Goal: Task Accomplishment & Management: Complete application form

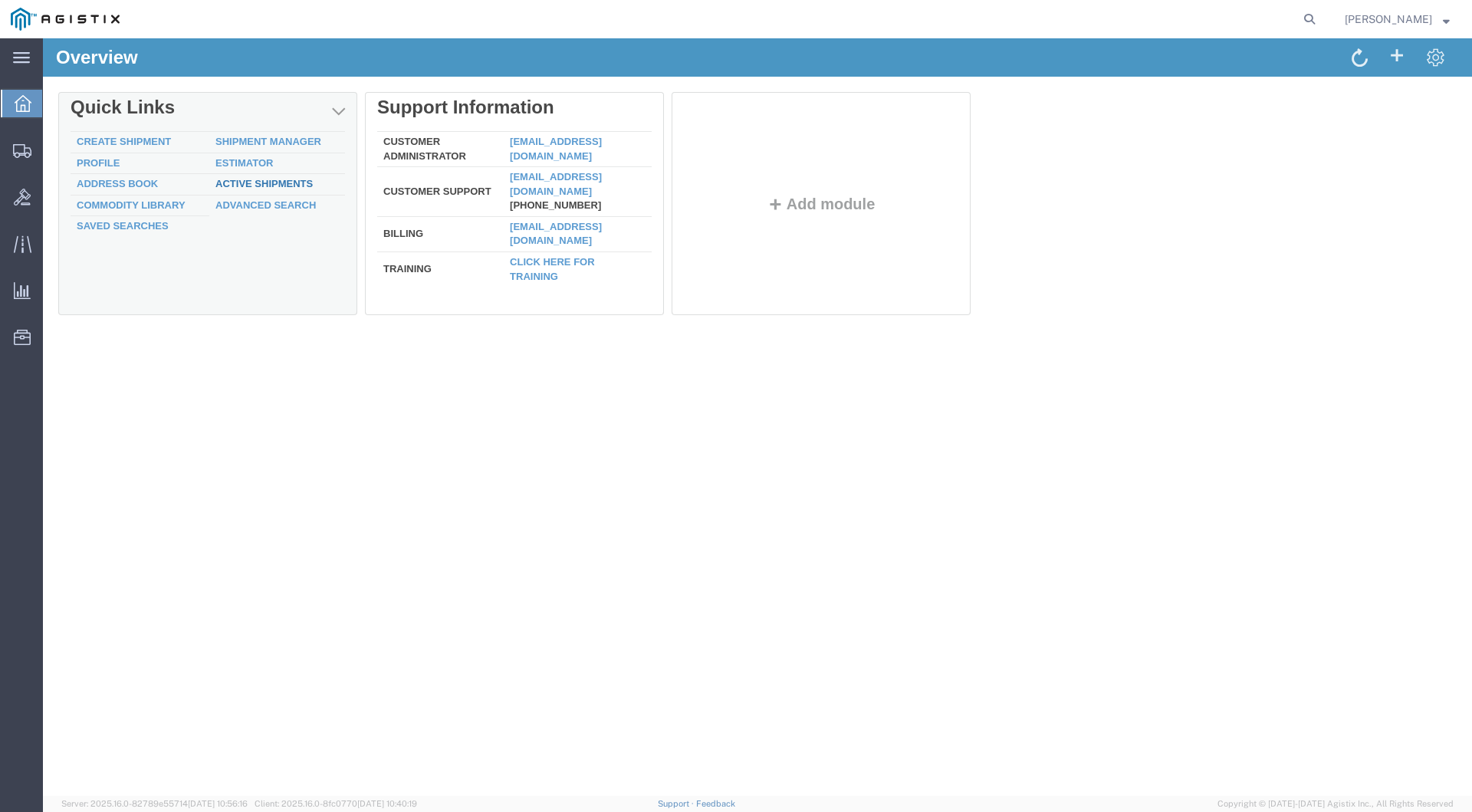
click at [250, 181] on link "Active Shipments" at bounding box center [264, 184] width 98 height 12
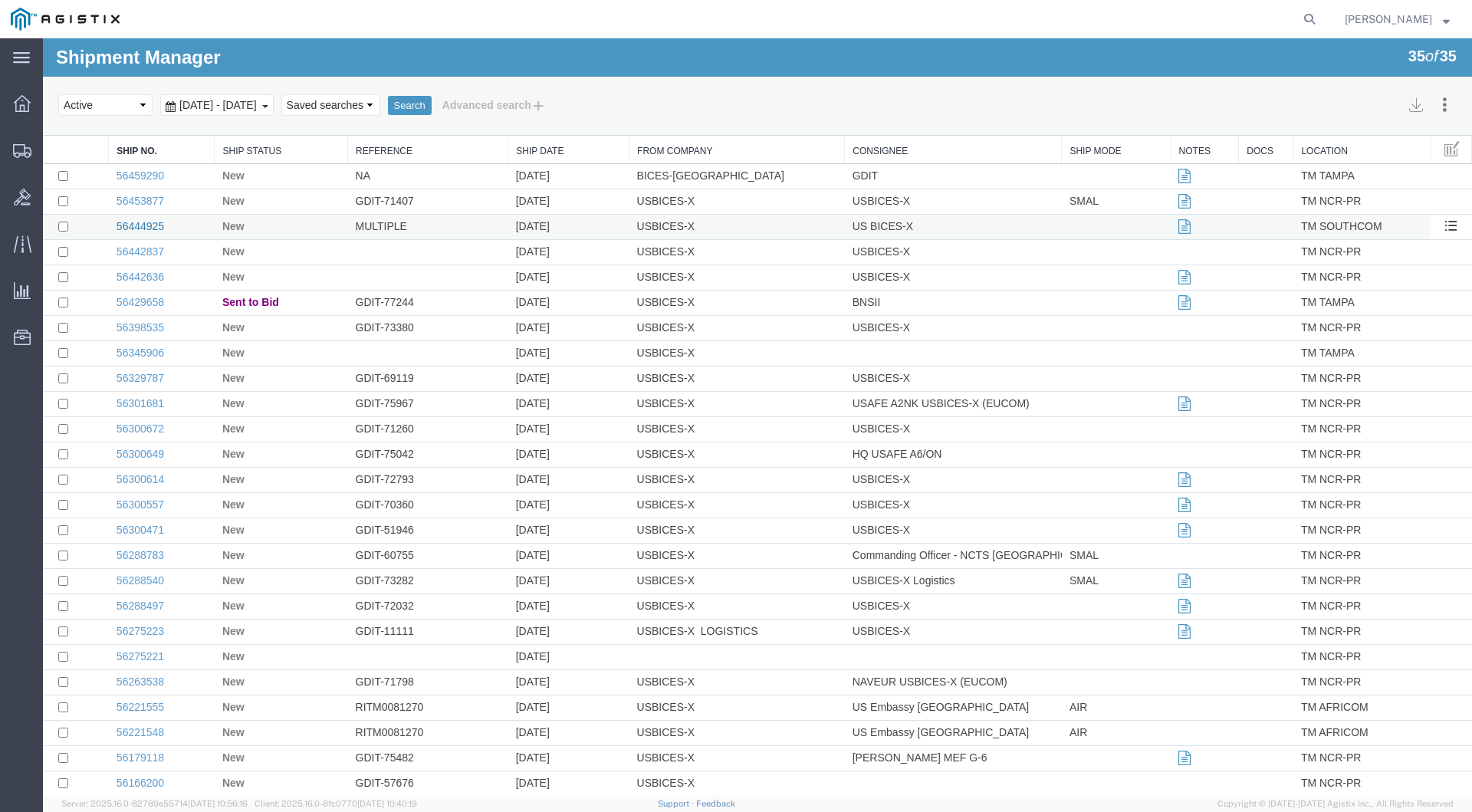
click at [143, 226] on link "56444925" at bounding box center [141, 226] width 48 height 12
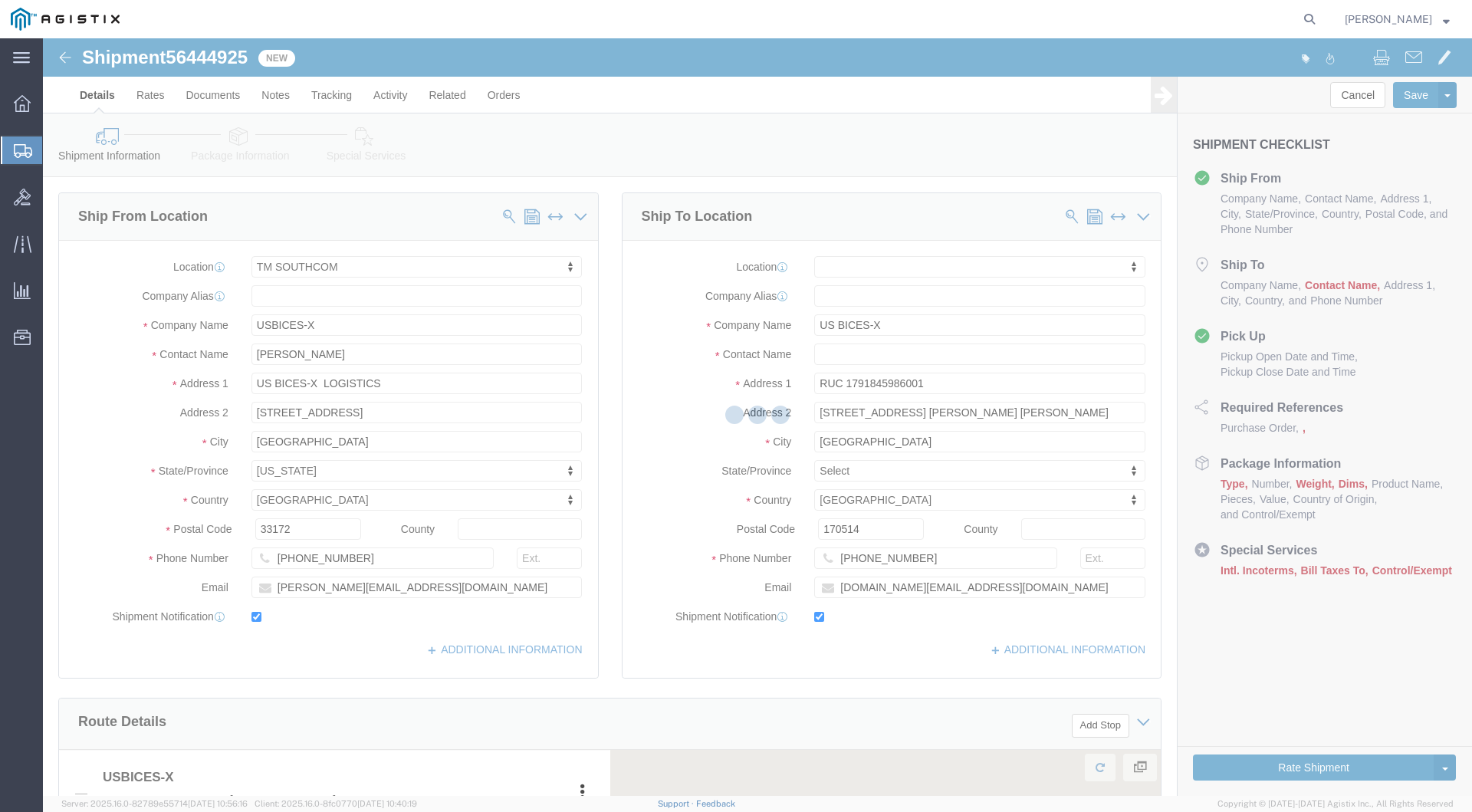
select select "34236"
select select
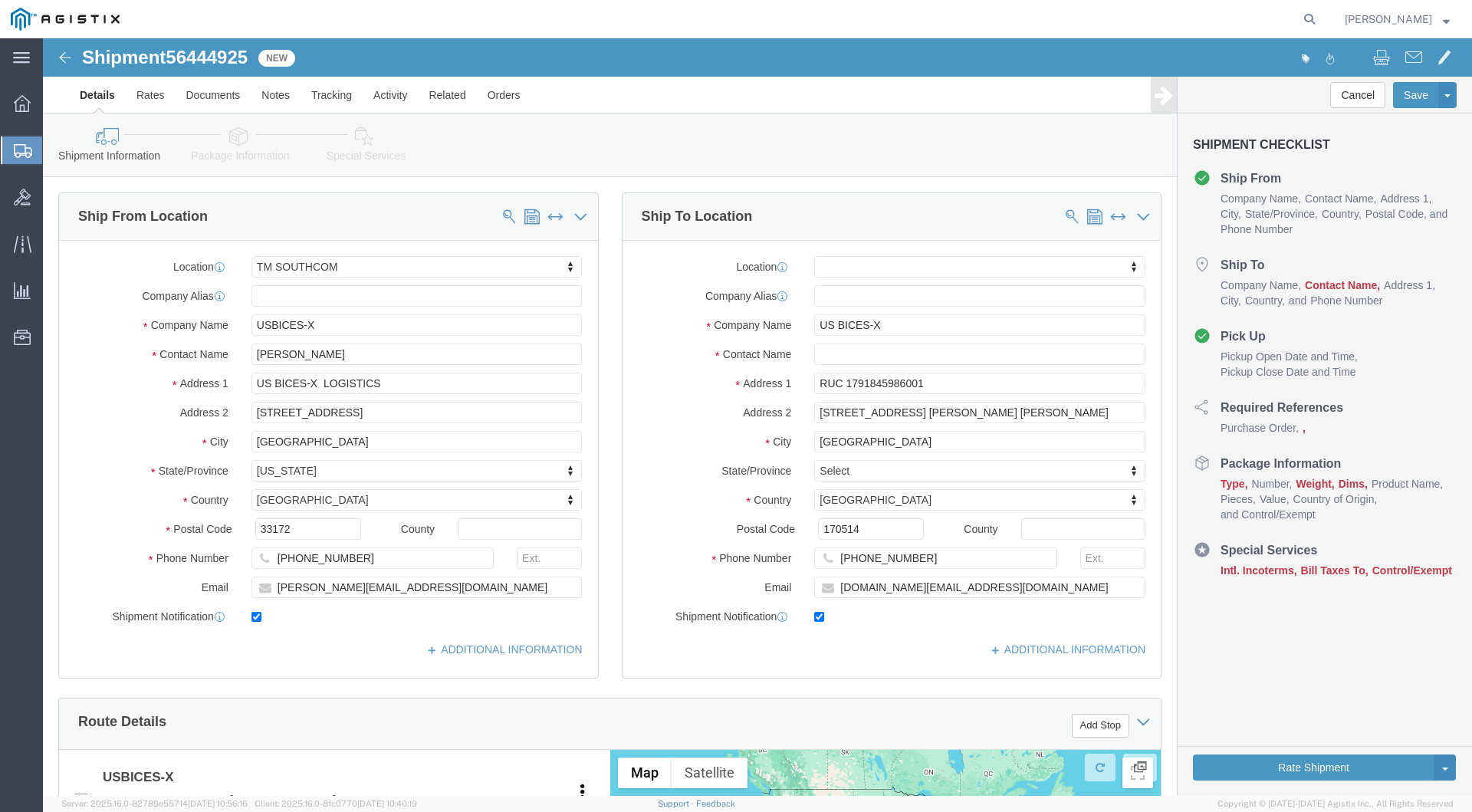
click button "Continue"
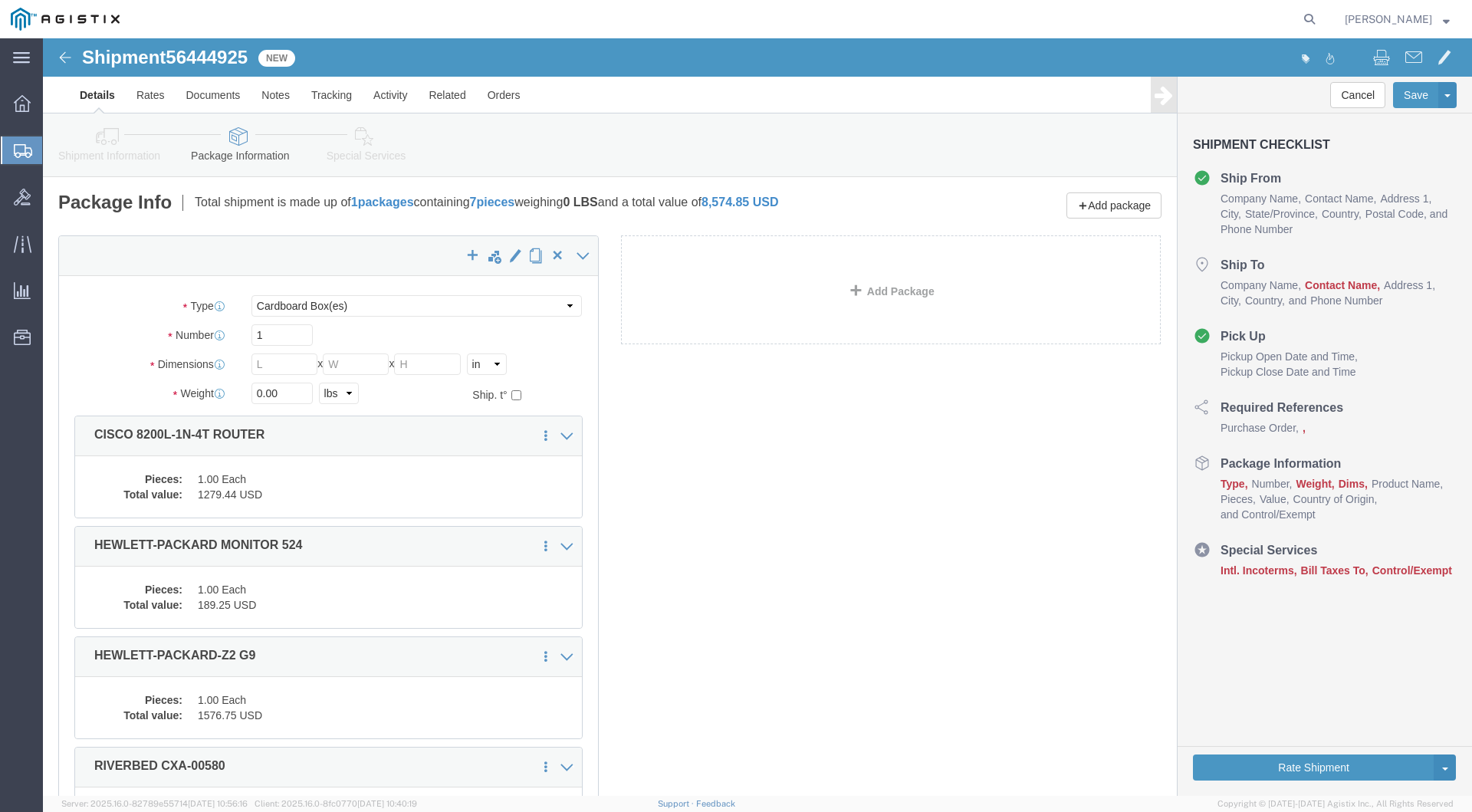
scroll to position [564, 0]
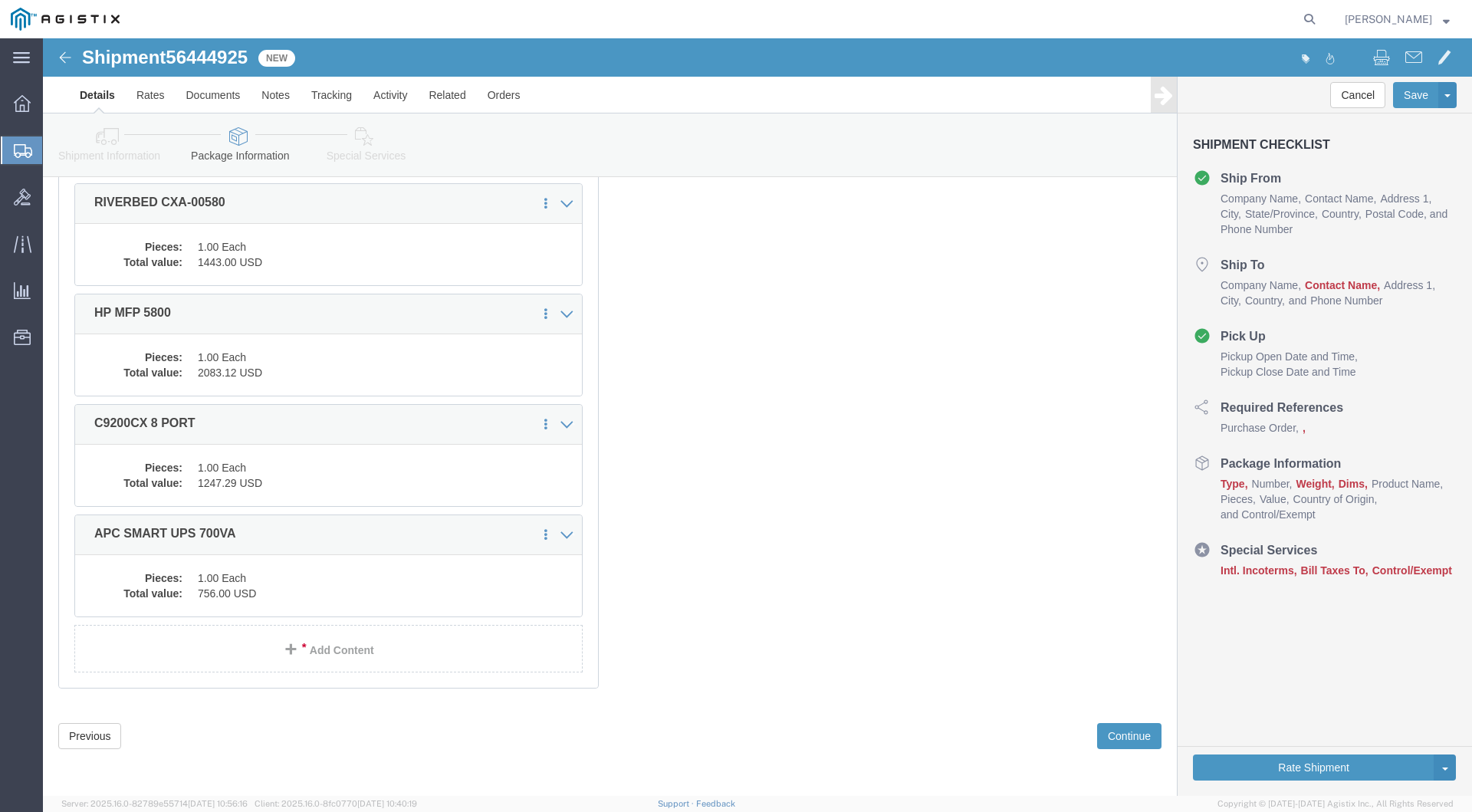
click div "x Package Type Select Bale(s) Basket(s) Bolt(s) Bottle(s) Buckets Bulk Bundle(s…"
click link "Add Content"
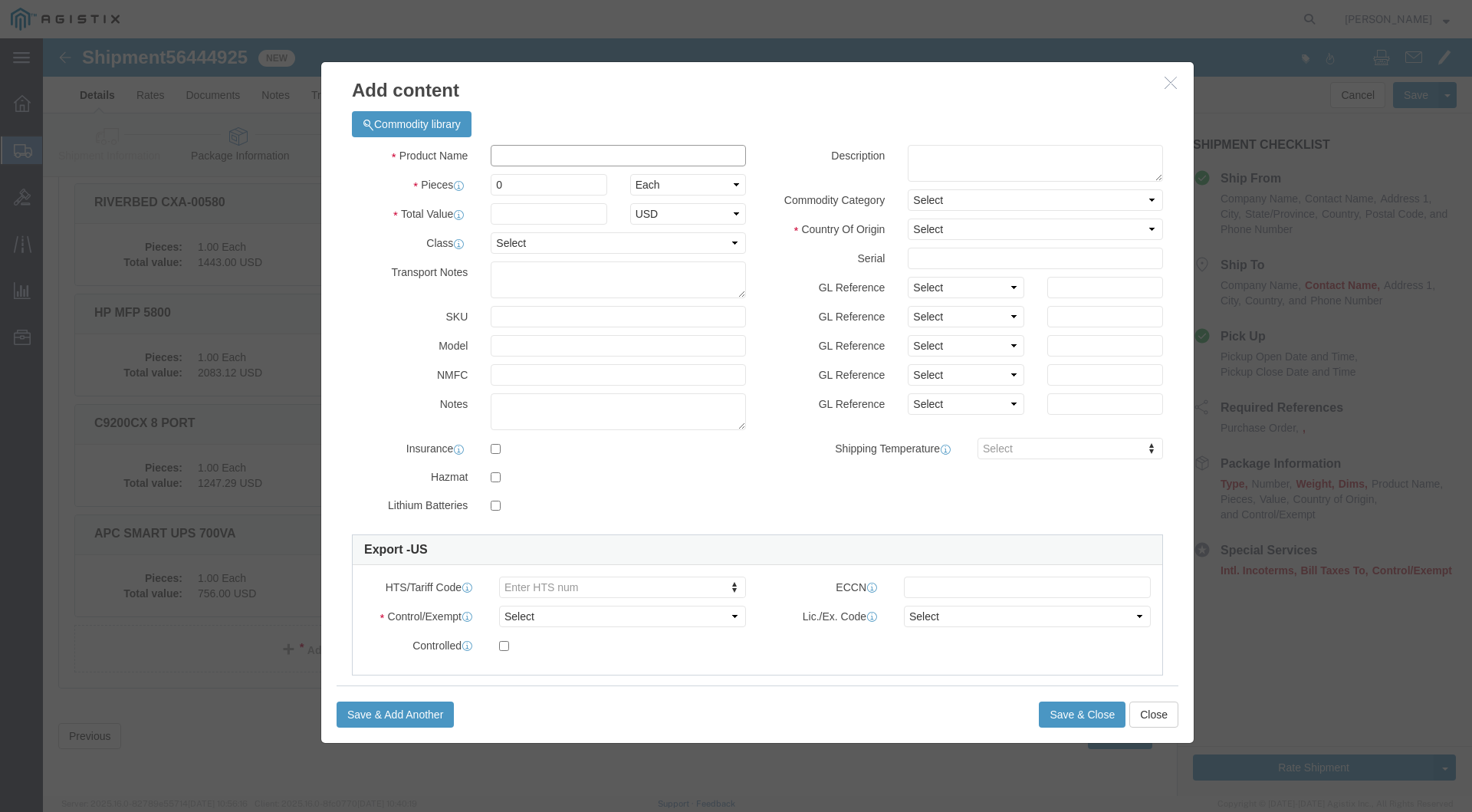
click input "text"
type input "CS-DESKPRO-NR-K9++"
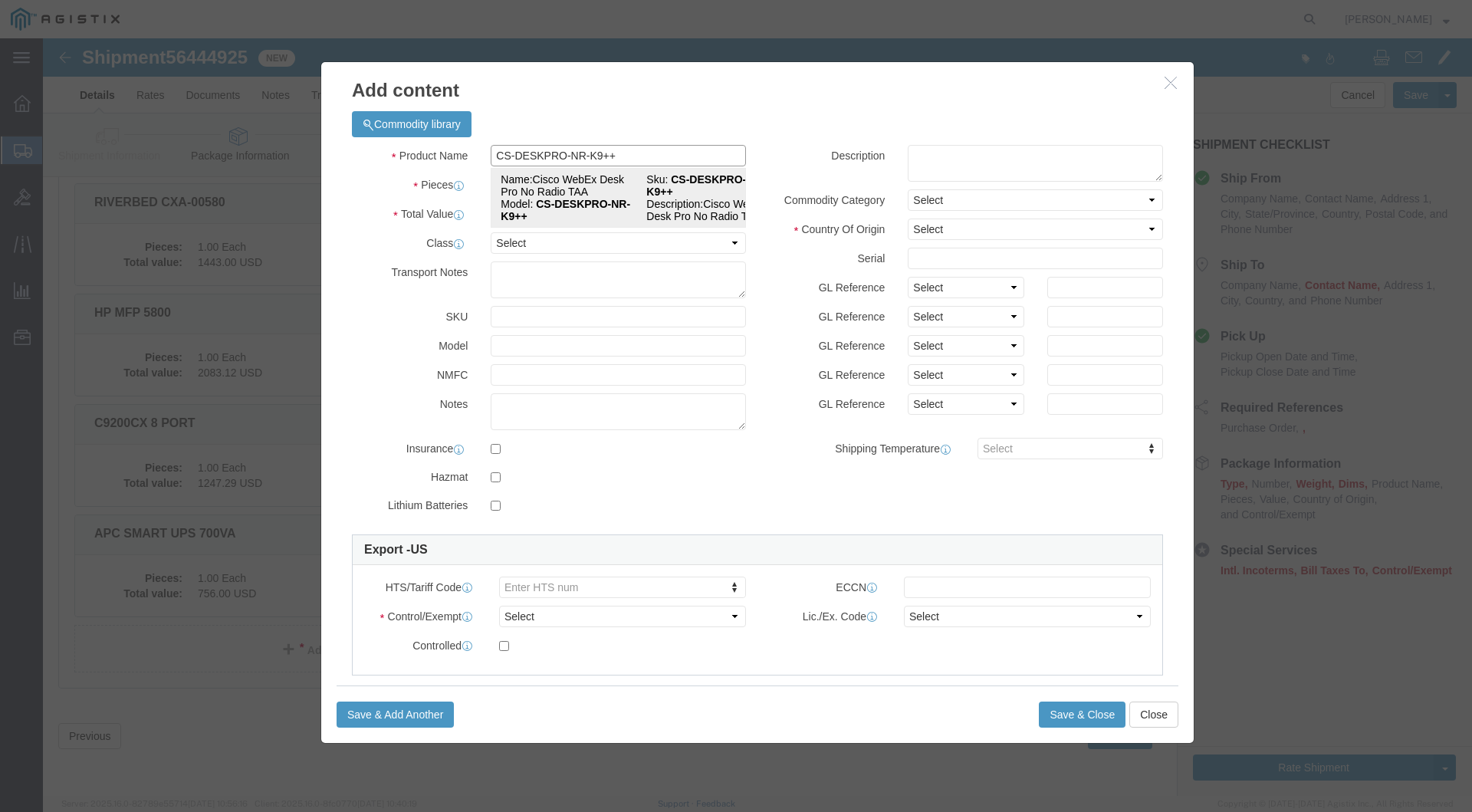
click strong "CS-DESKPRO-NR-K9++"
type input "1"
select select "USD"
select select "92.5"
type textarea "Asset Tag:"
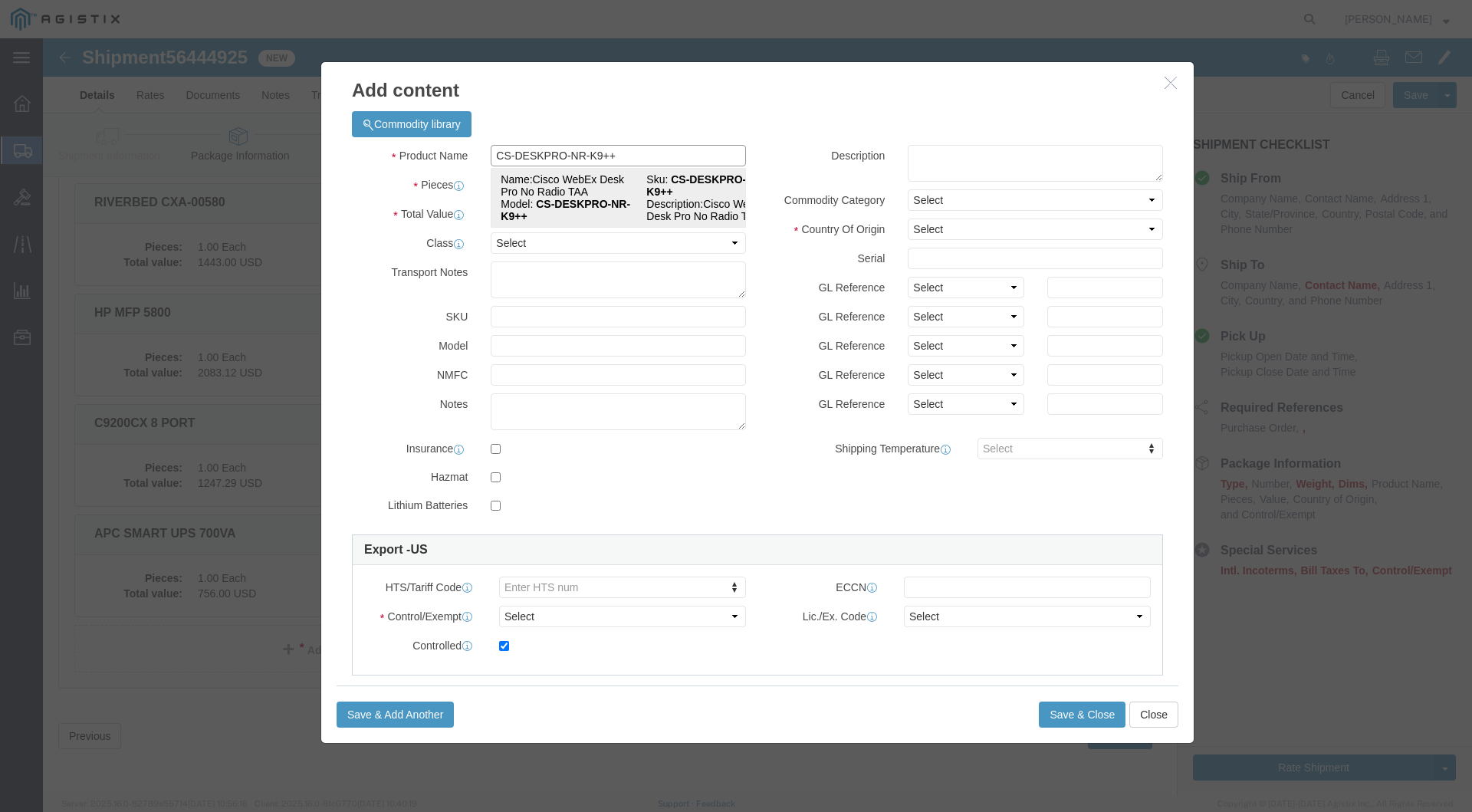
type input "8517.62.0090"
type input "5A992.C"
select select "FTR"
checkbox input "true"
checkbox input "false"
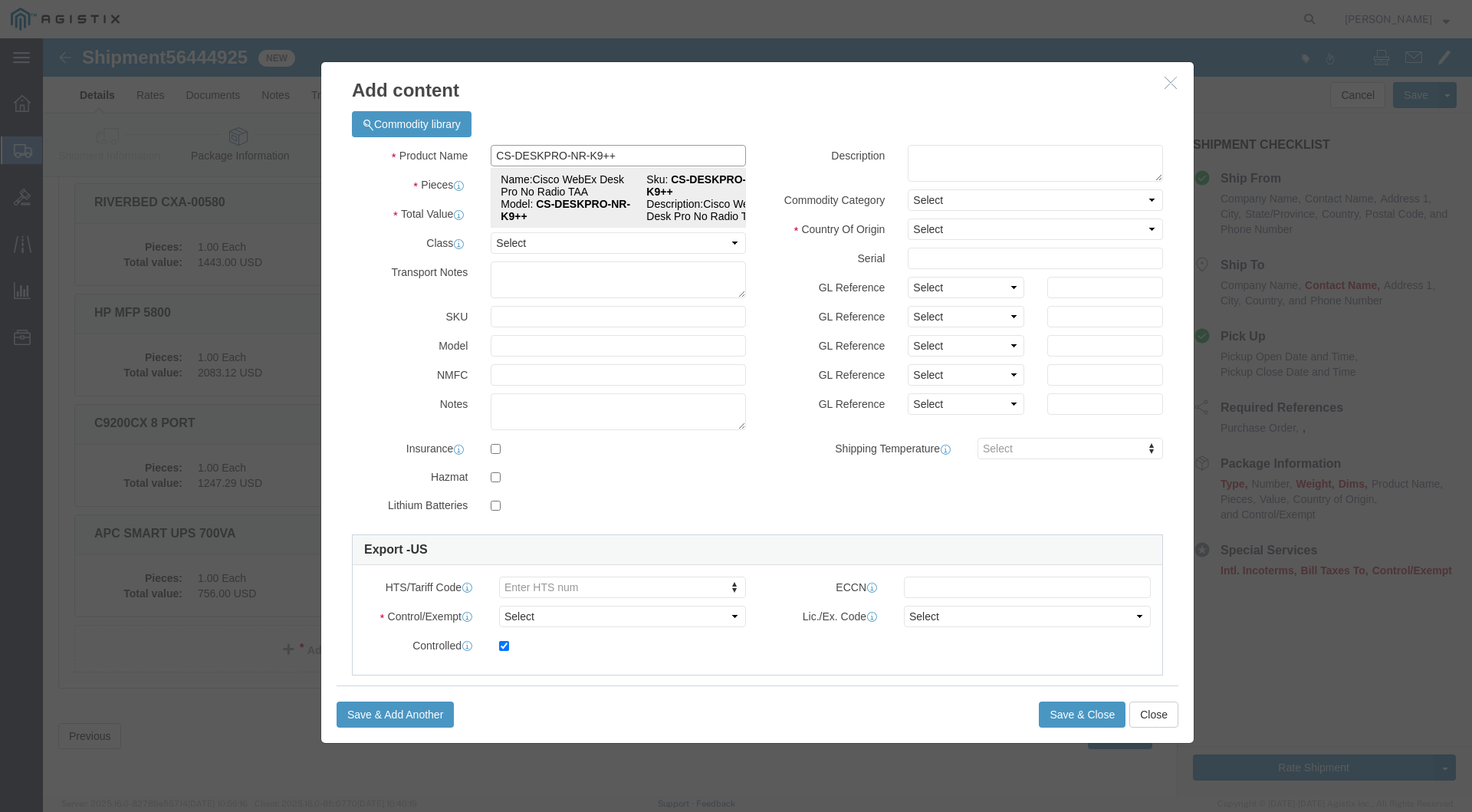
type input "Cisco WebEx Desk Pro No Radio TAA"
type input "CS-DESKPRO-NR-K9++"
type textarea "Cisco WebEx Desk Pro No Radio TAA"
select select "30.39"
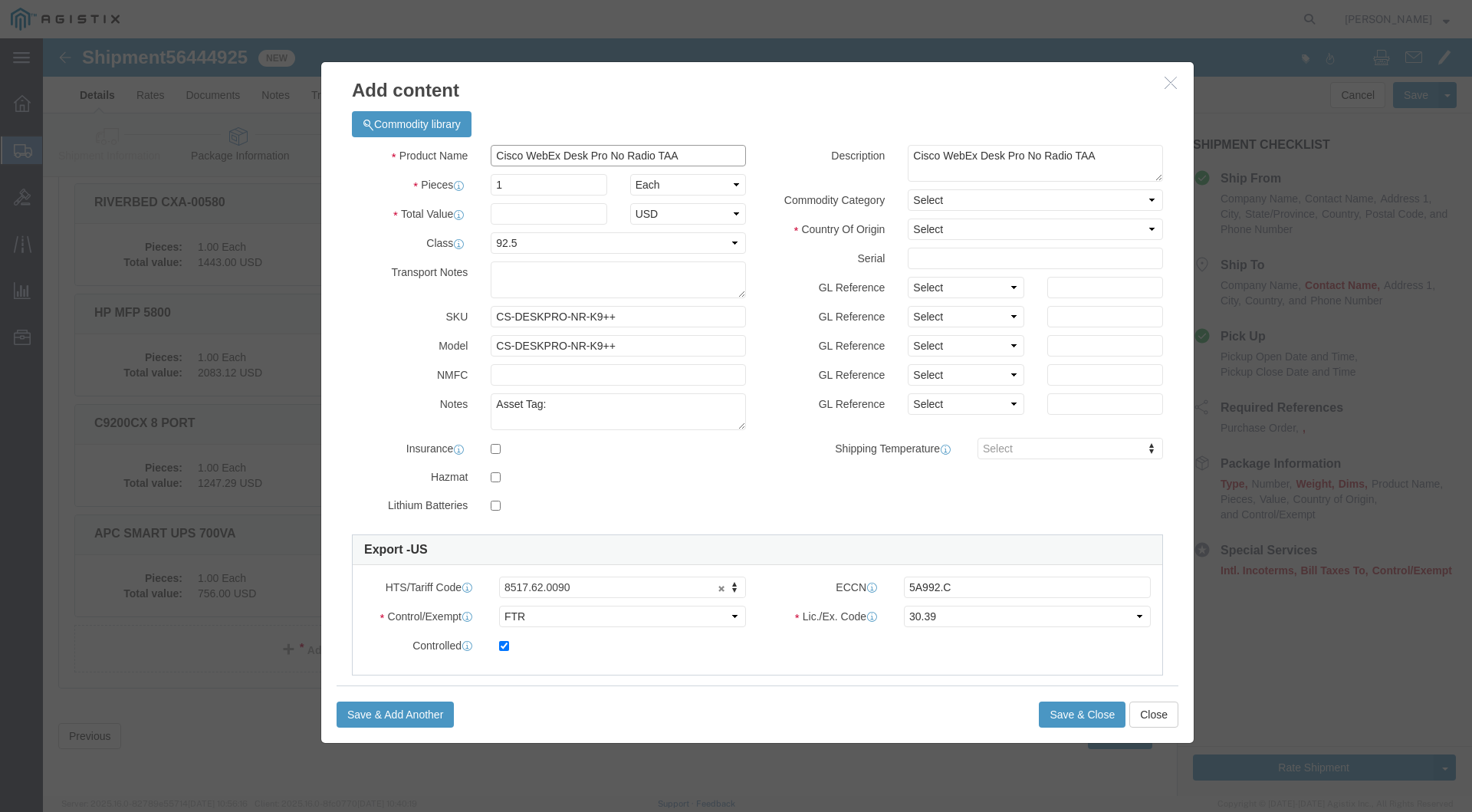
type input "Cisco WebEx Desk Pro No Radio TAA"
click input "text"
type input "7573.53"
click input "text"
paste input "CS-DESKPRO-NR-K9++"
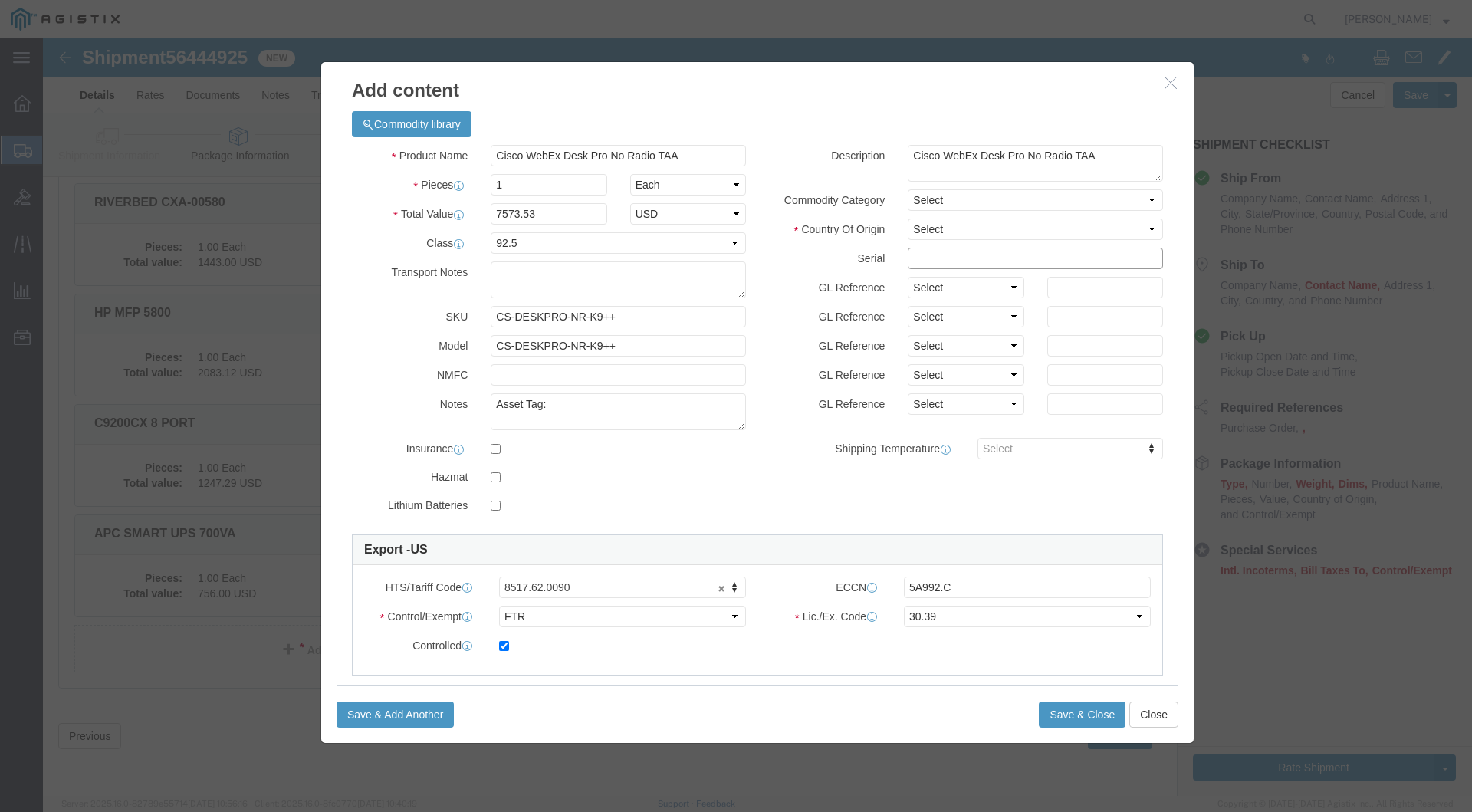
type input "CS-DESKPRO-NR-K9++"
drag, startPoint x: 991, startPoint y: 216, endPoint x: 832, endPoint y: 217, distance: 159.0
click div "Serial CS-DESKPRO-NR-K9++"
paste input "FOC2811HMK7"
type input "FOC2811HMK7"
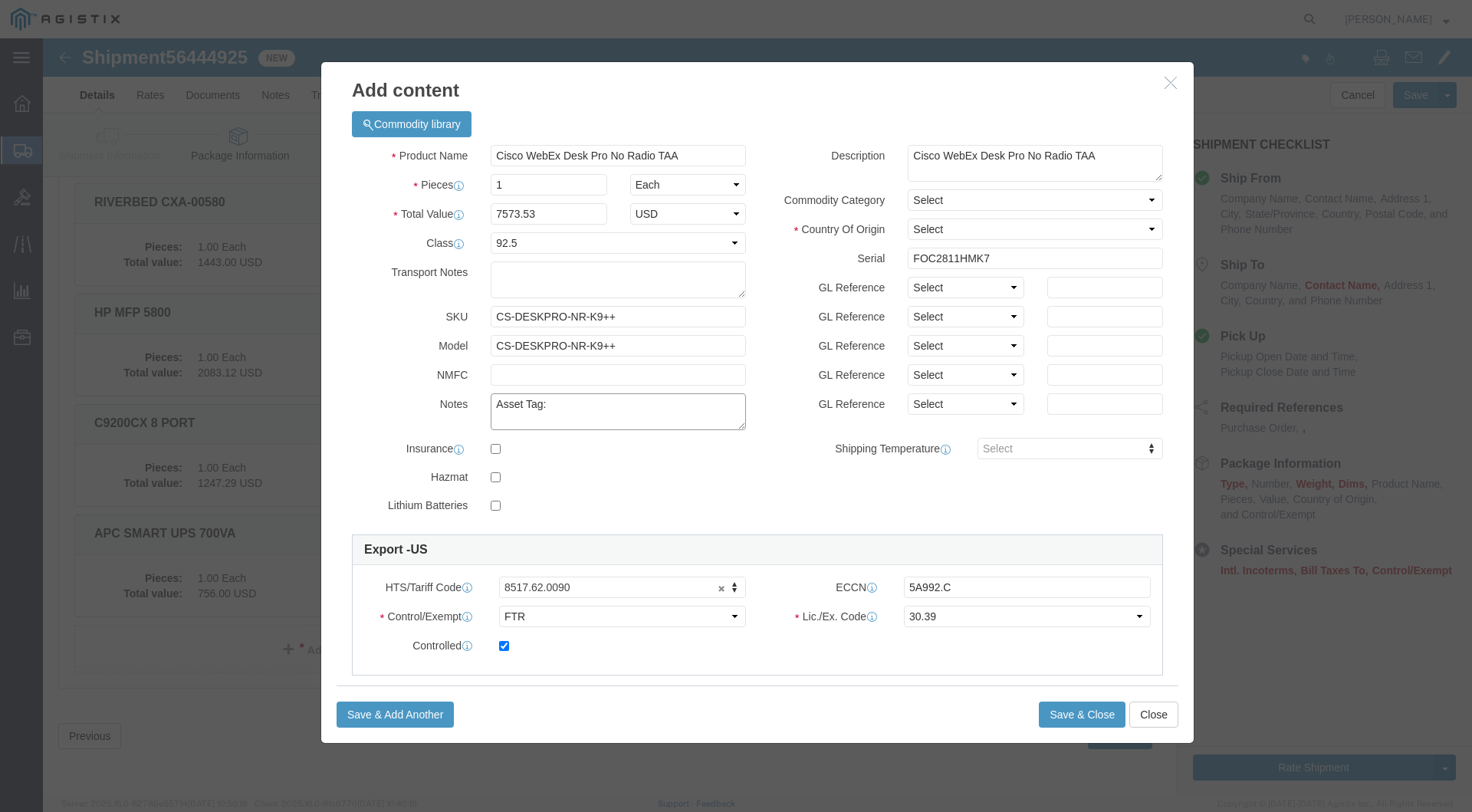
click textarea "Asset Tag:"
paste textarea "127299"
type textarea "Asset Tag: 127299"
select select "US"
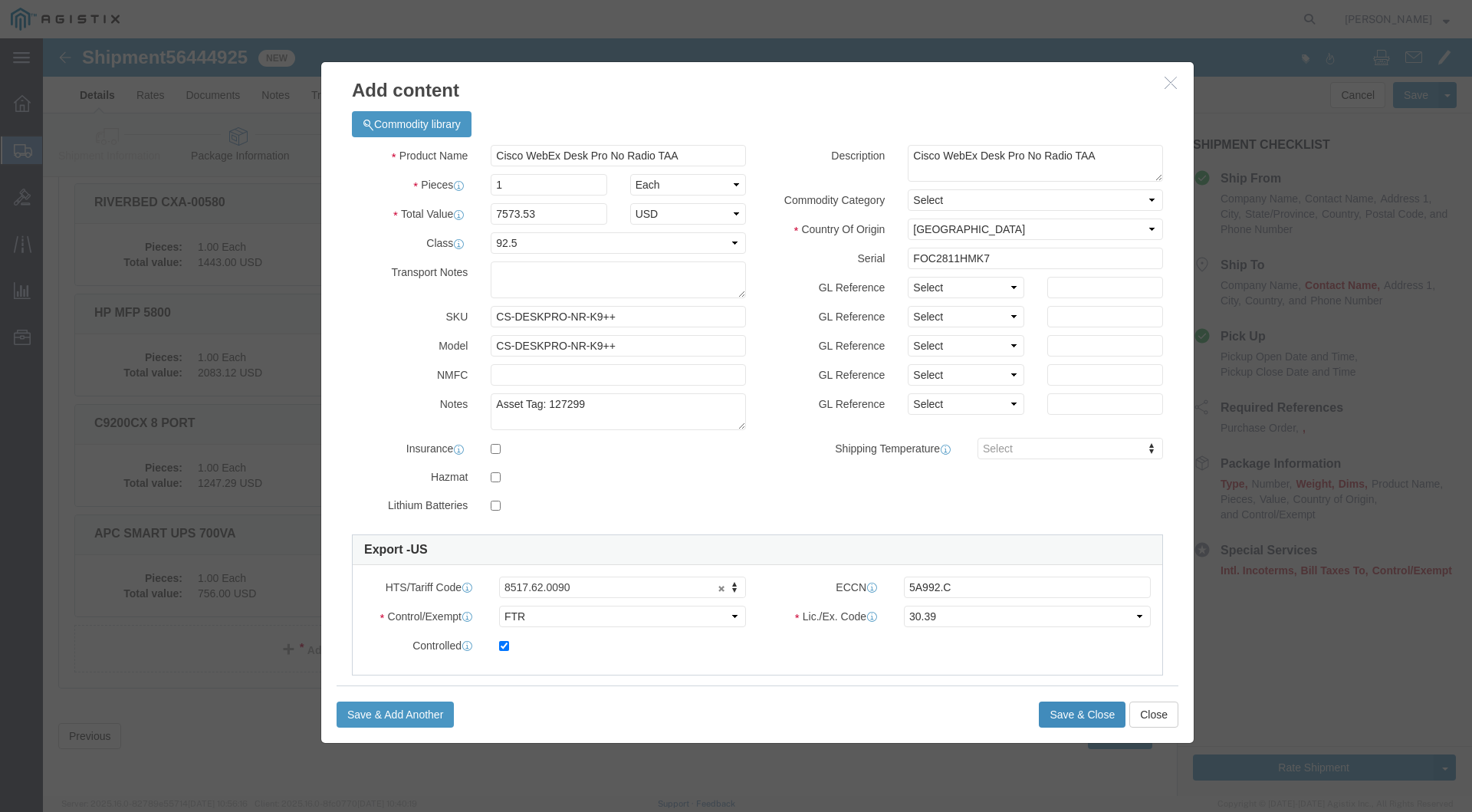
click button "Save & Close"
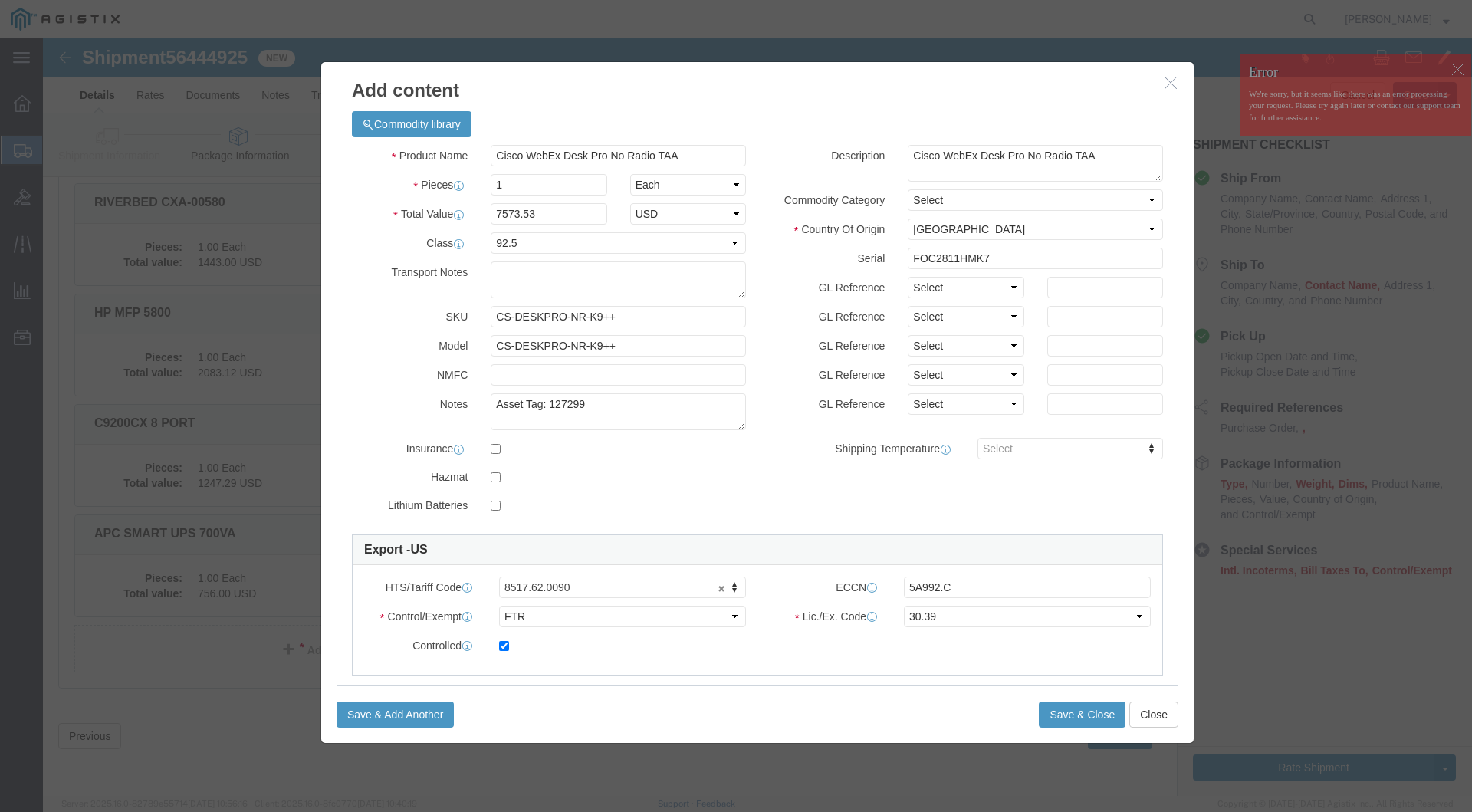
click div "Product Name Cisco WebEx Desk Pro No Radio TAA CS-DESKPRO-NR-K9++ Pieces 1 Sele…"
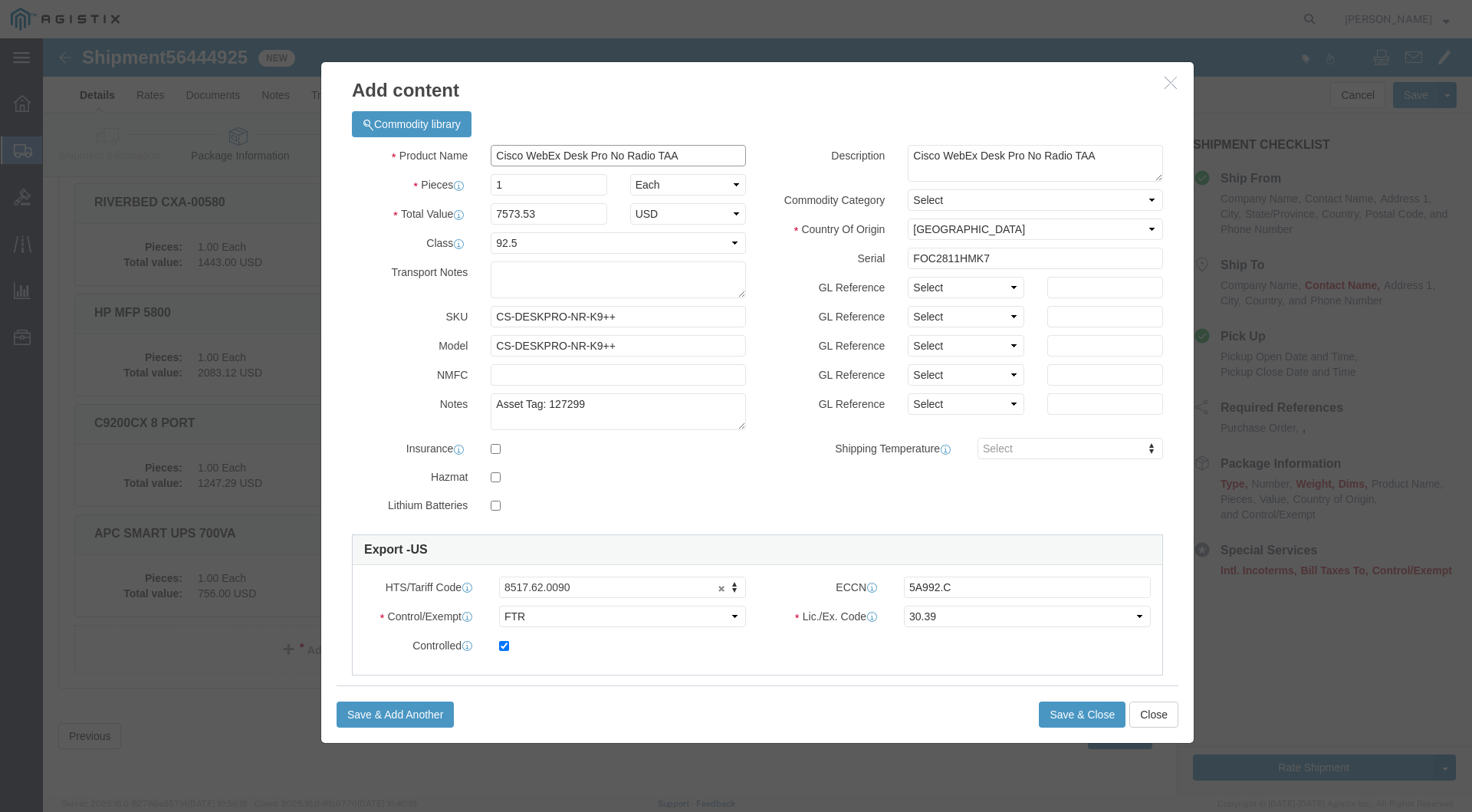
click input "Cisco WebEx Desk Pro No Radio TAA"
drag, startPoint x: 646, startPoint y: 116, endPoint x: 452, endPoint y: 107, distance: 194.2
click input "Cisco WebEx Desk Pro No Radio TAA"
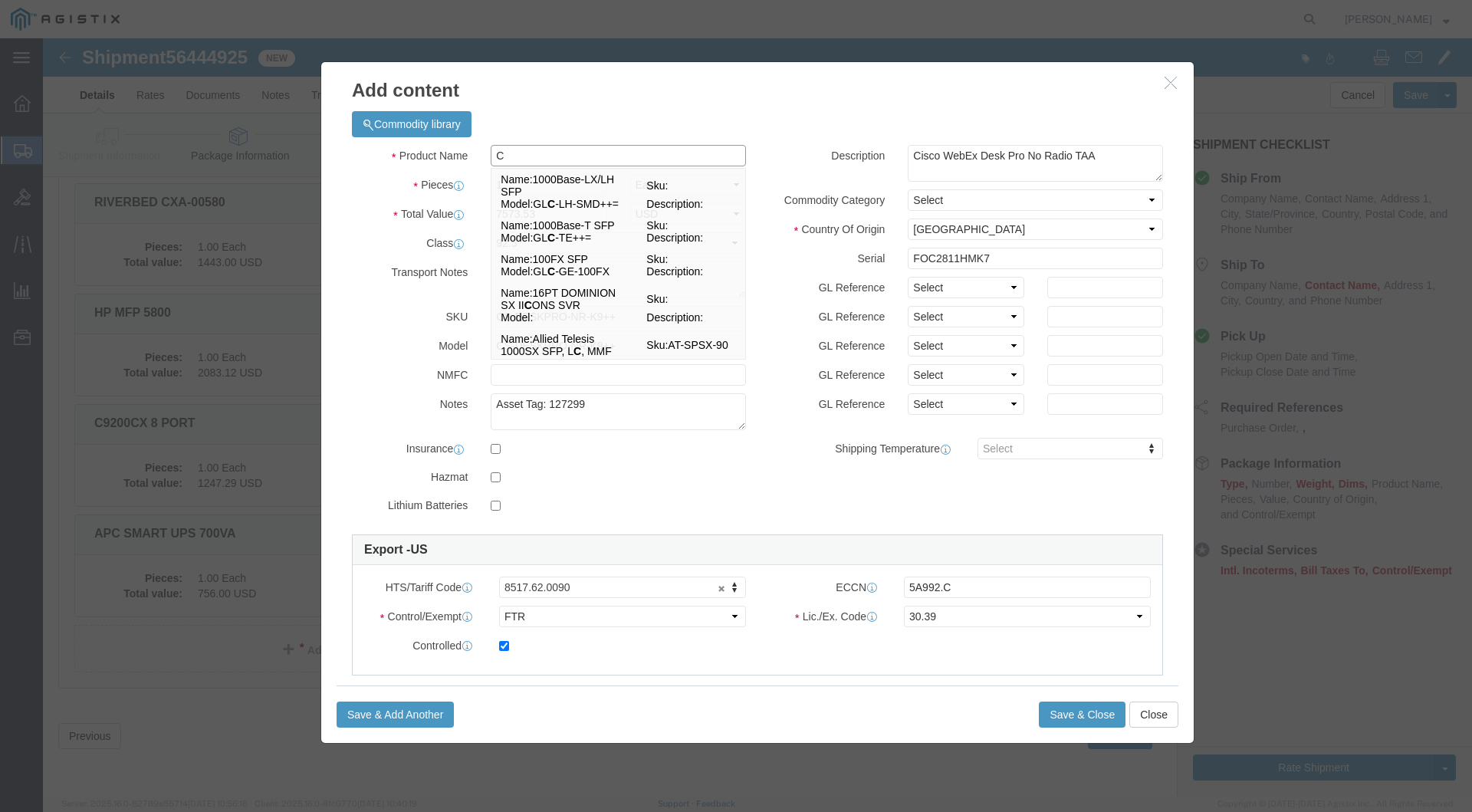
type input "C"
drag, startPoint x: 1052, startPoint y: 114, endPoint x: 749, endPoint y: 113, distance: 303.0
click div "Description Cisco WebEx Desk Pro No Radio TAA"
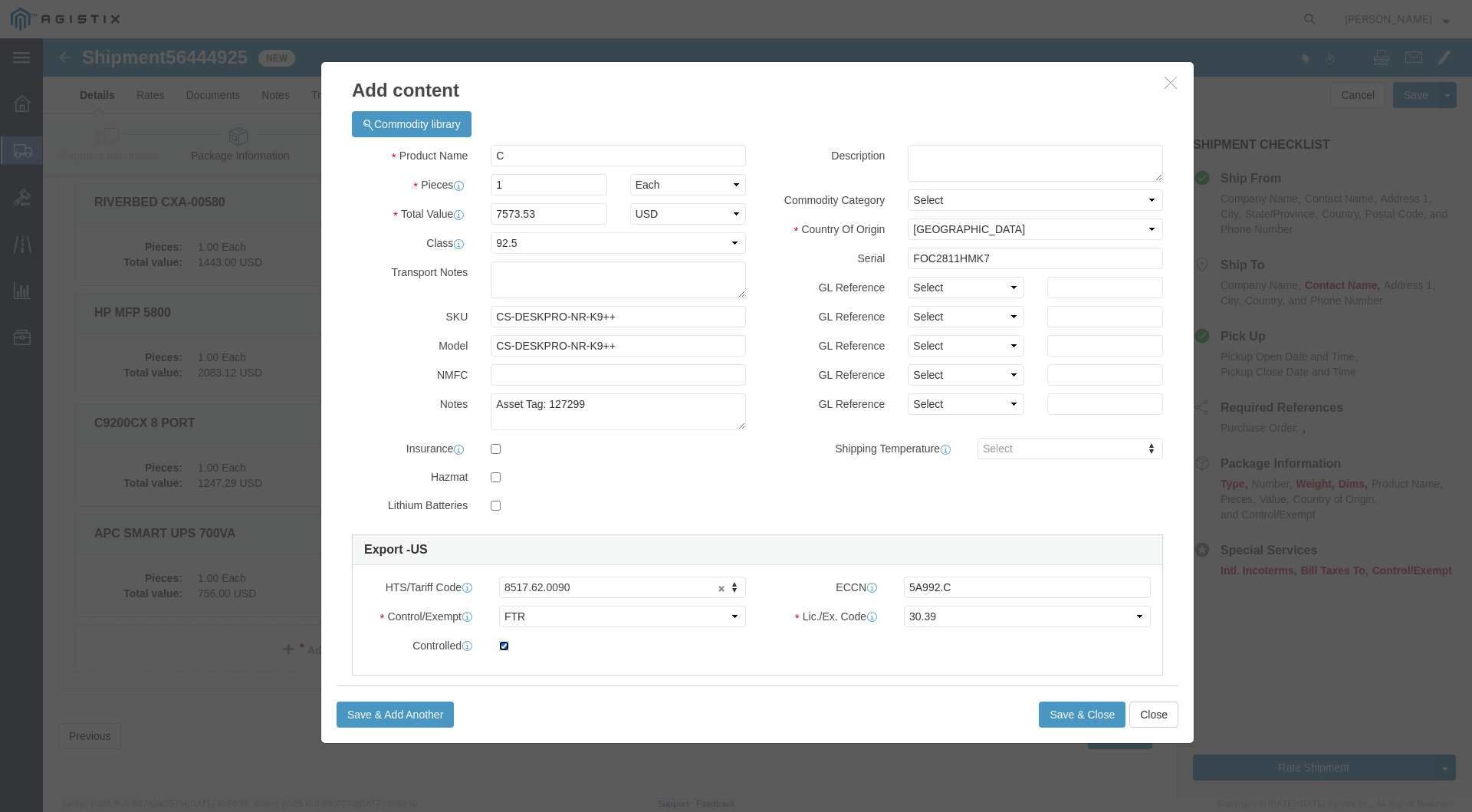
click input "checkbox"
checkbox input "false"
click input "C"
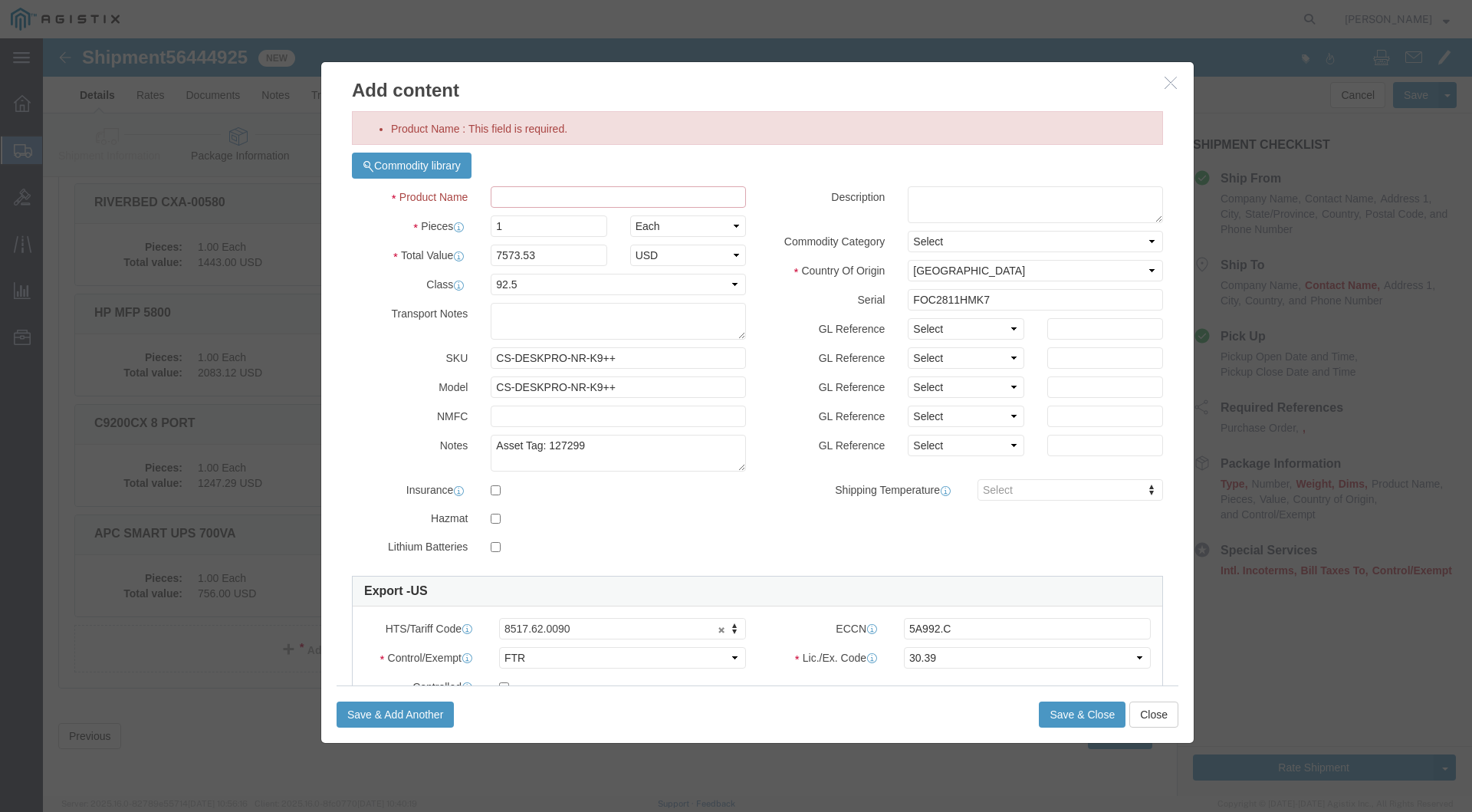
scroll to position [0, 0]
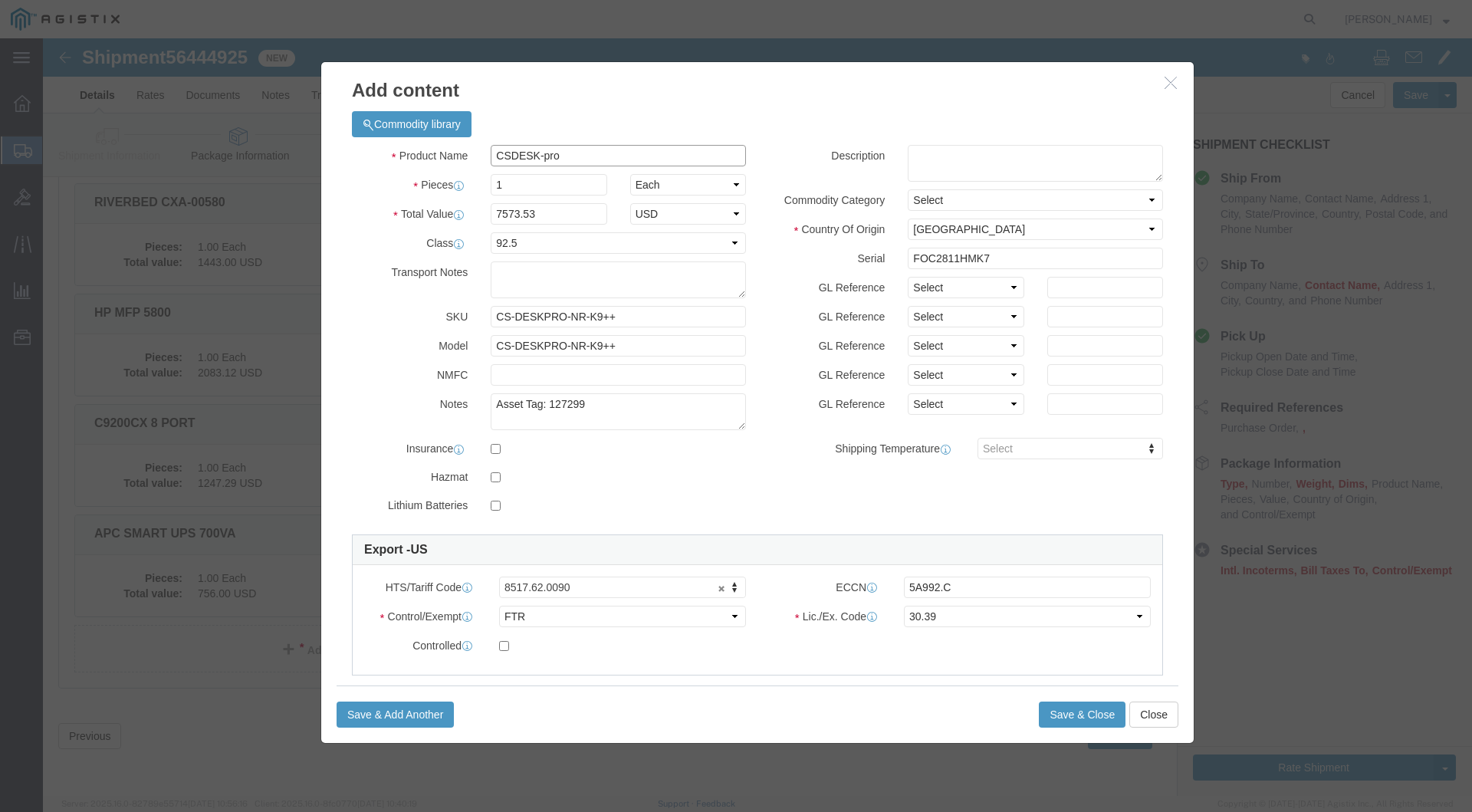
type input "CSDESK-pr"
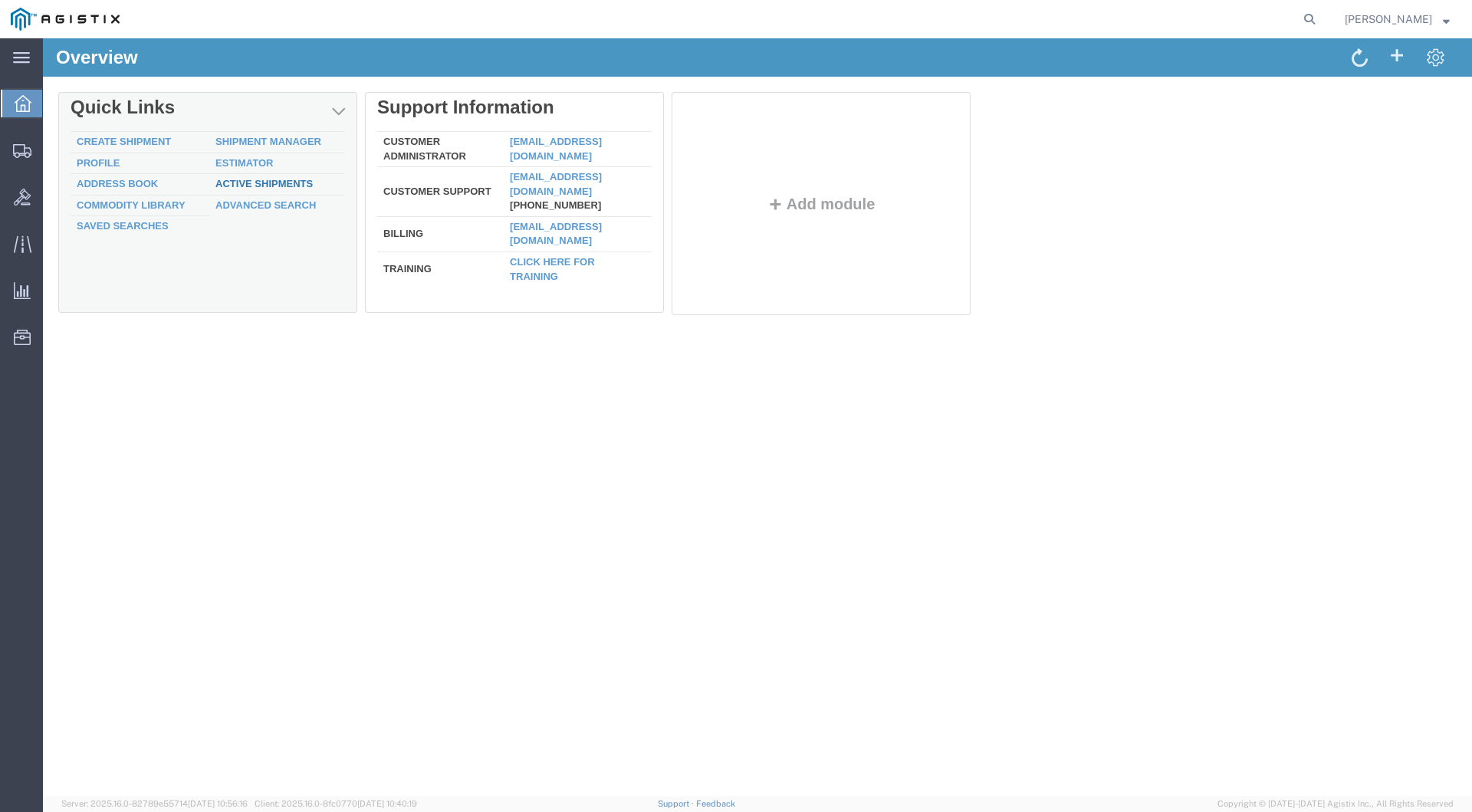
click at [265, 181] on link "Active Shipments" at bounding box center [264, 184] width 98 height 12
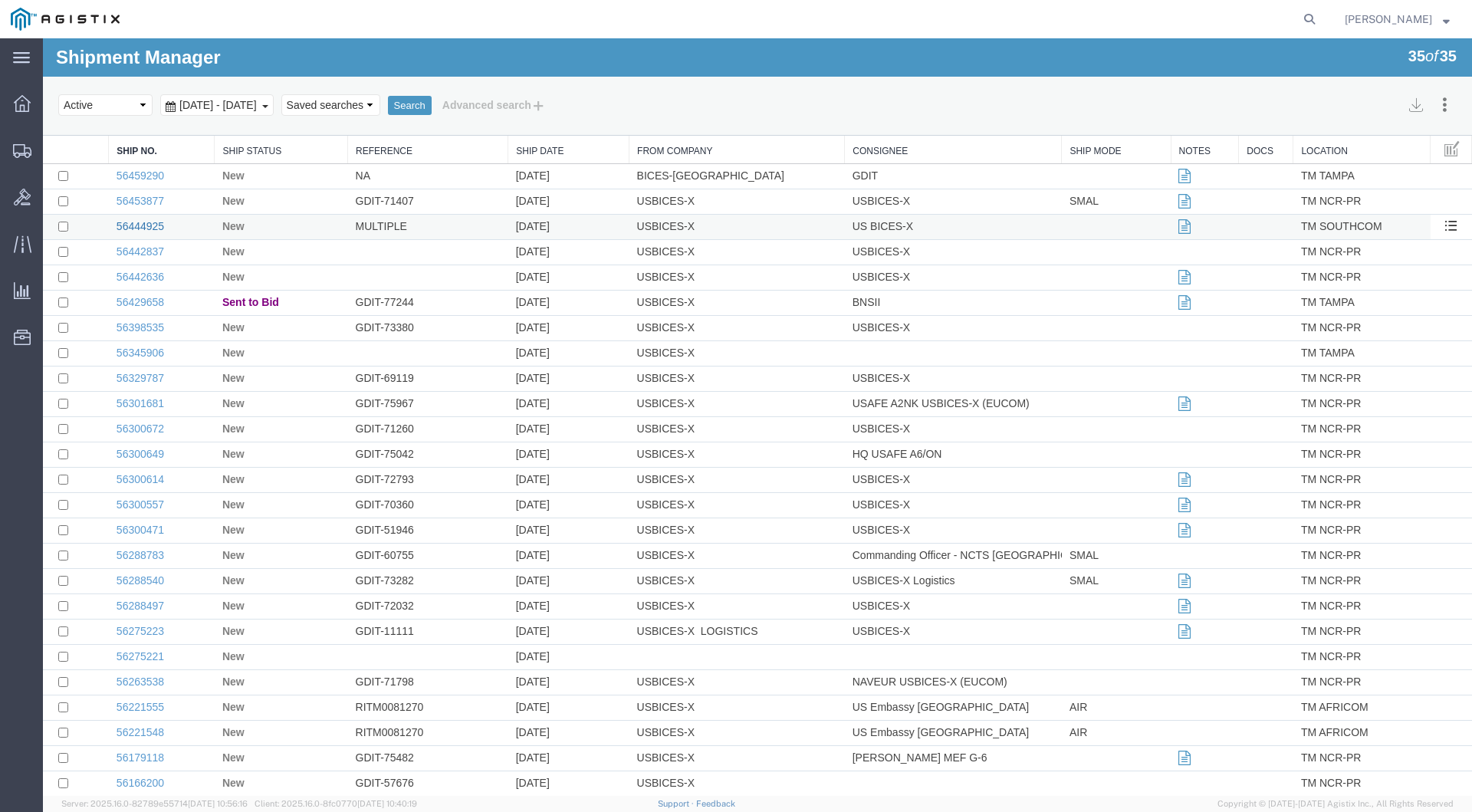
click at [149, 224] on link "56444925" at bounding box center [141, 226] width 48 height 12
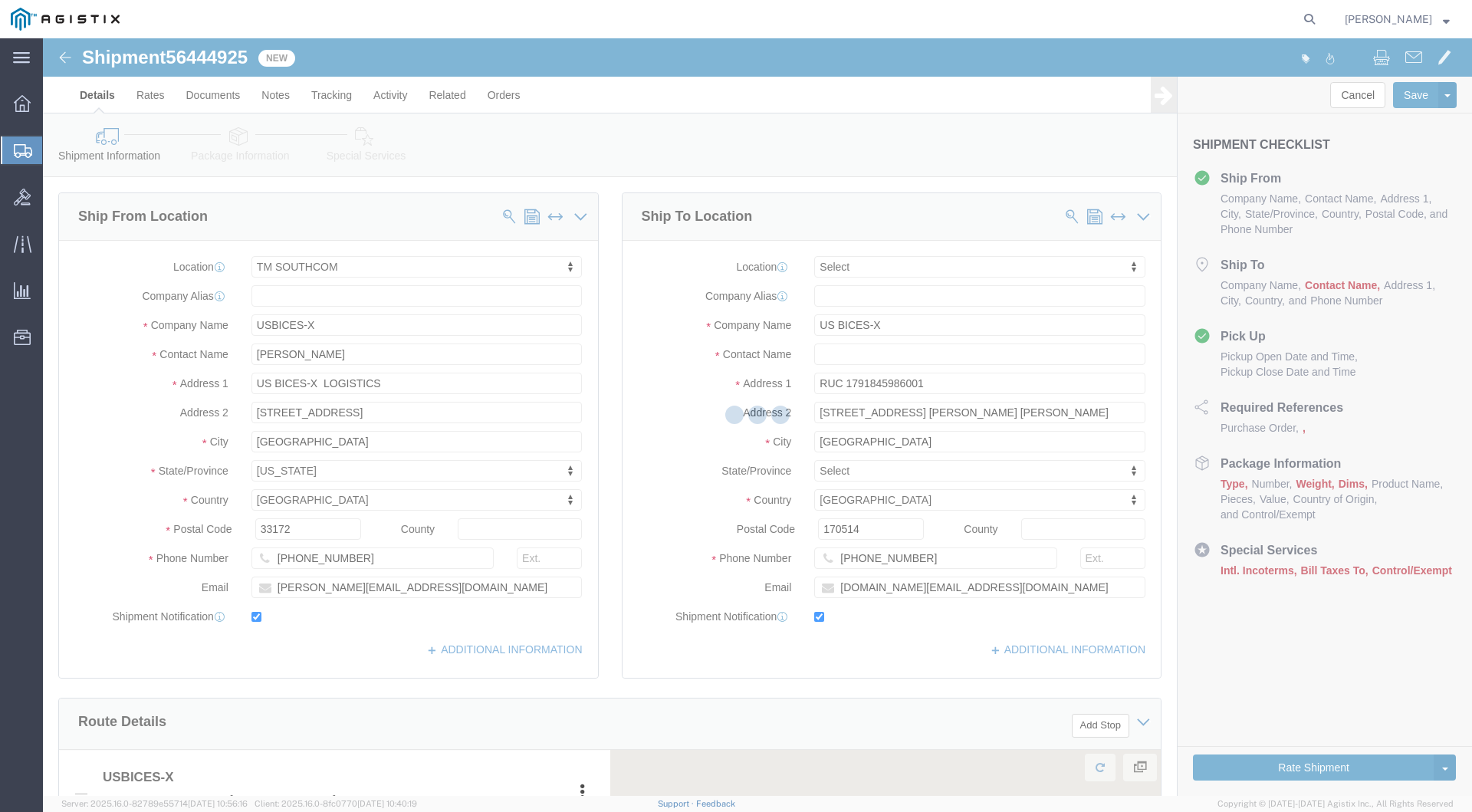
select select "34236"
select select
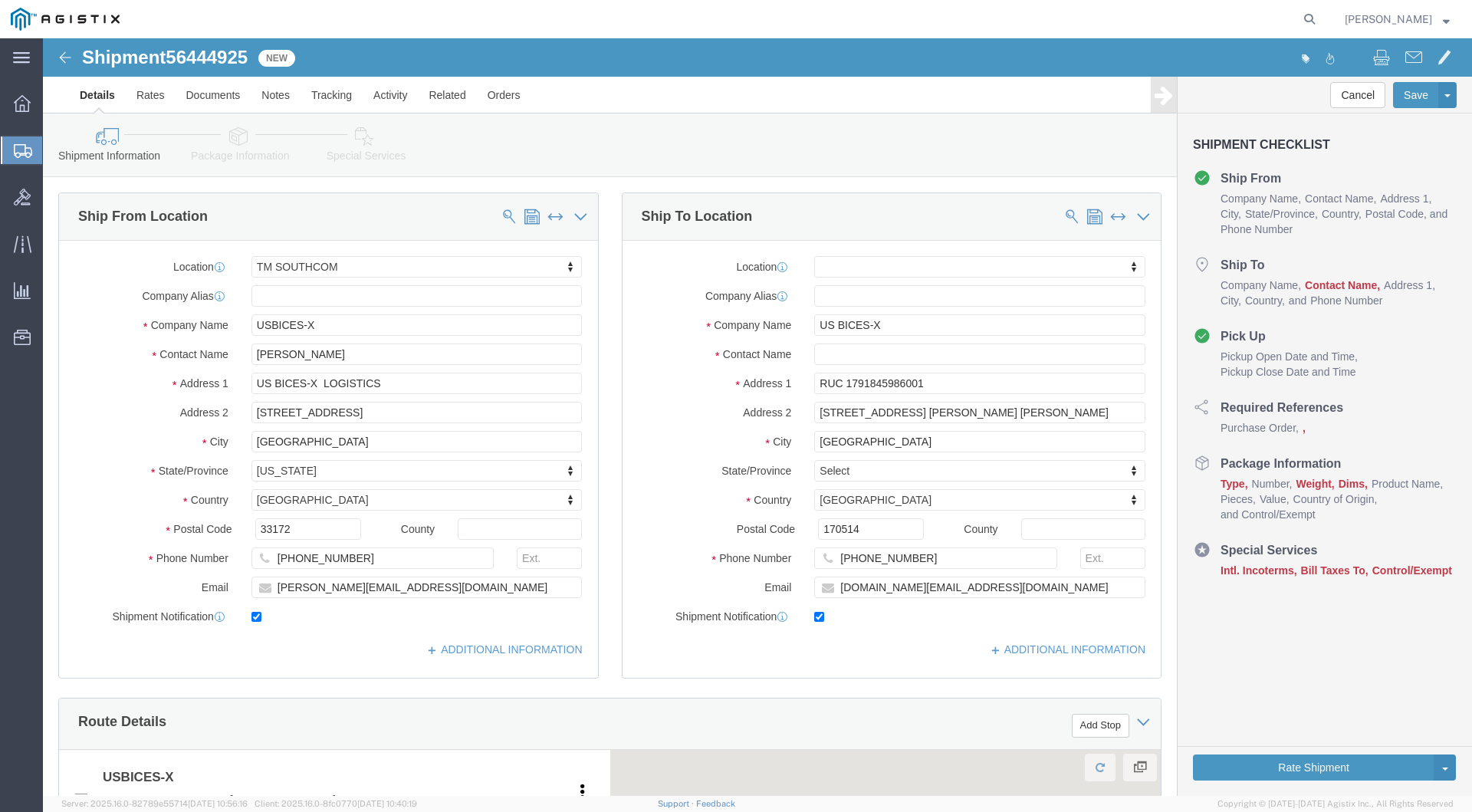
click button "Continue"
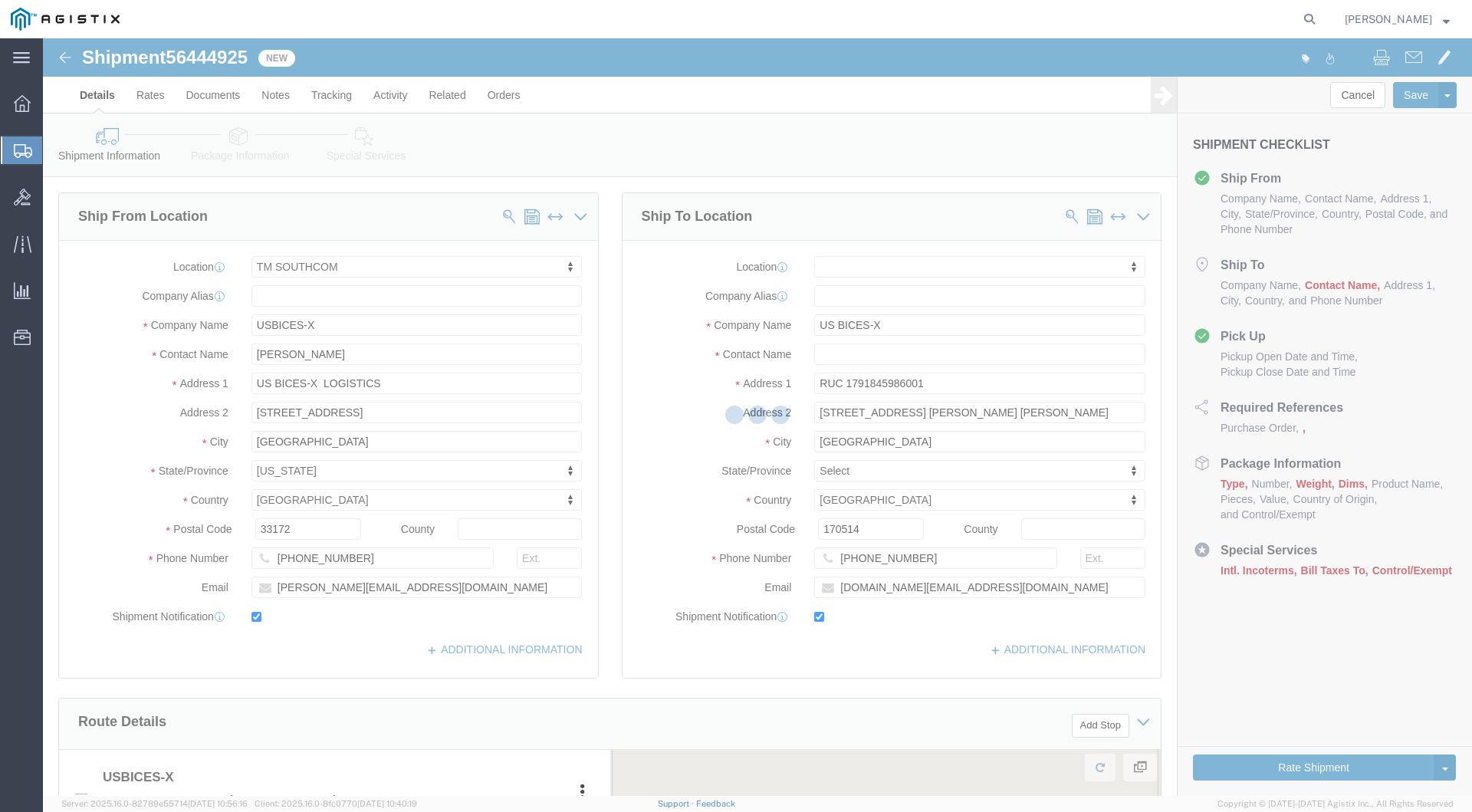
scroll to position [833, 0]
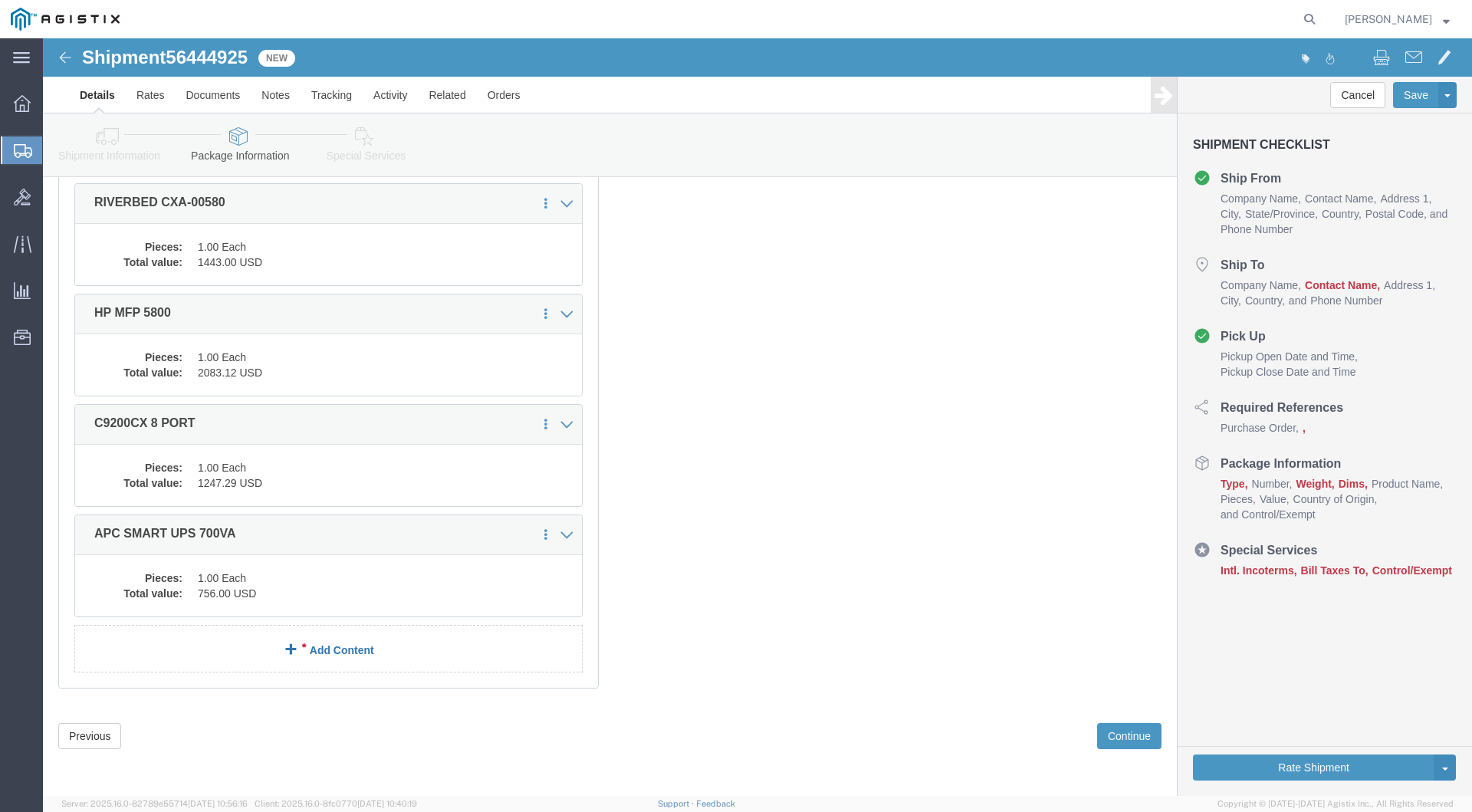
click link "Add Content"
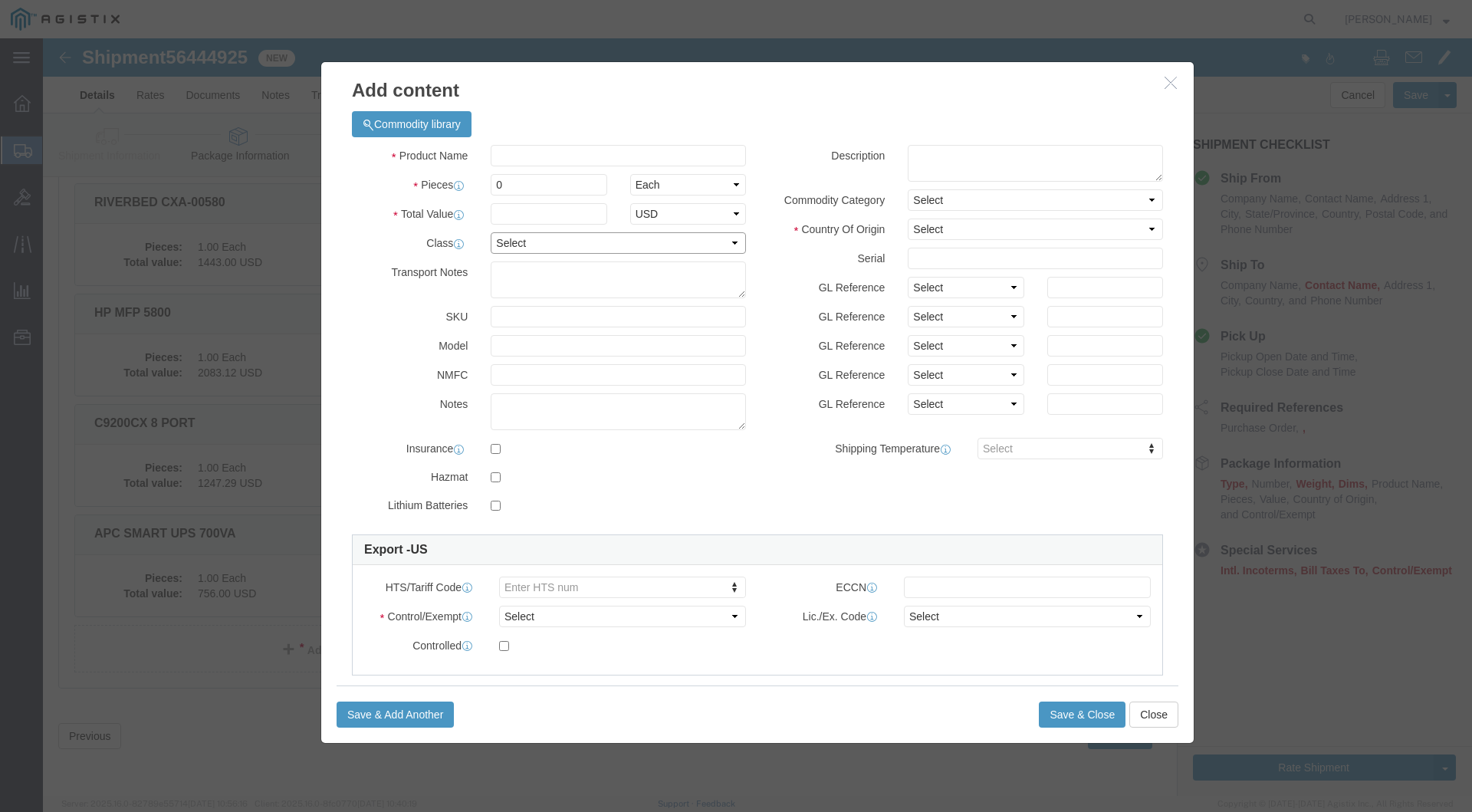
select select "92.5"
click textarea
type textarea "CSDESK PRP"
click input "0"
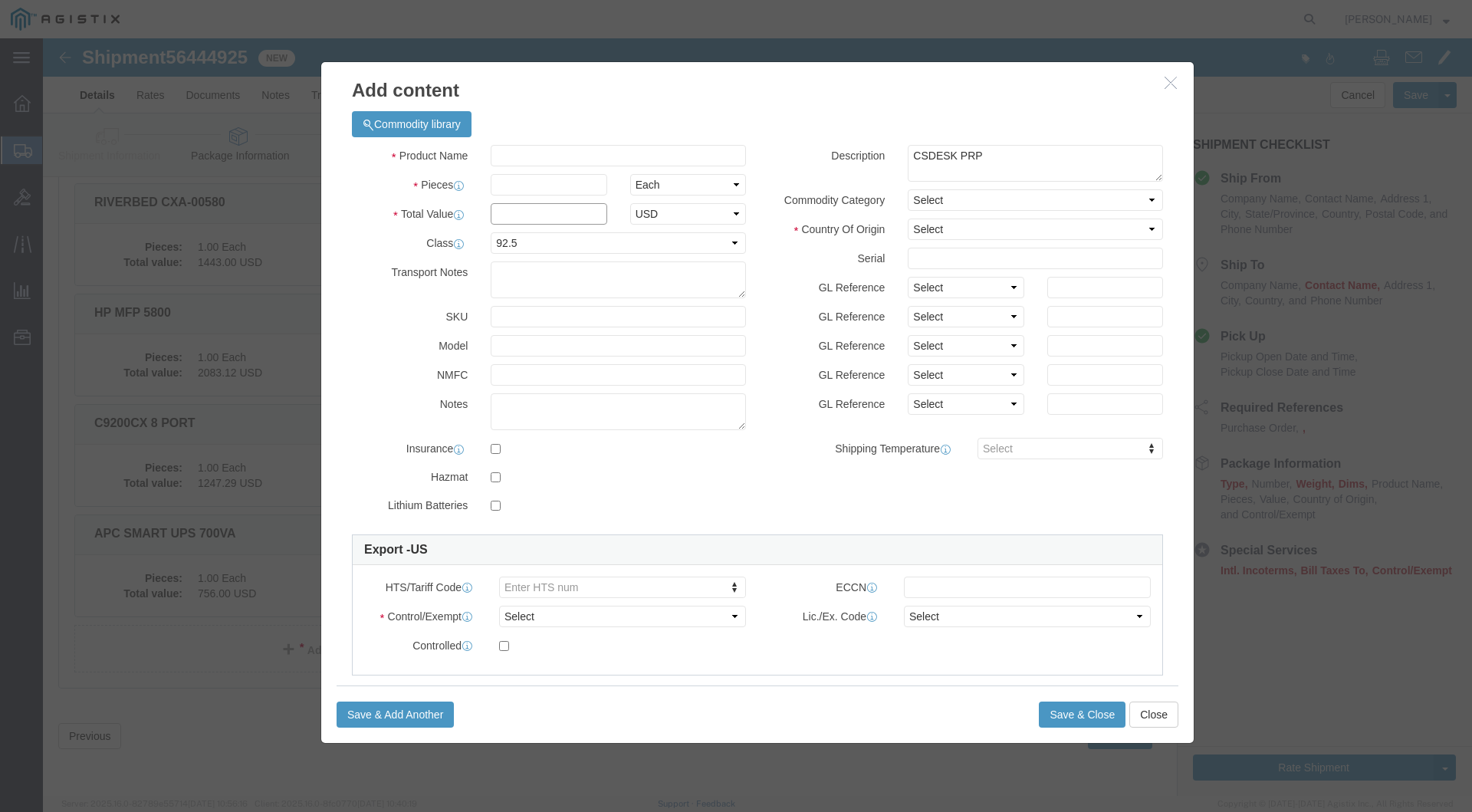
click input "text"
type input "FOC2811HMK7"
click input "text"
type input "CS-DESKPRO-NR-K9++"
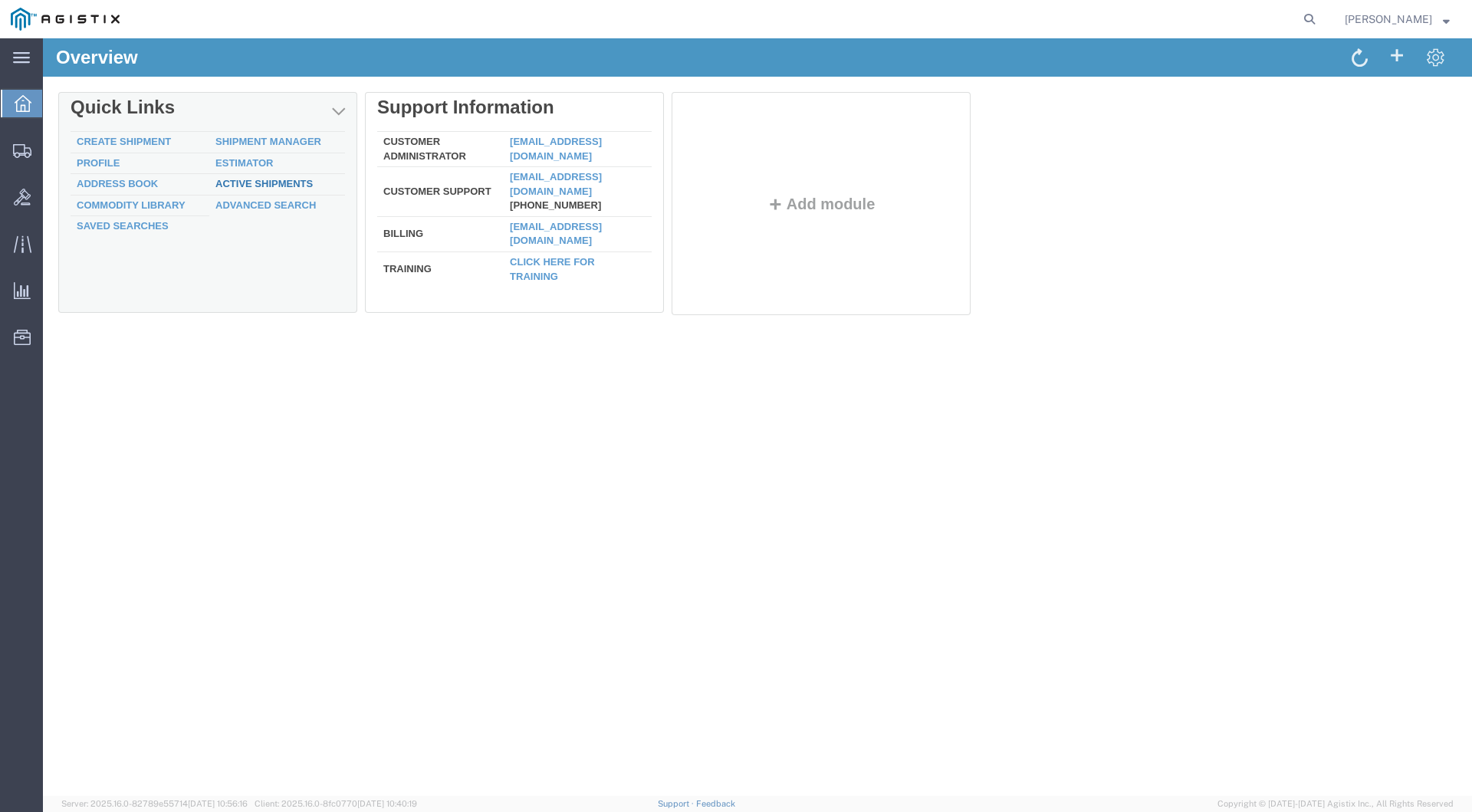
click at [245, 186] on link "Active Shipments" at bounding box center [264, 184] width 98 height 12
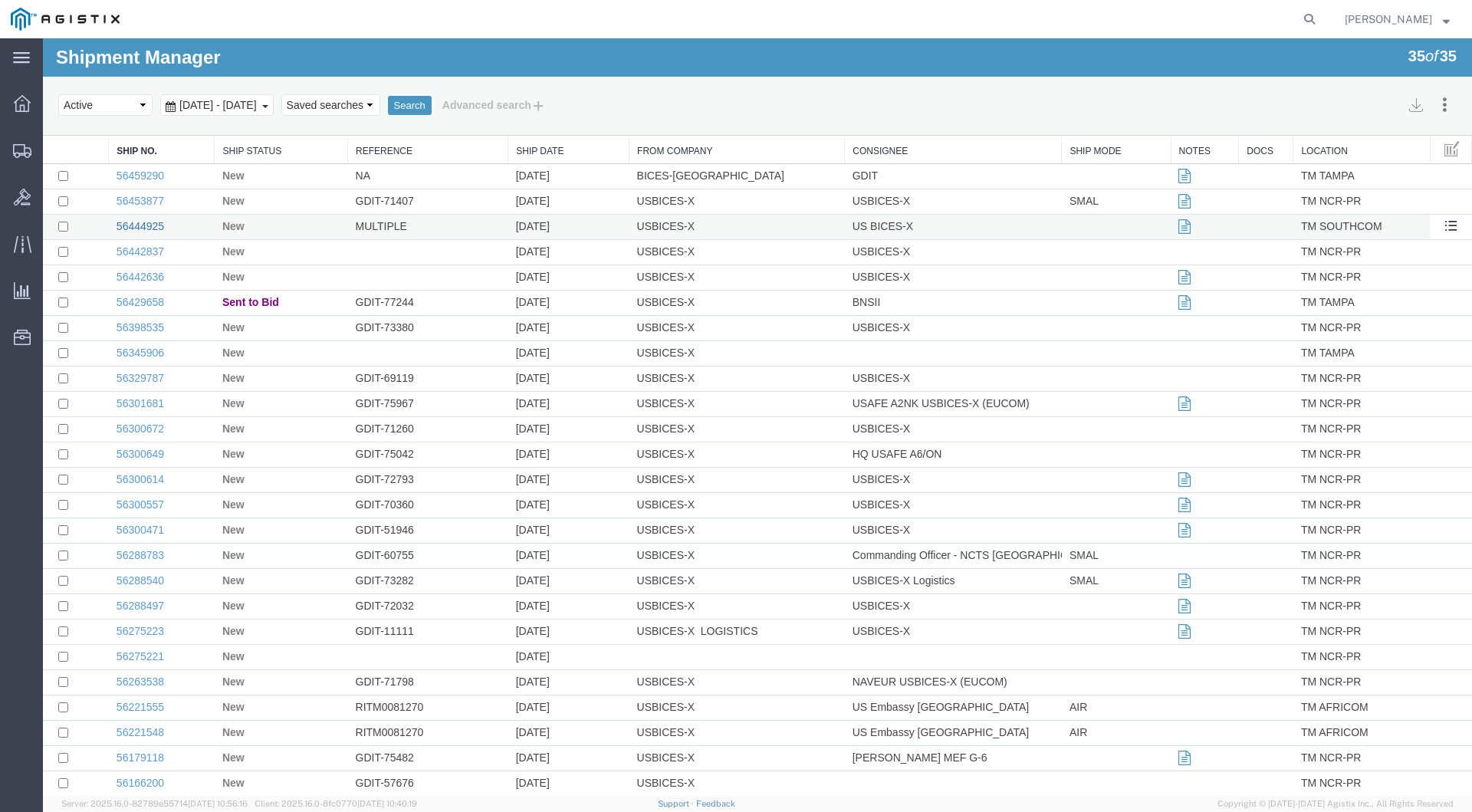
click at [141, 225] on link "56444925" at bounding box center [141, 226] width 48 height 12
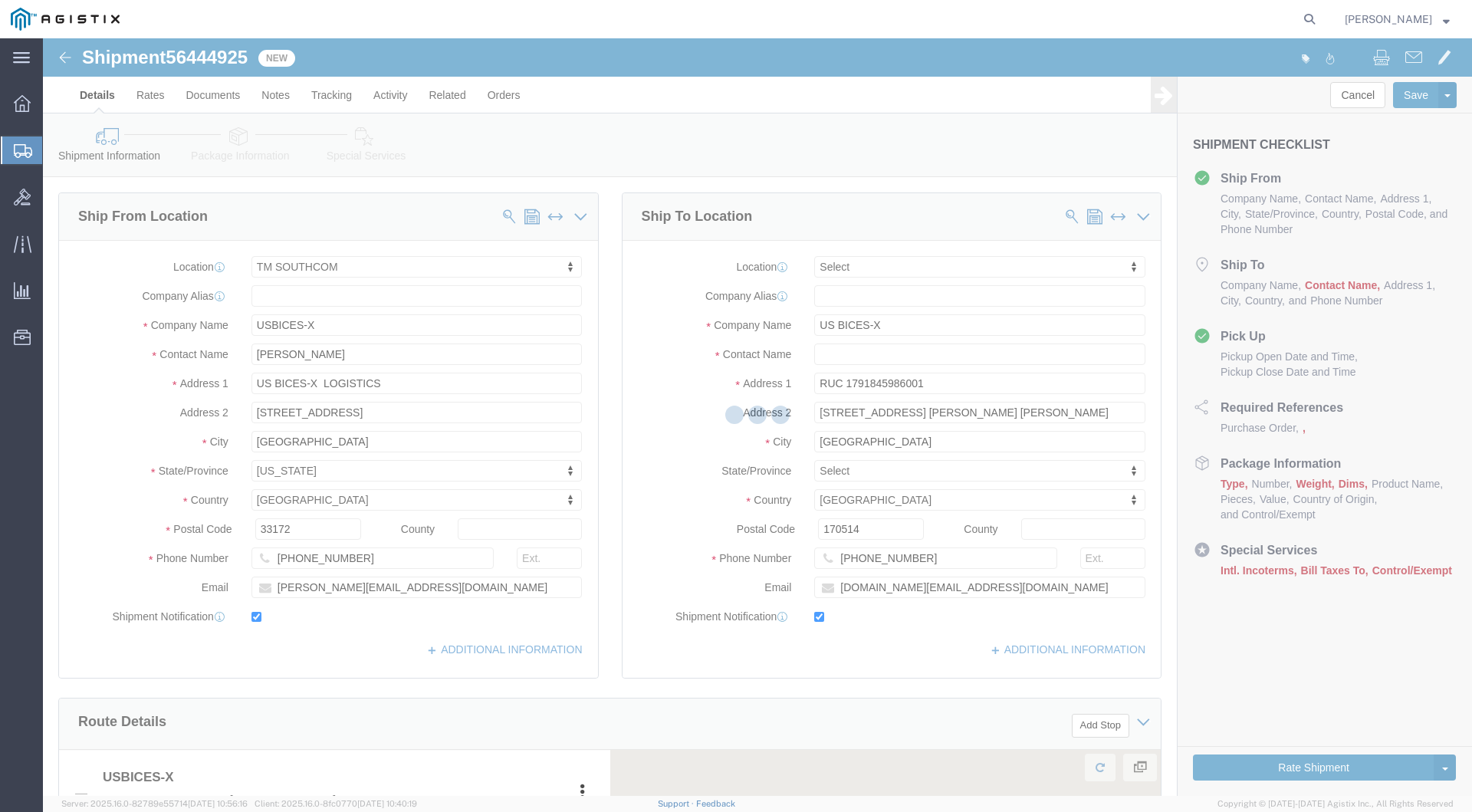
select select "34236"
select select
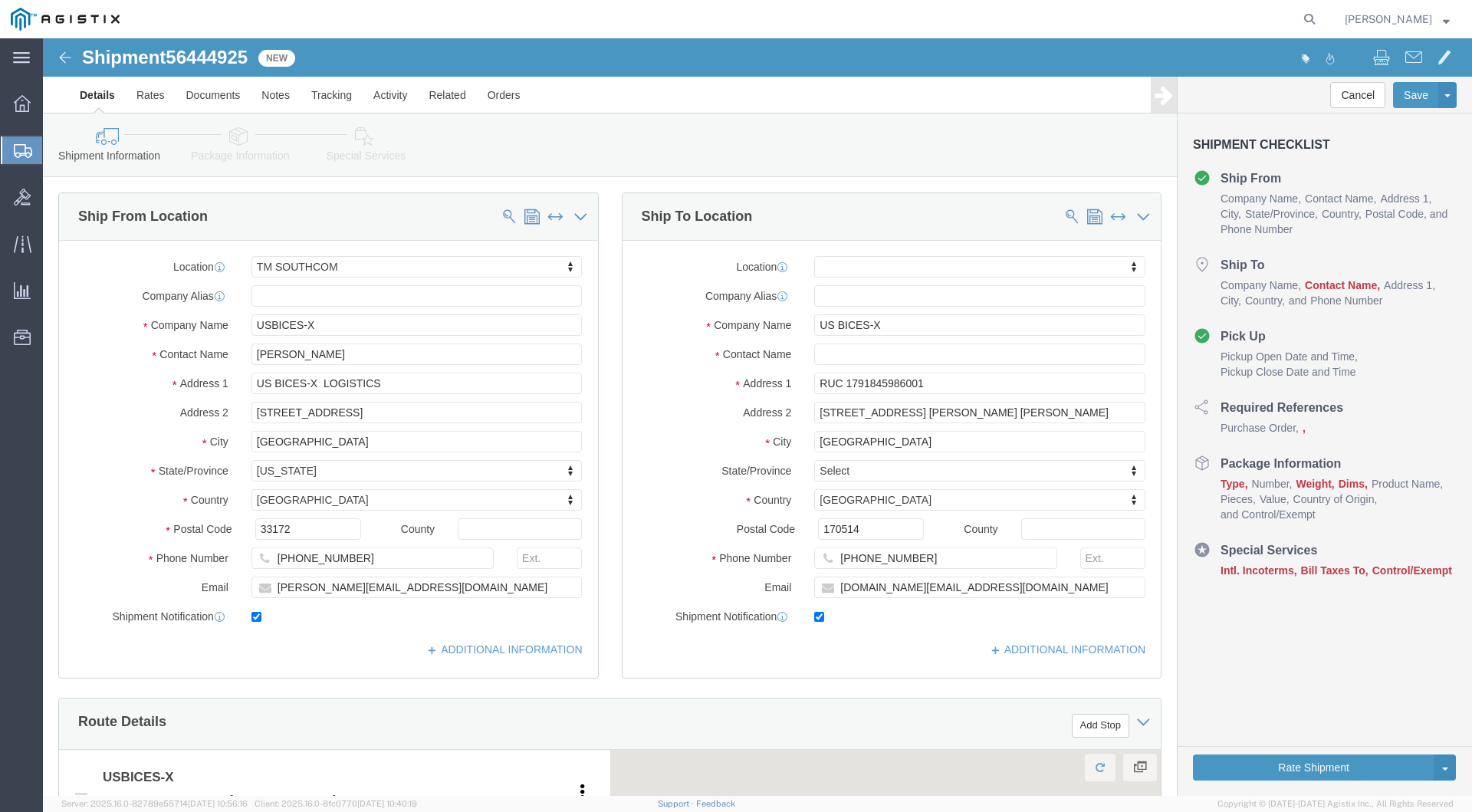
click button "Continue"
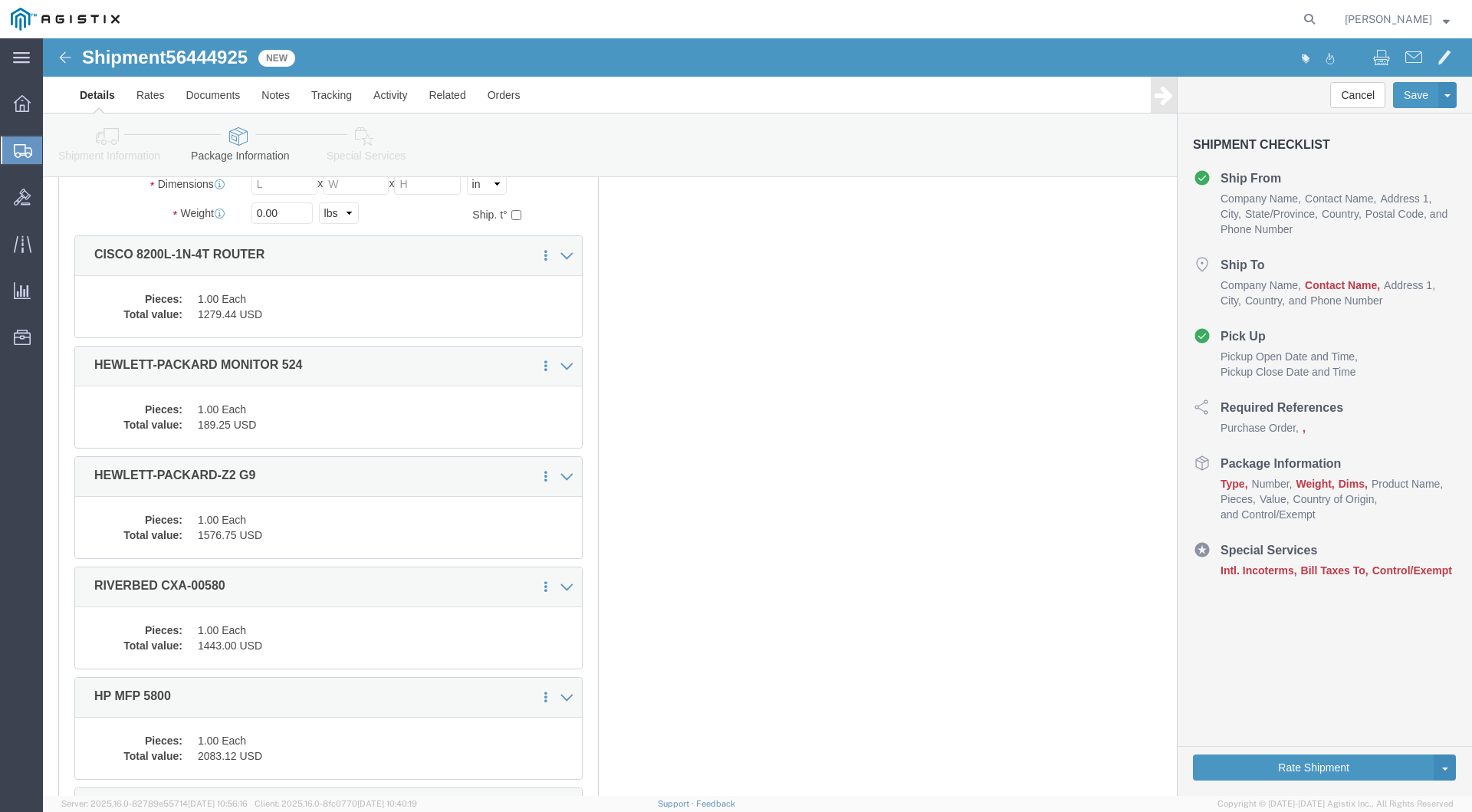
scroll to position [564, 0]
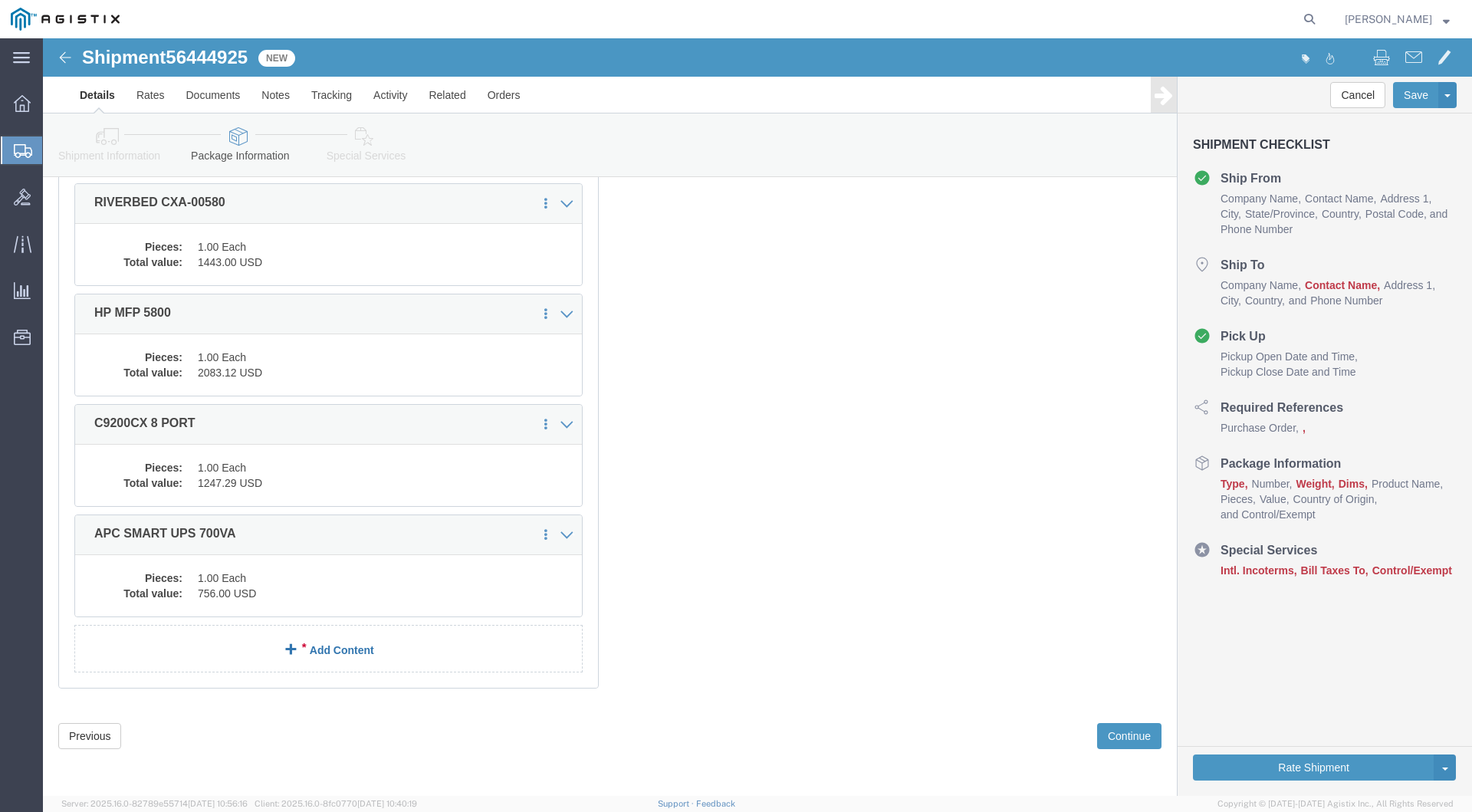
click link "Add Content"
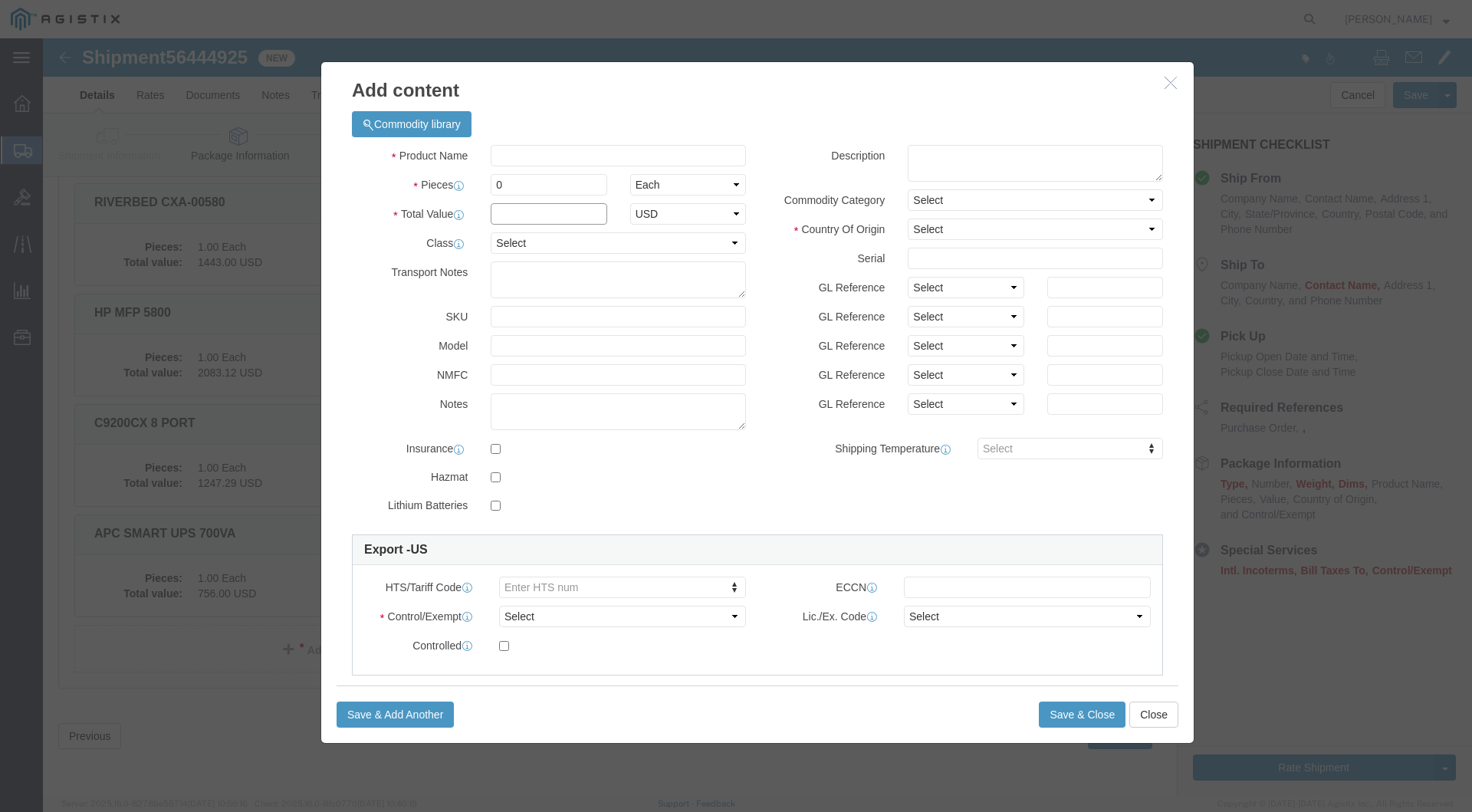
click input "text"
type input "75"
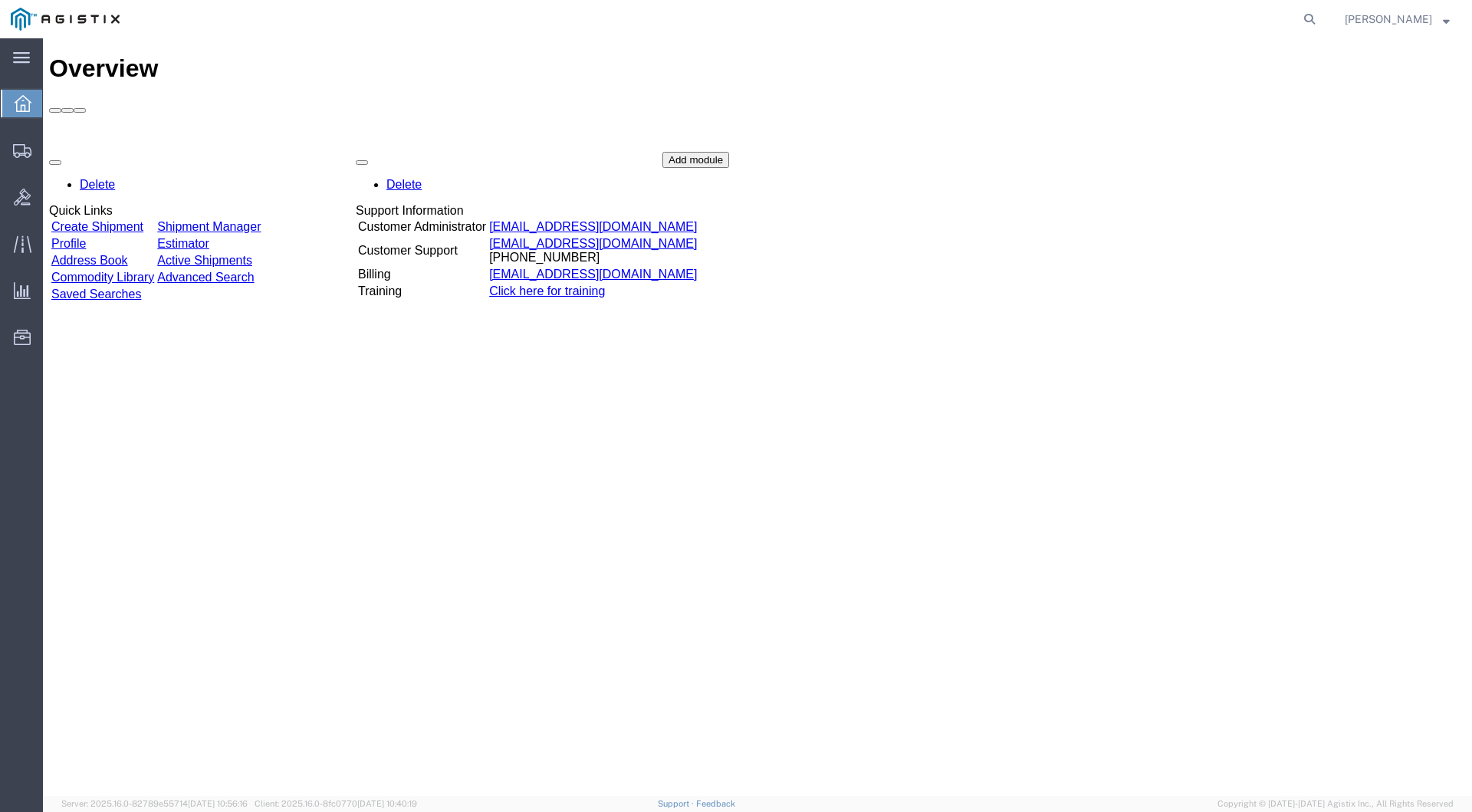
click at [252, 253] on link "Active Shipments" at bounding box center [205, 259] width 95 height 13
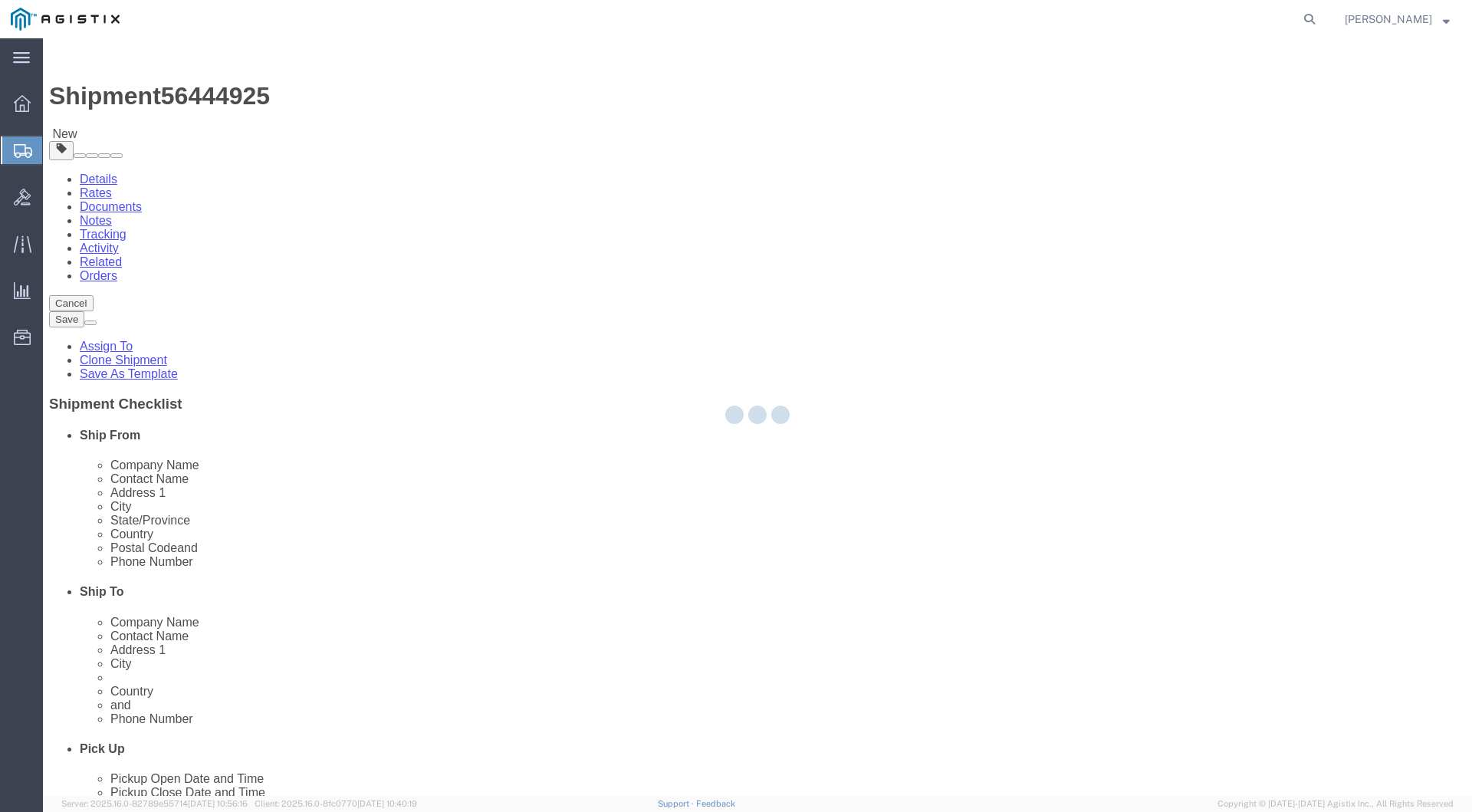
select select "34236"
select select
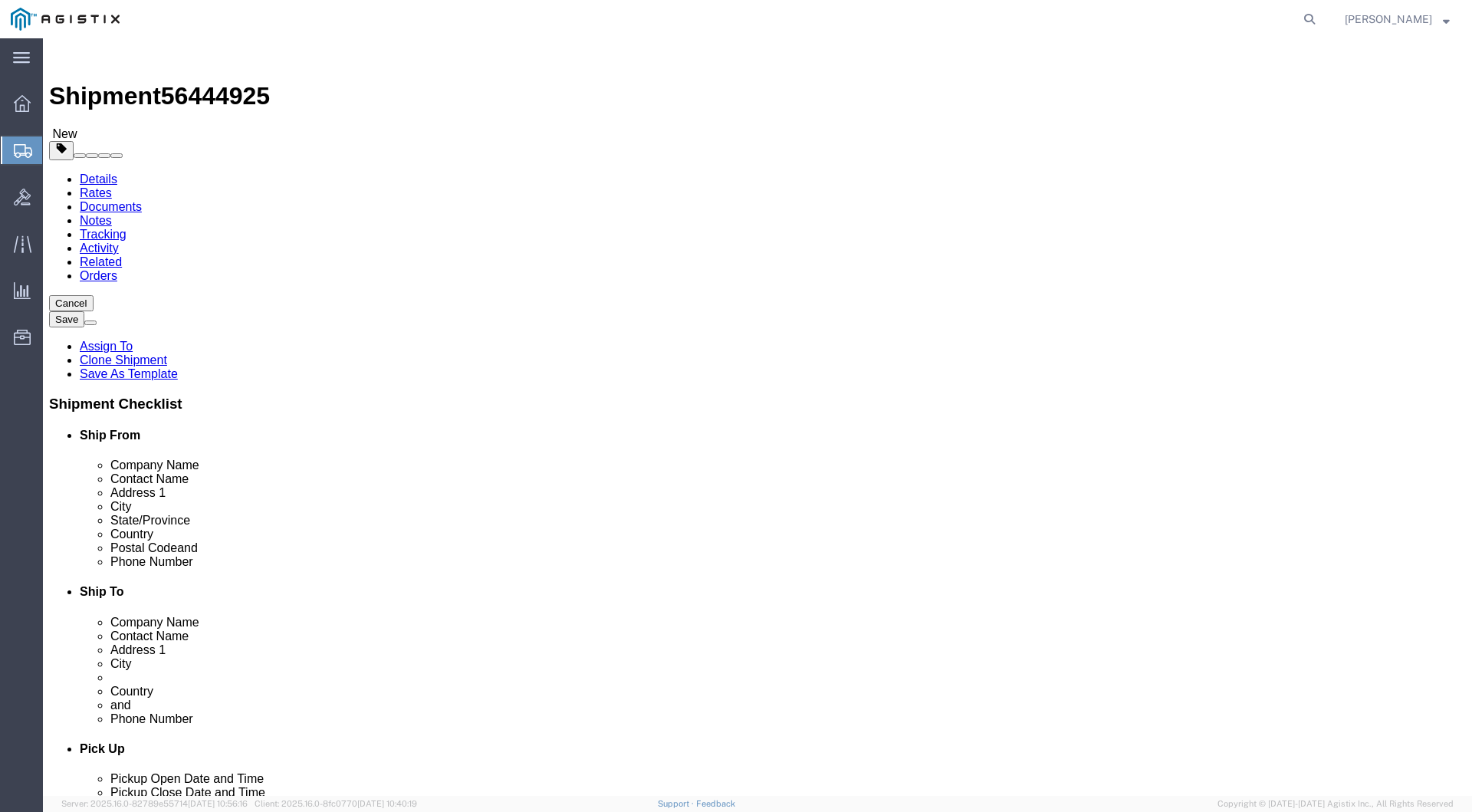
click input "text"
type input "V"
type input "="
type input "CDR [PERSON_NAME]"
click button "Continue"
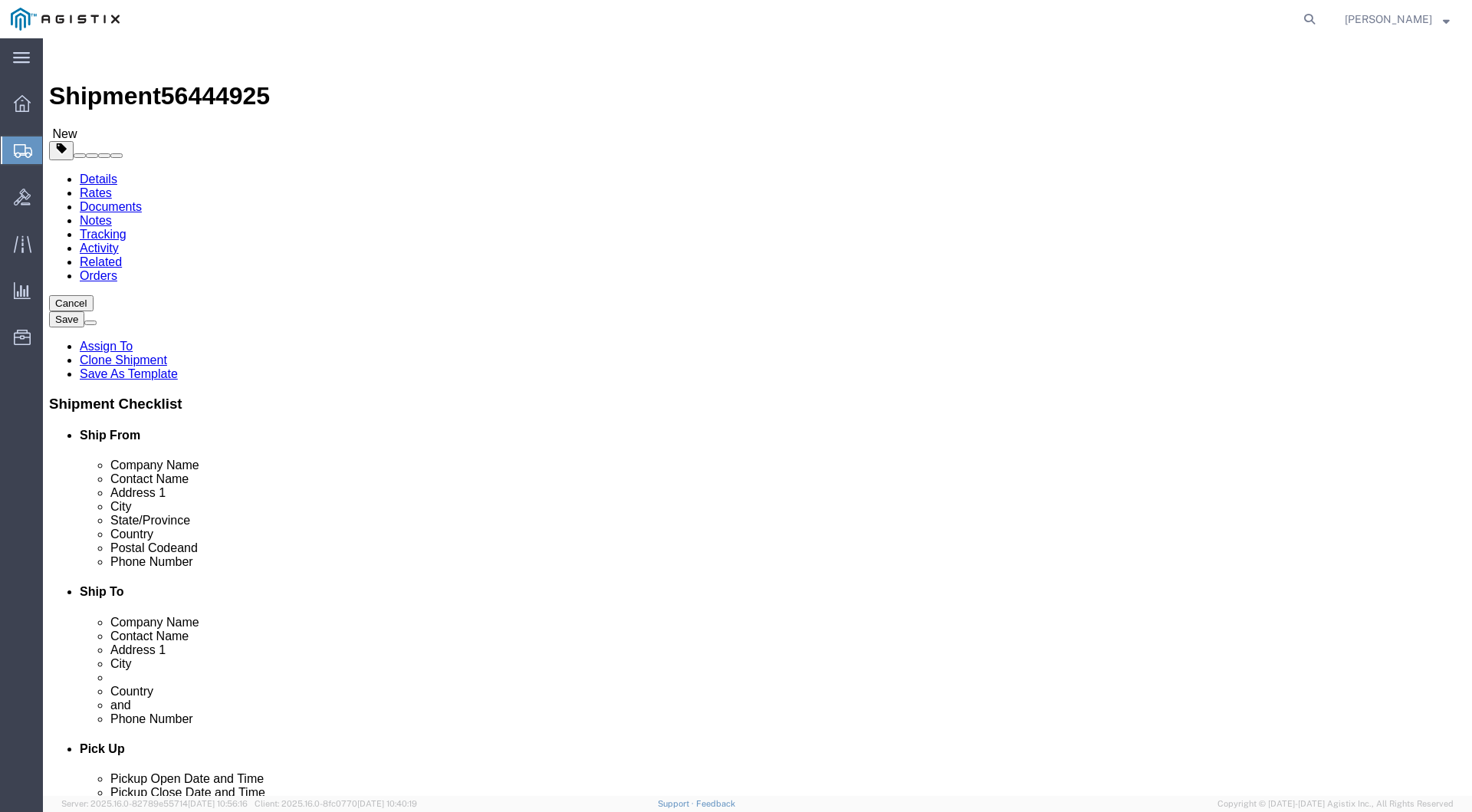
click link "Add Content"
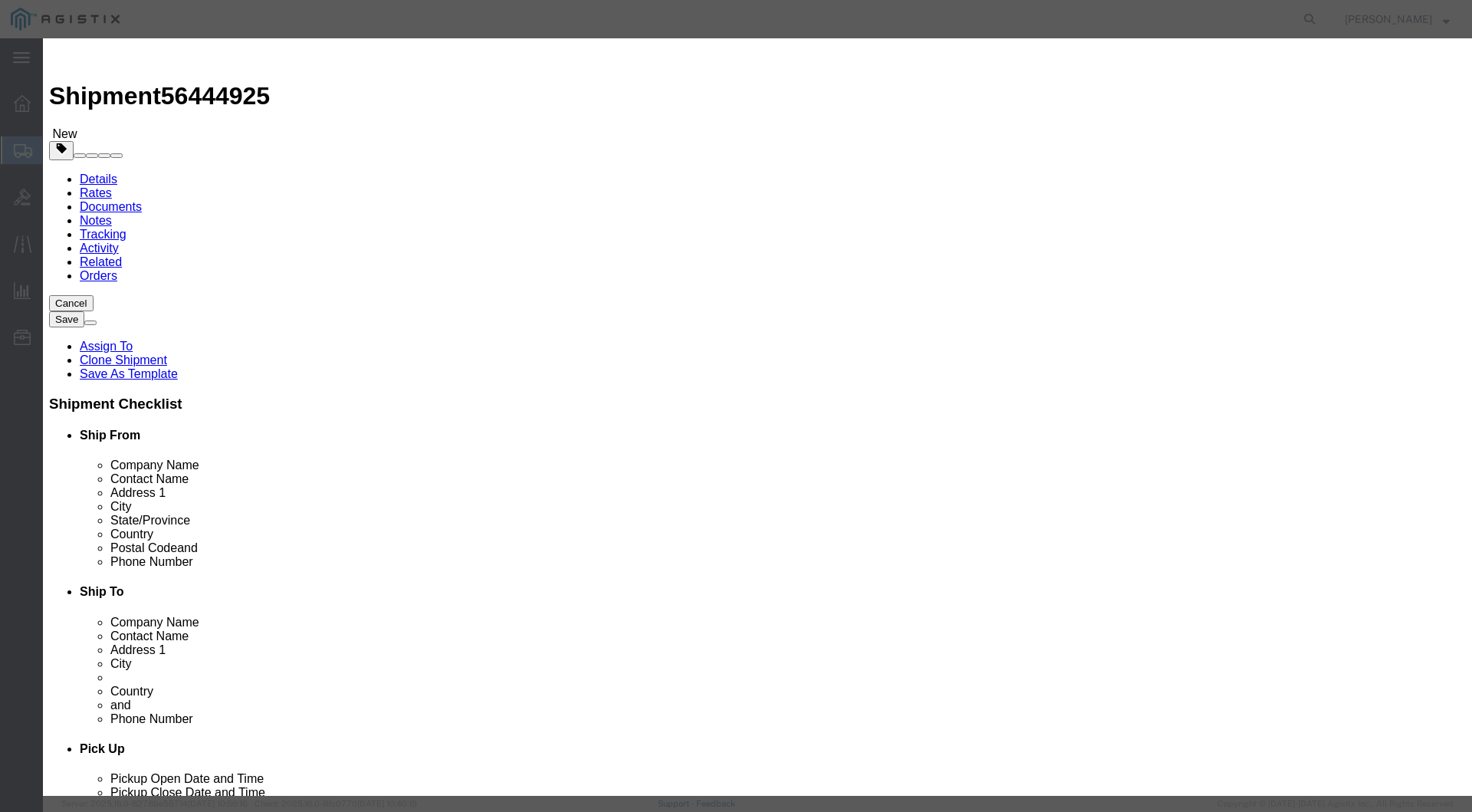
scroll to position [564, 0]
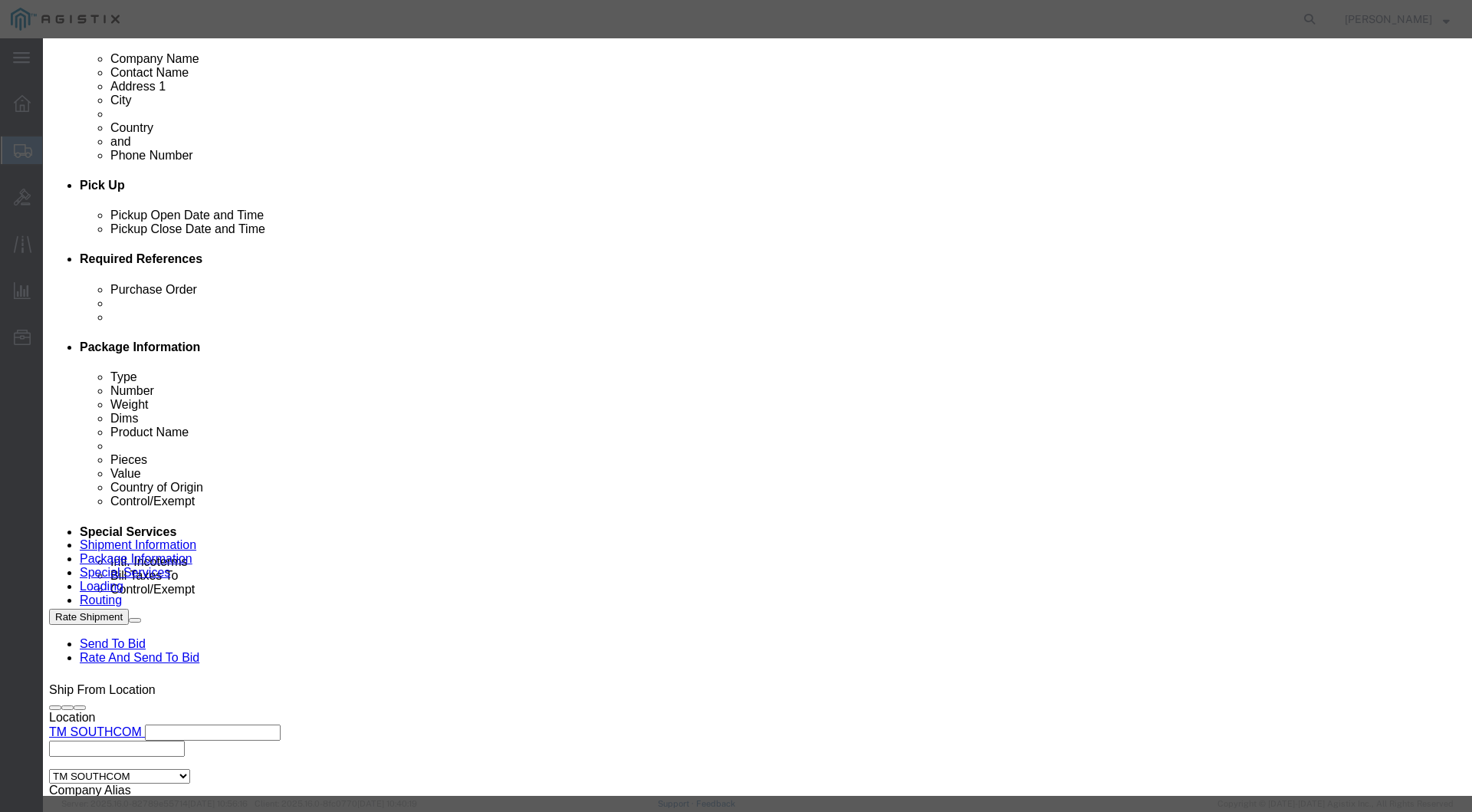
click input "text"
click input "FOC"
click div "Description Commodity Category Select Country Of Origin Select Afghanistan Ålan…"
click input "FOC2811"
type input "FOC2811HMK7"
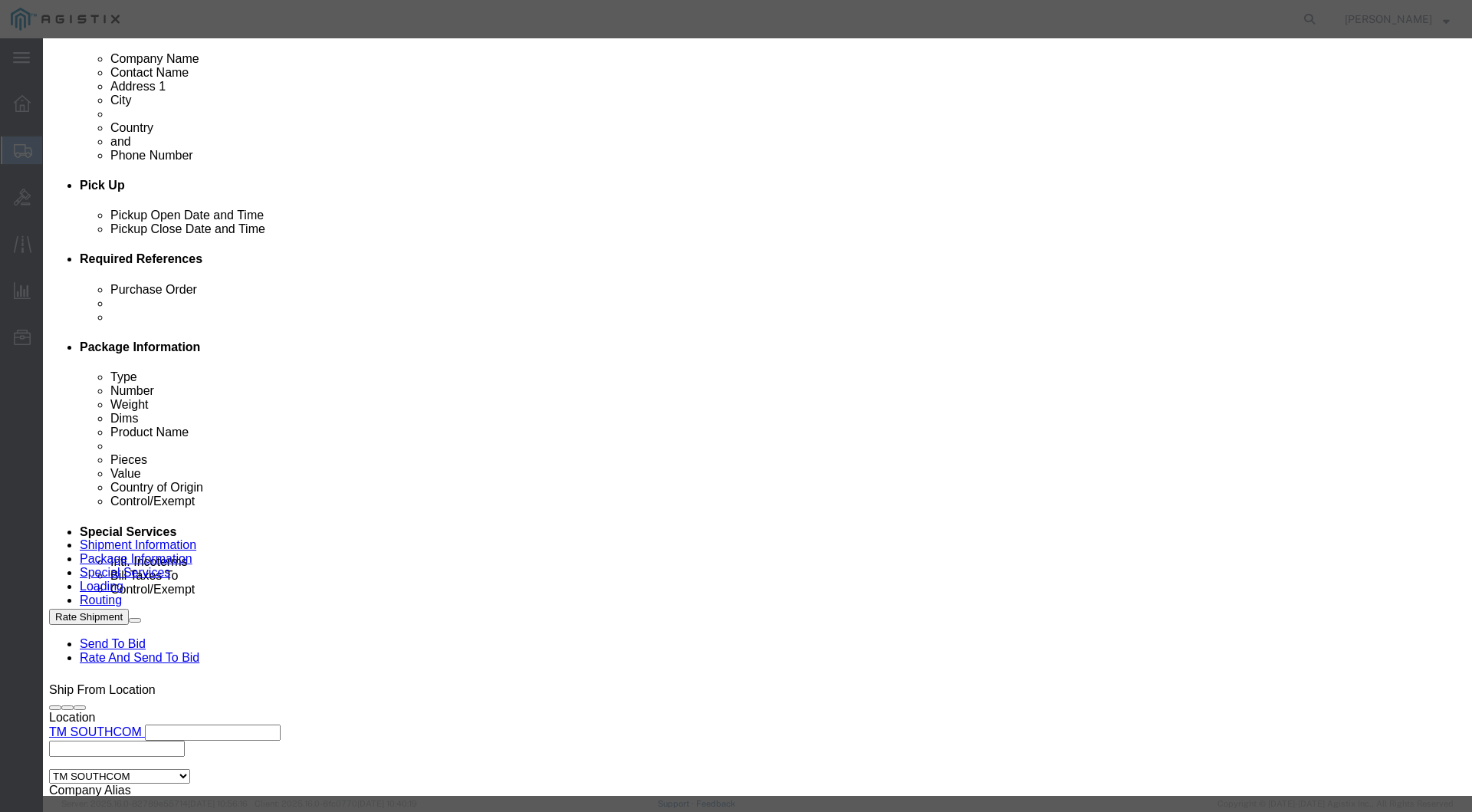
click input "text"
type input "CS-DESK PRO"
click textarea
type textarea "CS-DESK PRO"
select select "92.5"
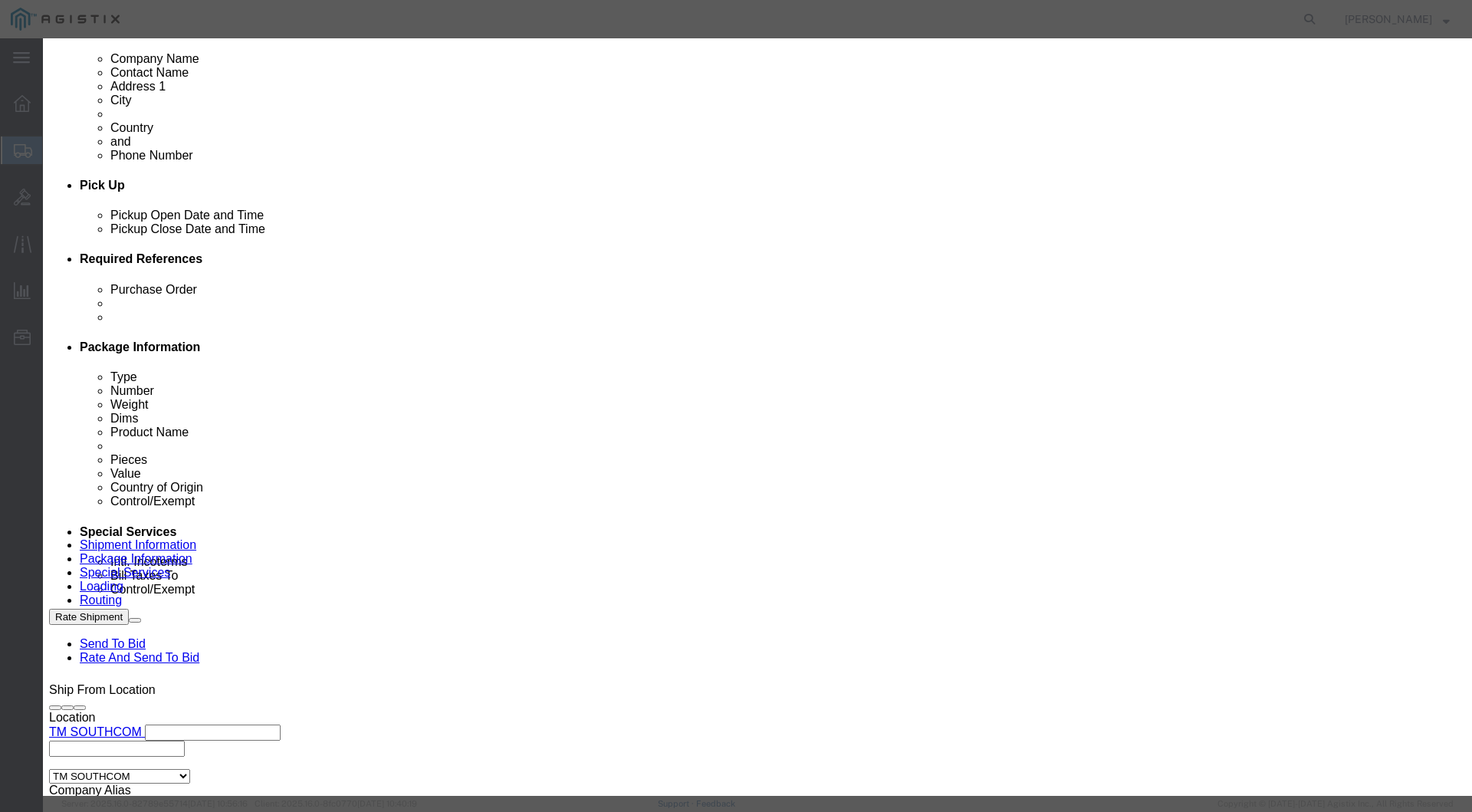
click input "text"
type input "7573.53"
select select "US"
click input "text"
click input "5A992.C"
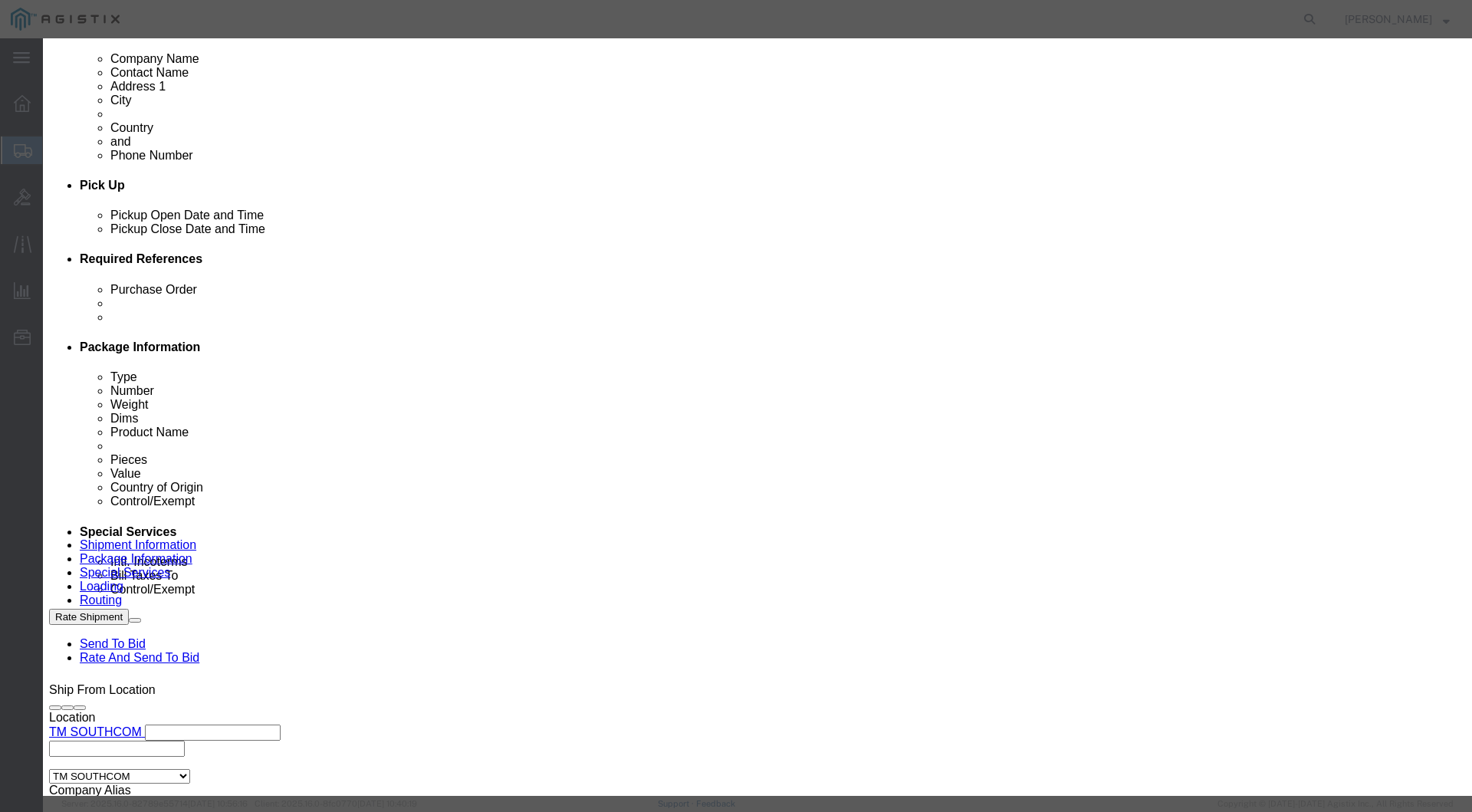
type input "5A992"
select select "FTR"
click body "Shipment 56444925 New Details Rates Documents Notes Tracking Activity Related O…"
type input "8571620090"
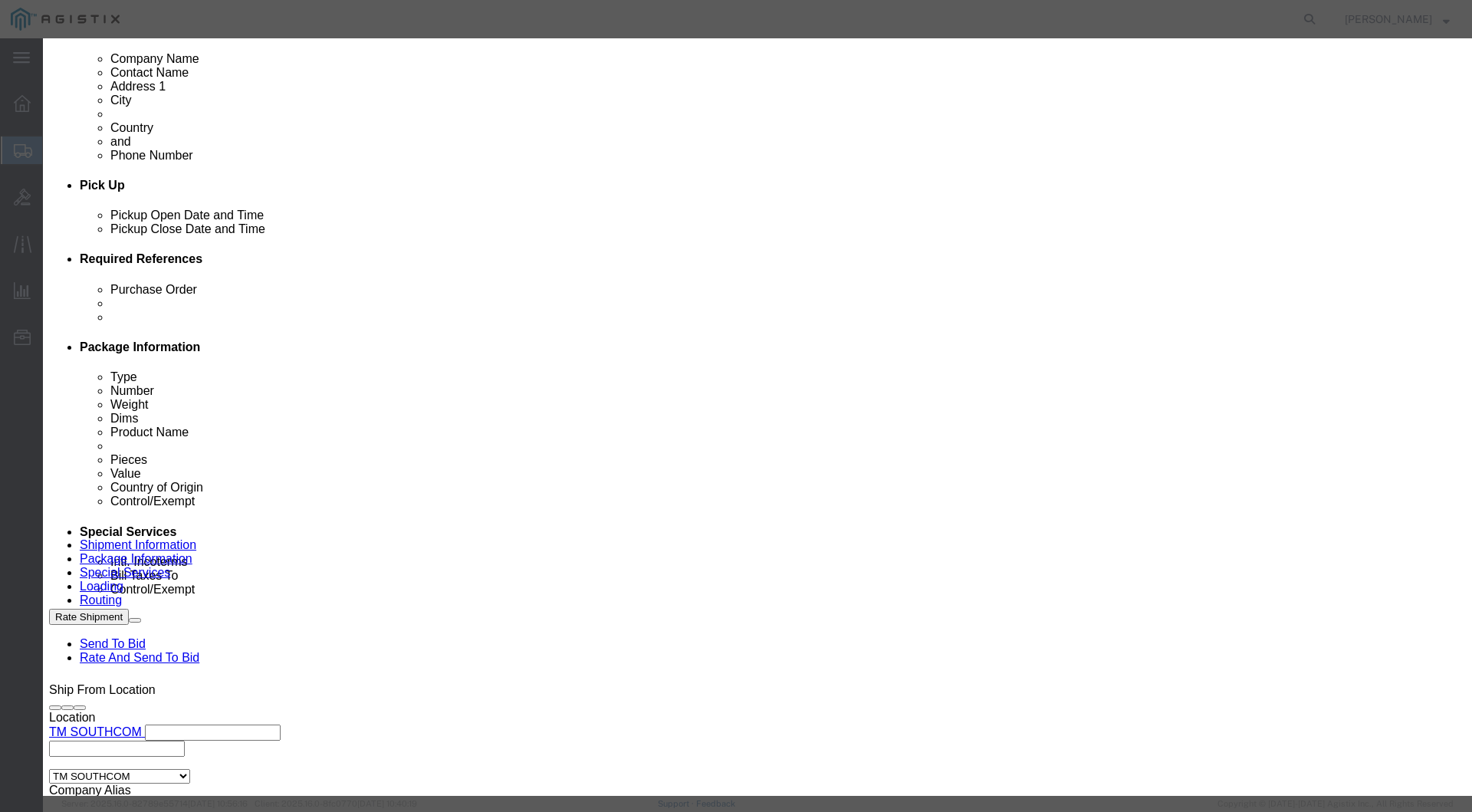
click body "Shipment 56444925 New Details Rates Documents Notes Tracking Activity Related O…"
click button "Save & Close"
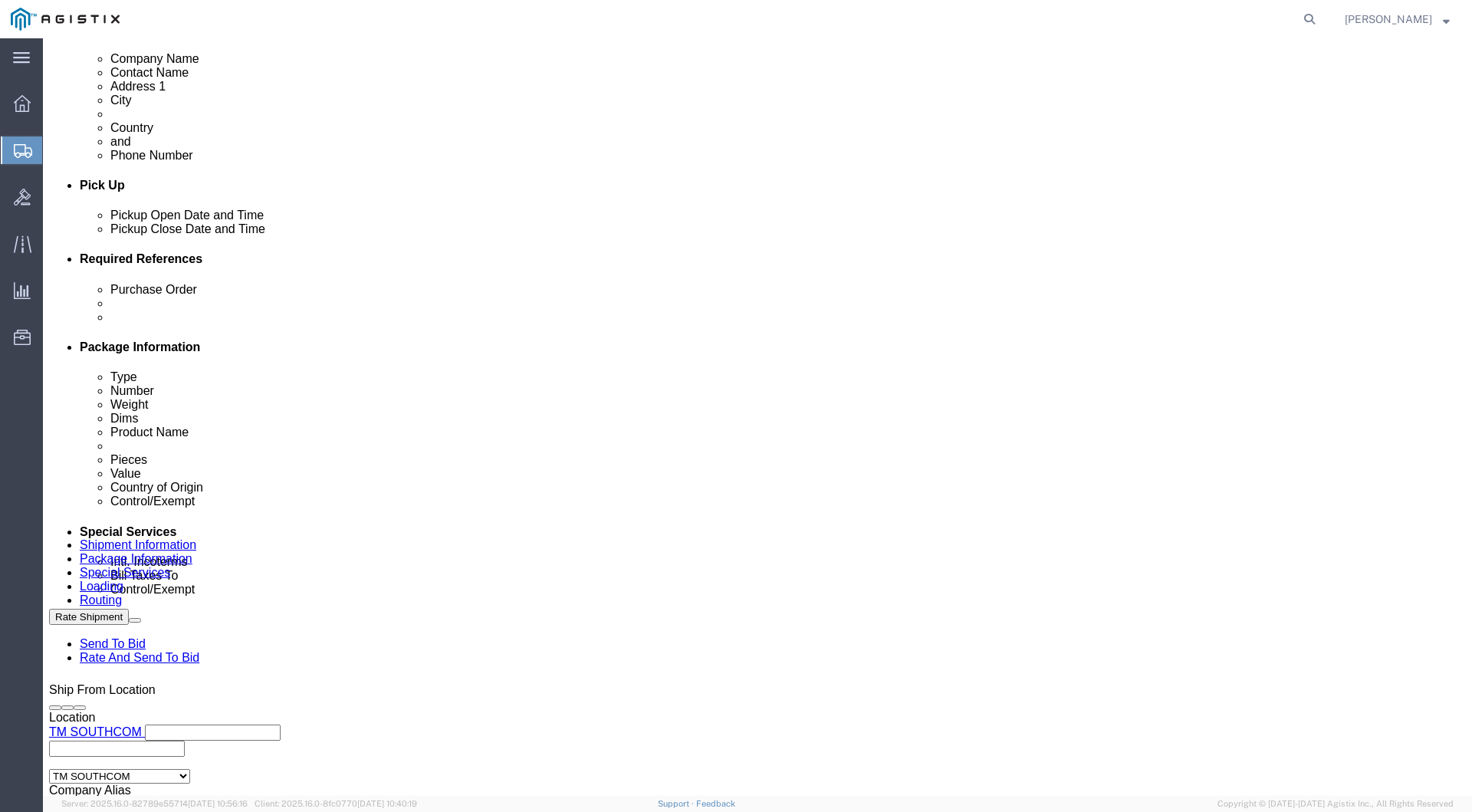
click icon
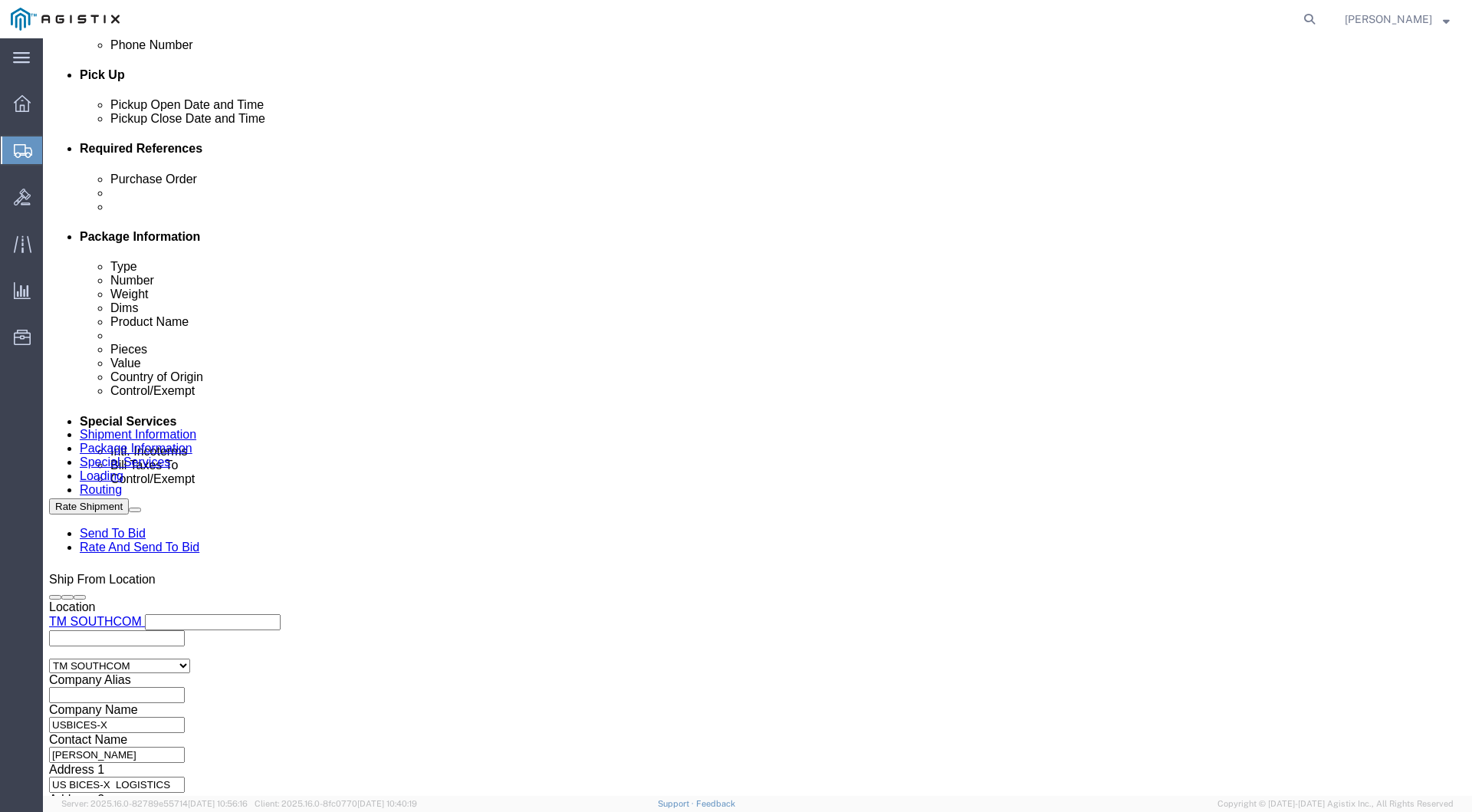
click icon
click p "CS-DESK PRO"
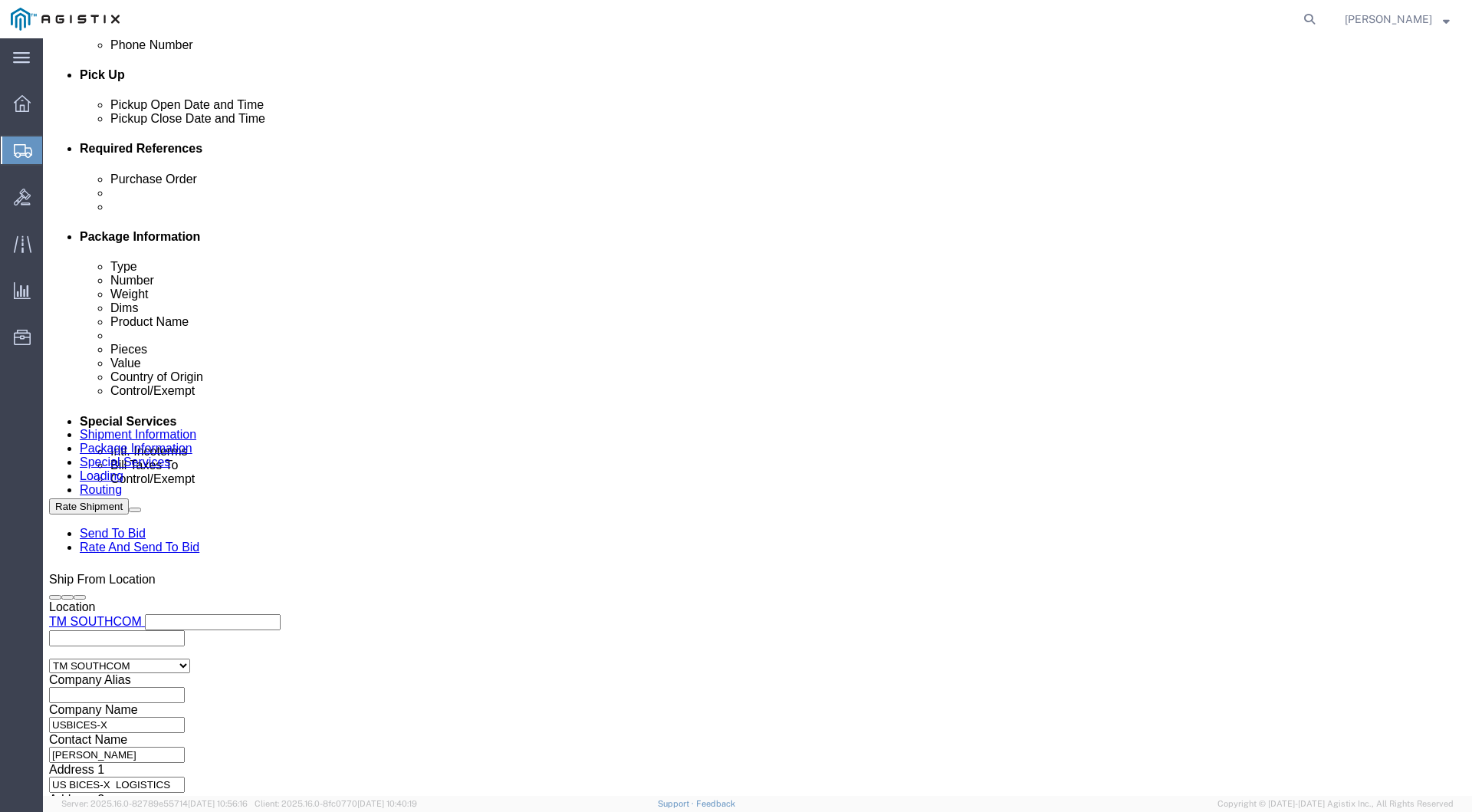
click dt "Total value:"
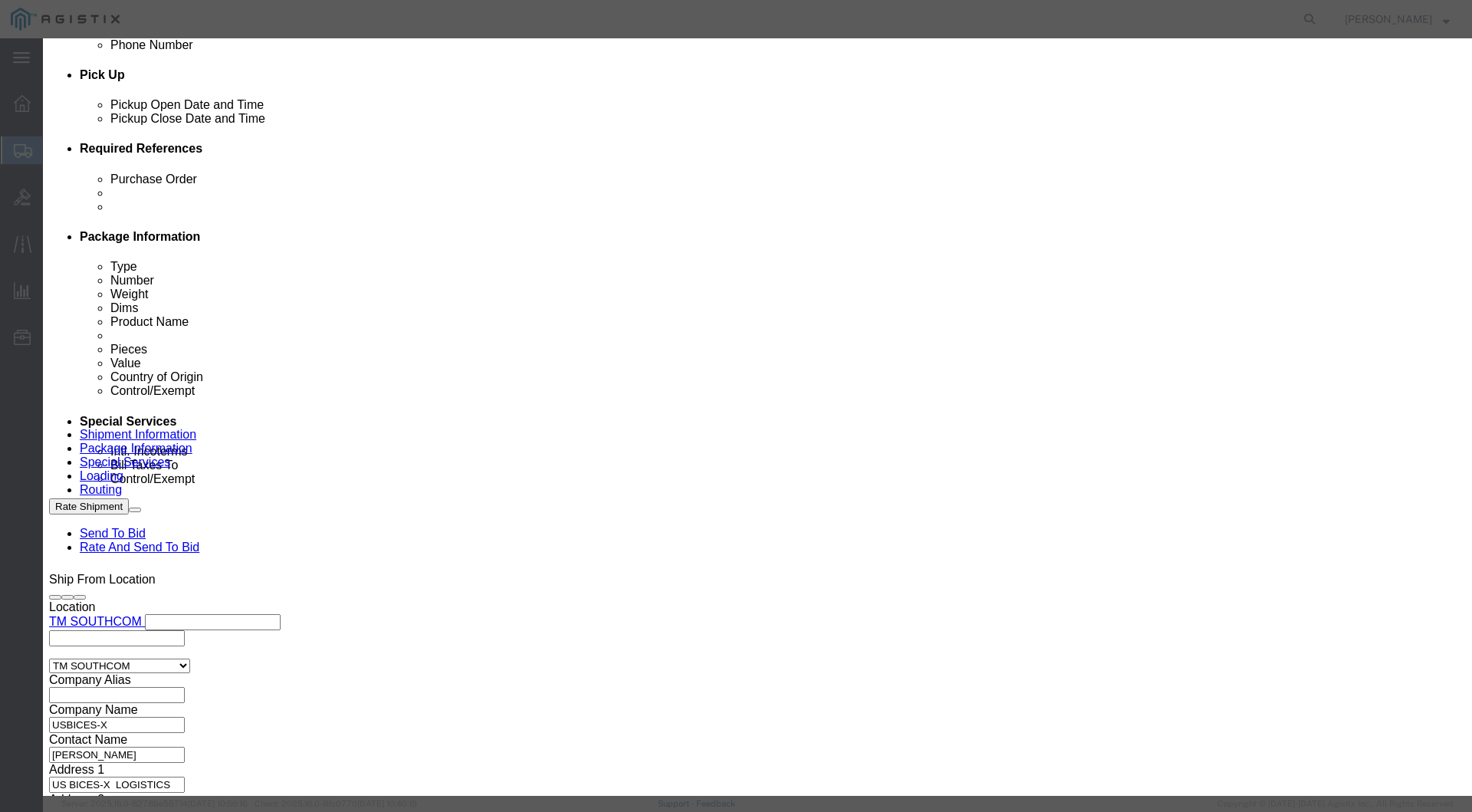
click input "0.00"
type input "0"
type input "1"
select select "30.37(a)"
click button "Save & Close"
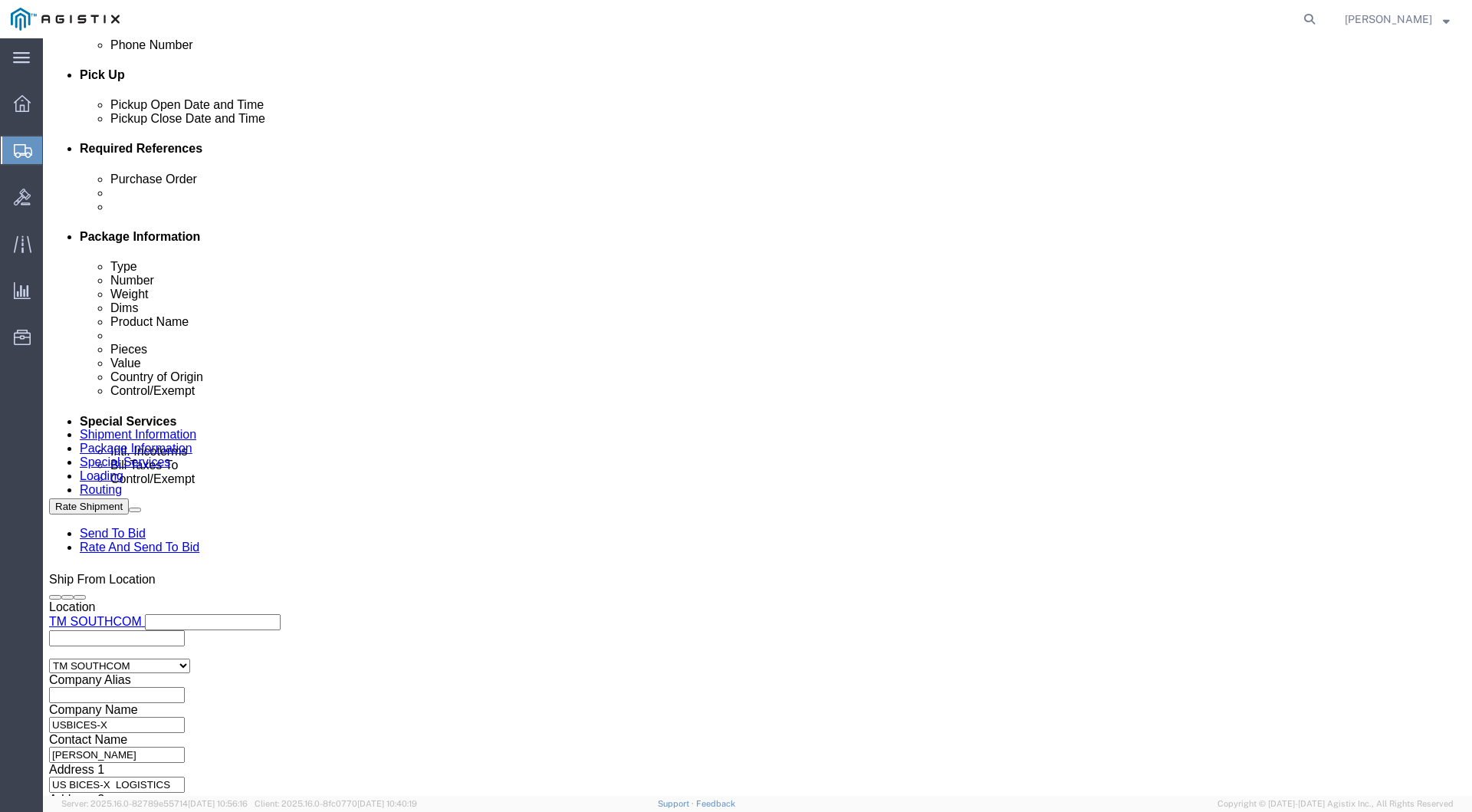
click link "Add Content"
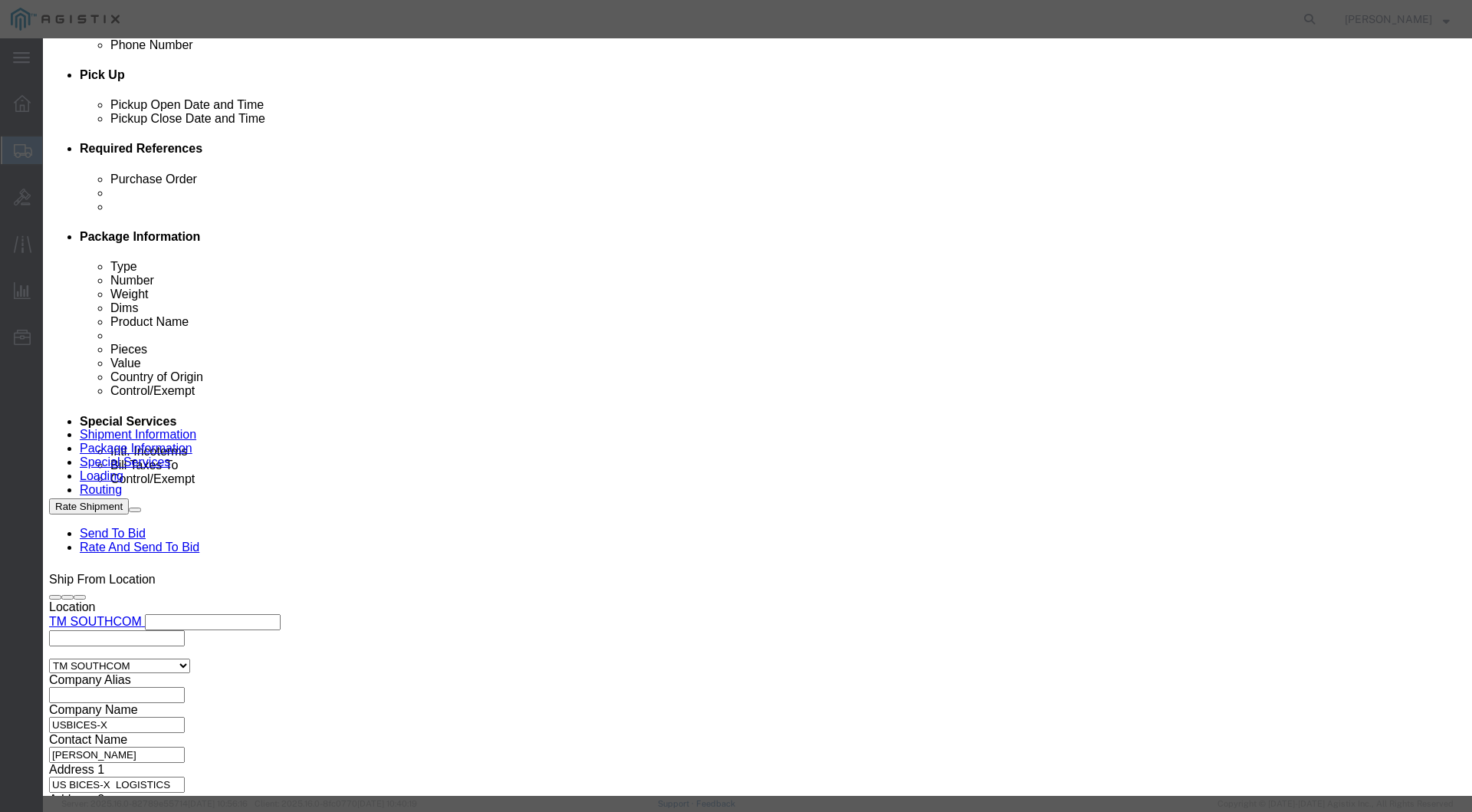
click input "text"
type input "CP 8865 VOIP"
click textarea
click textarea "VOIP HONE"
type textarea "VOIP PHONE"
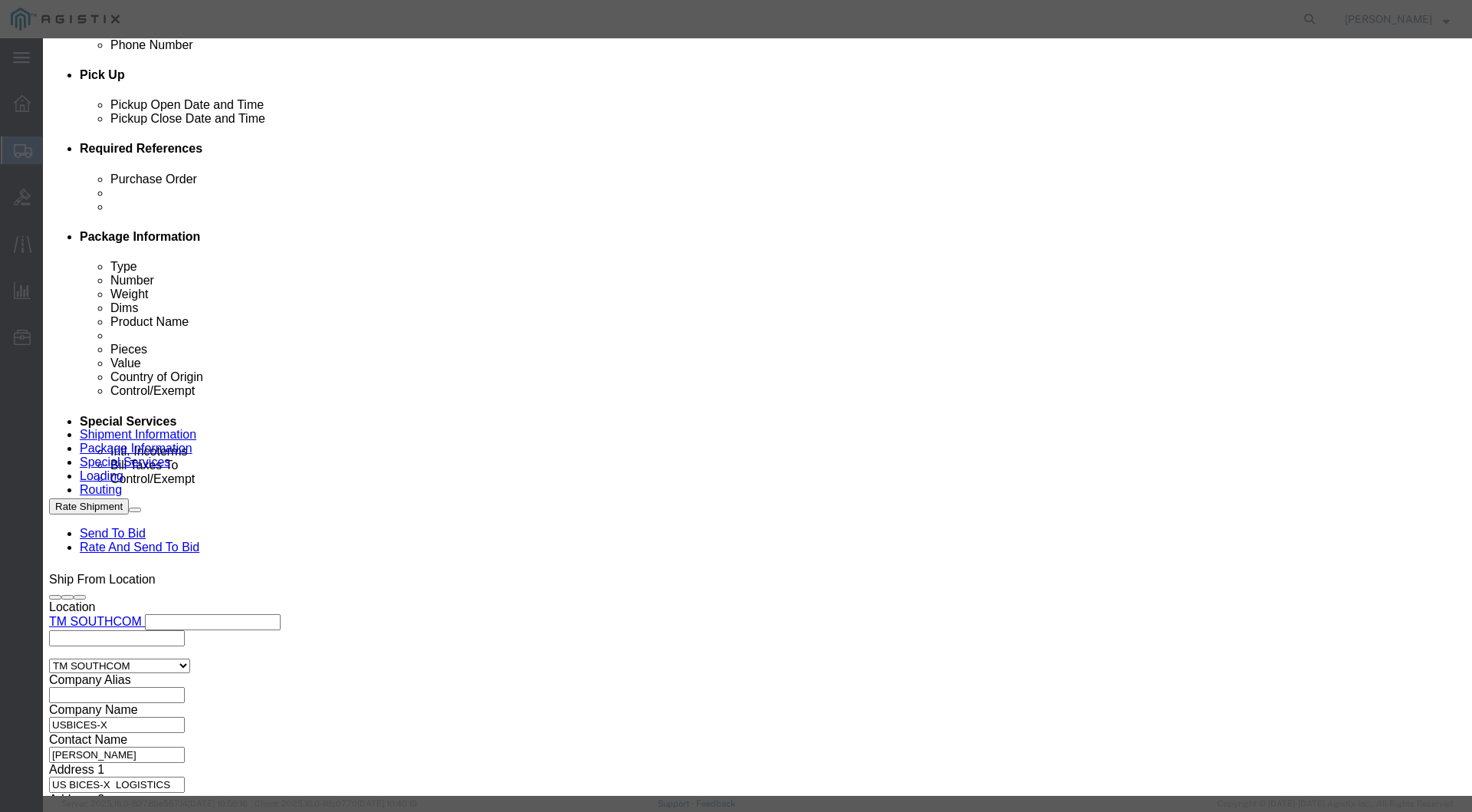
click input "0"
type input "1"
click input "text"
click textarea
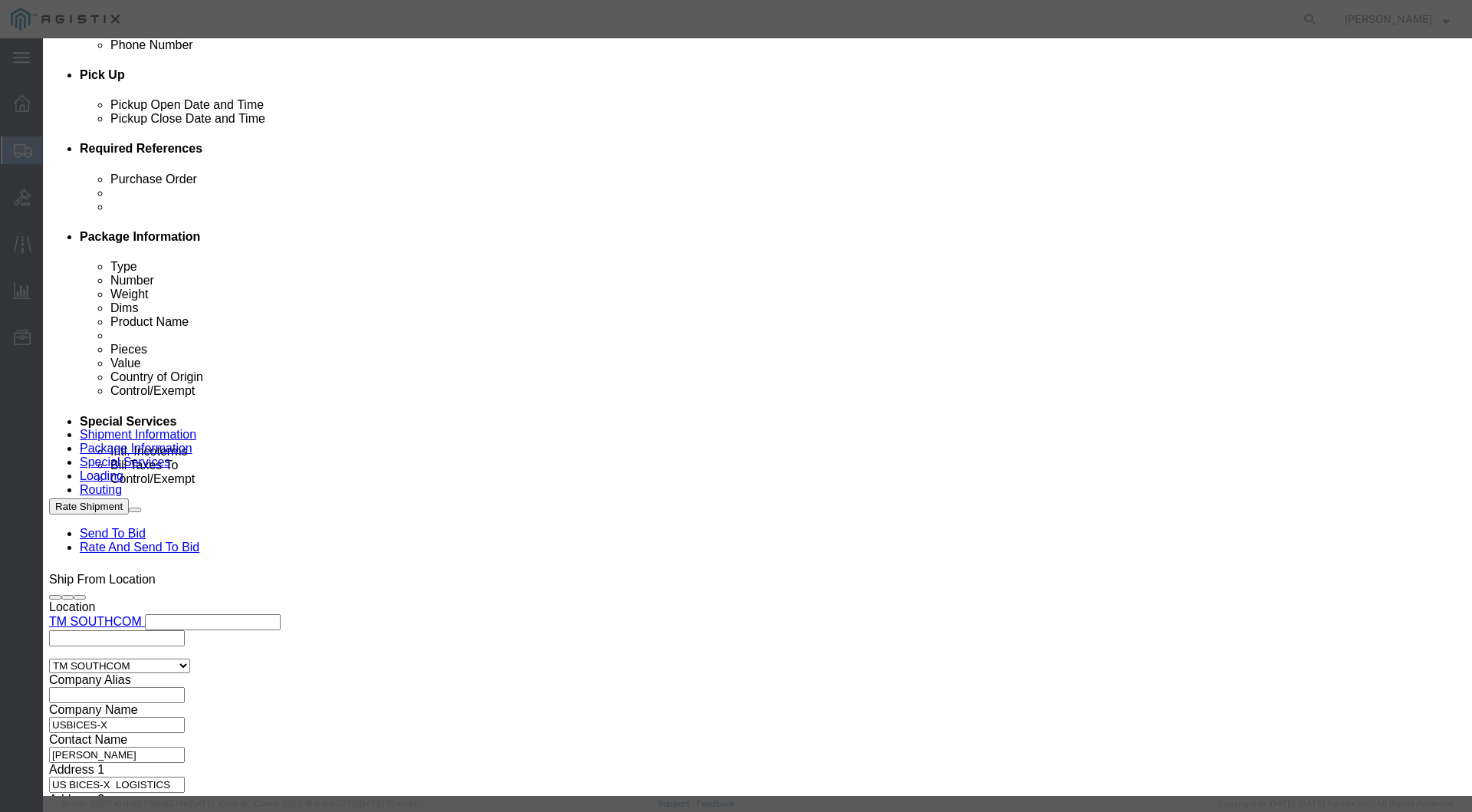
type textarea "t"
click label "GL Reference"
click textarea "Task Tag # 032"
type textarea "Task Tag # 032786"
select select "92.5"
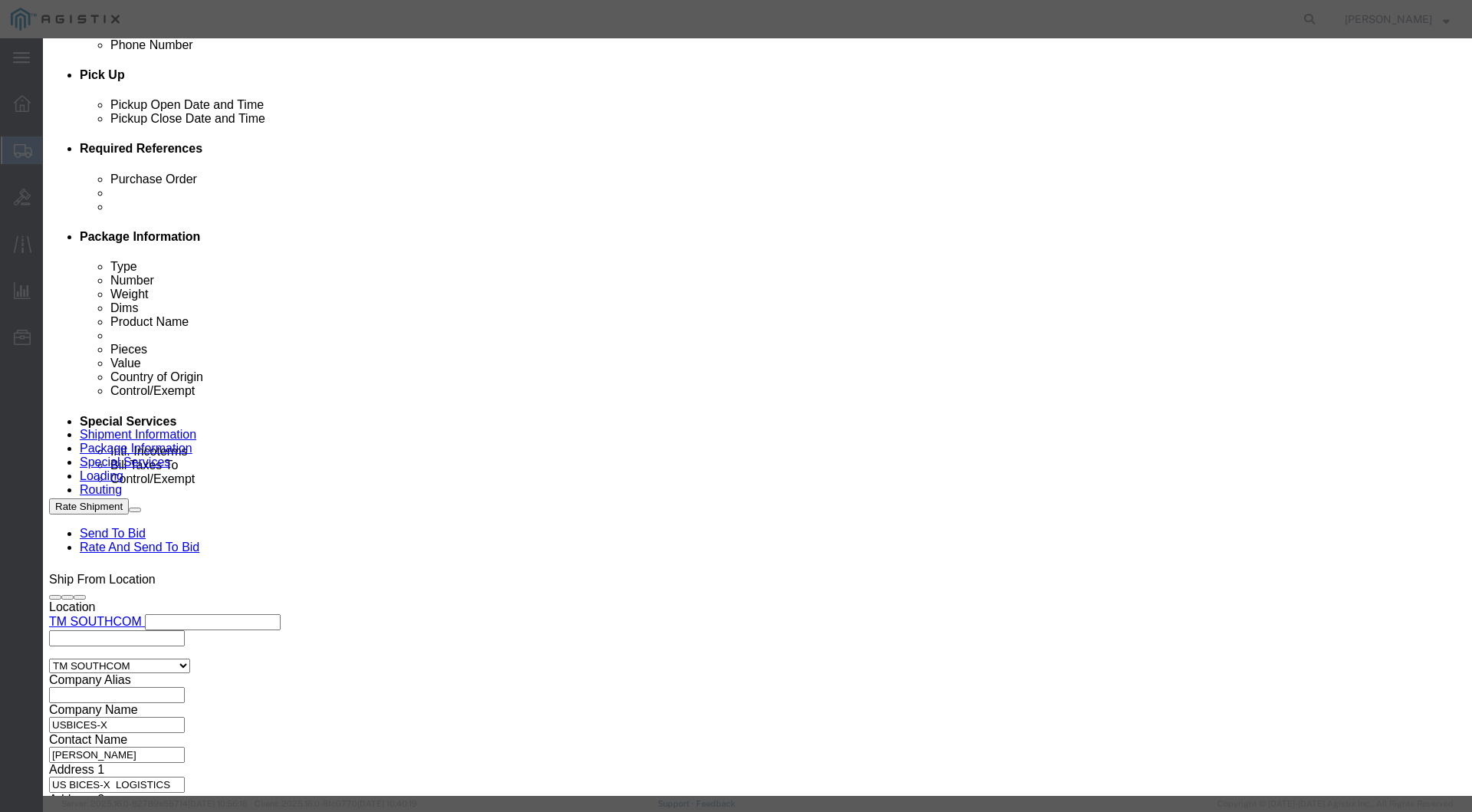
drag, startPoint x: 882, startPoint y: 53, endPoint x: 906, endPoint y: 168, distance: 117.5
click h3 "Add content"
click input "text"
type input "544.24"
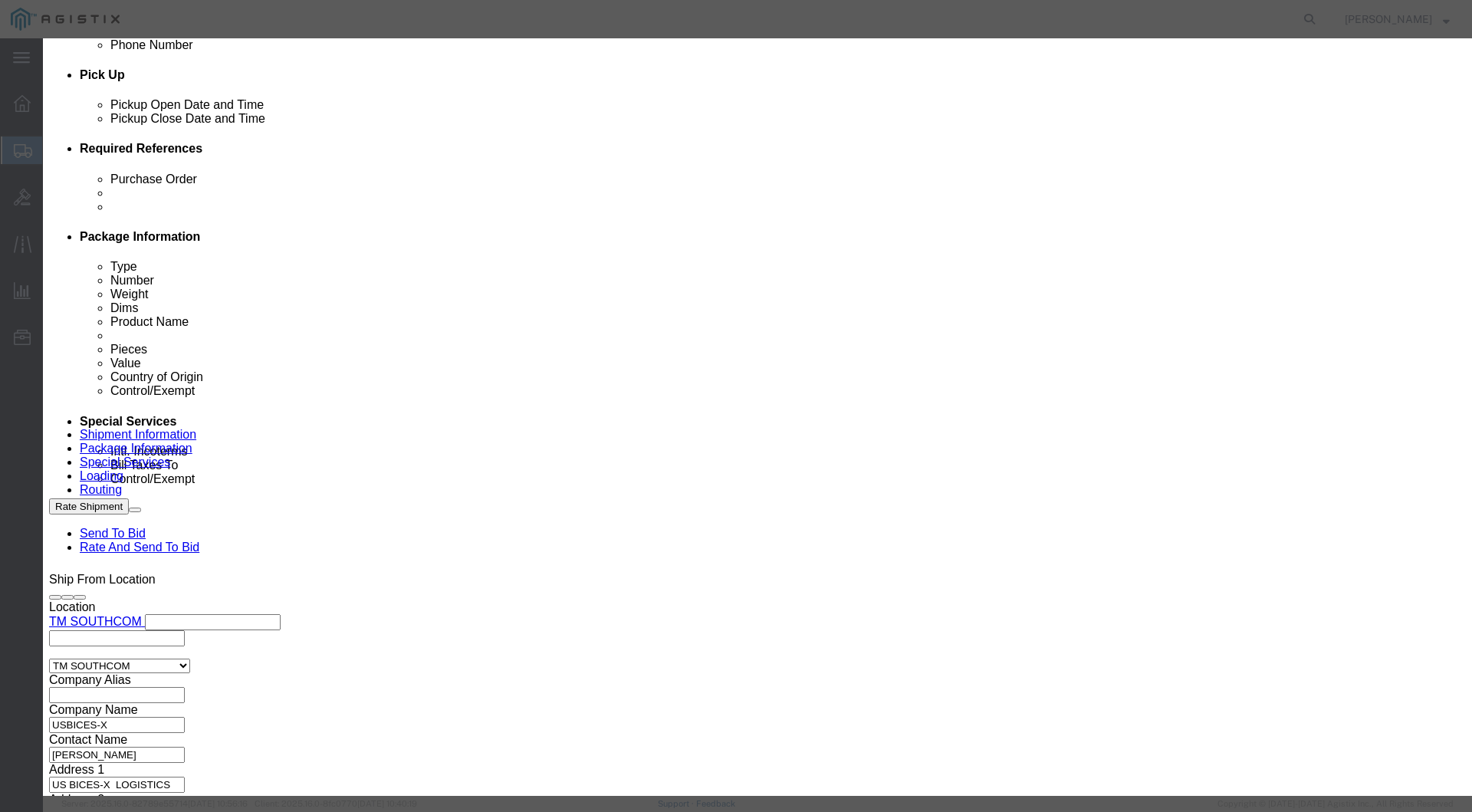
click input "text"
click div "Commodity library"
click input "text"
type input "f"
click h3 "Add content"
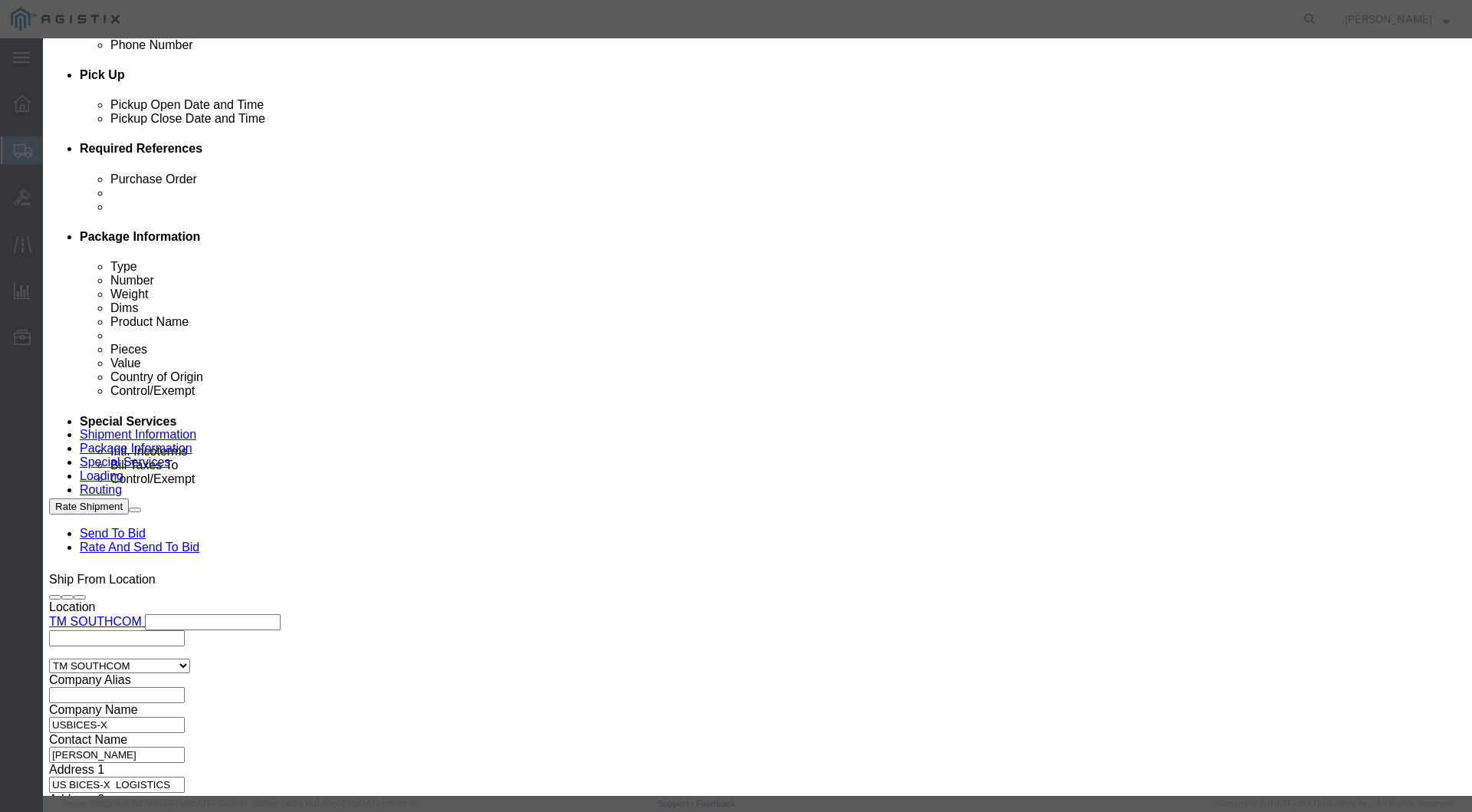
click input "FJC245"
click input "FJC24511V"
type input "FJC24511V3V"
select select "US"
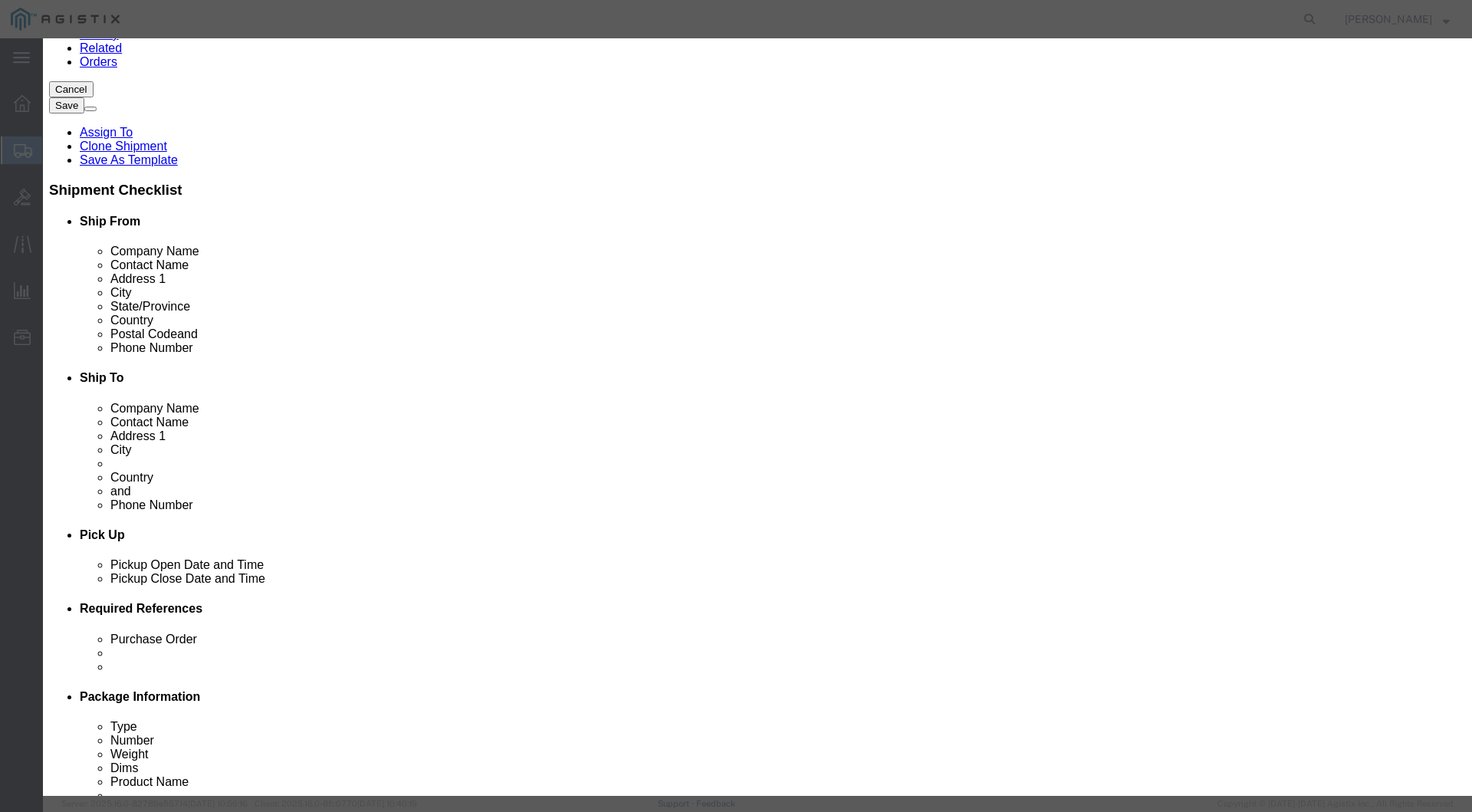
scroll to position [366, 0]
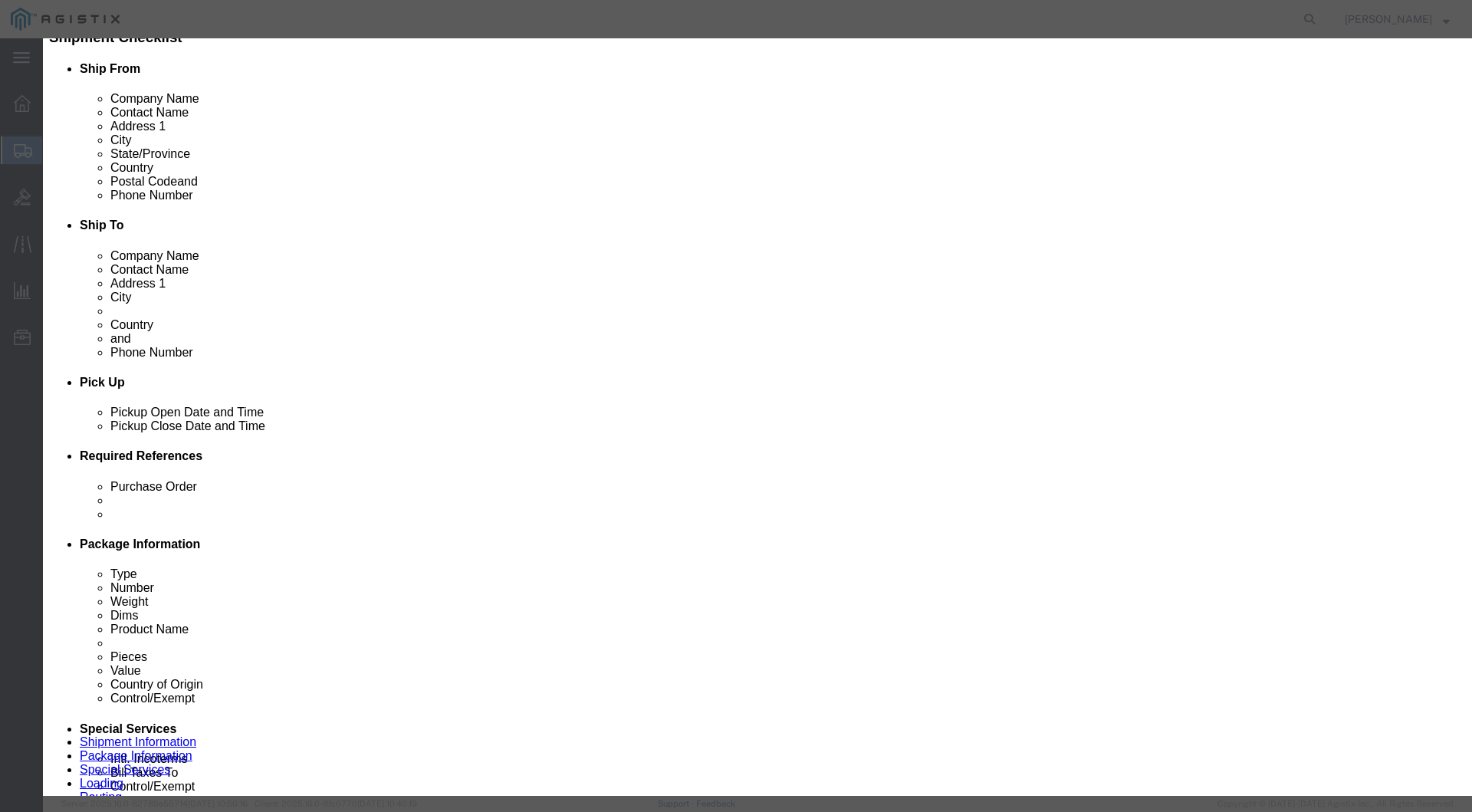
click body "Shipment 56444925 New Details Rates Documents Notes Tracking Activity Related O…"
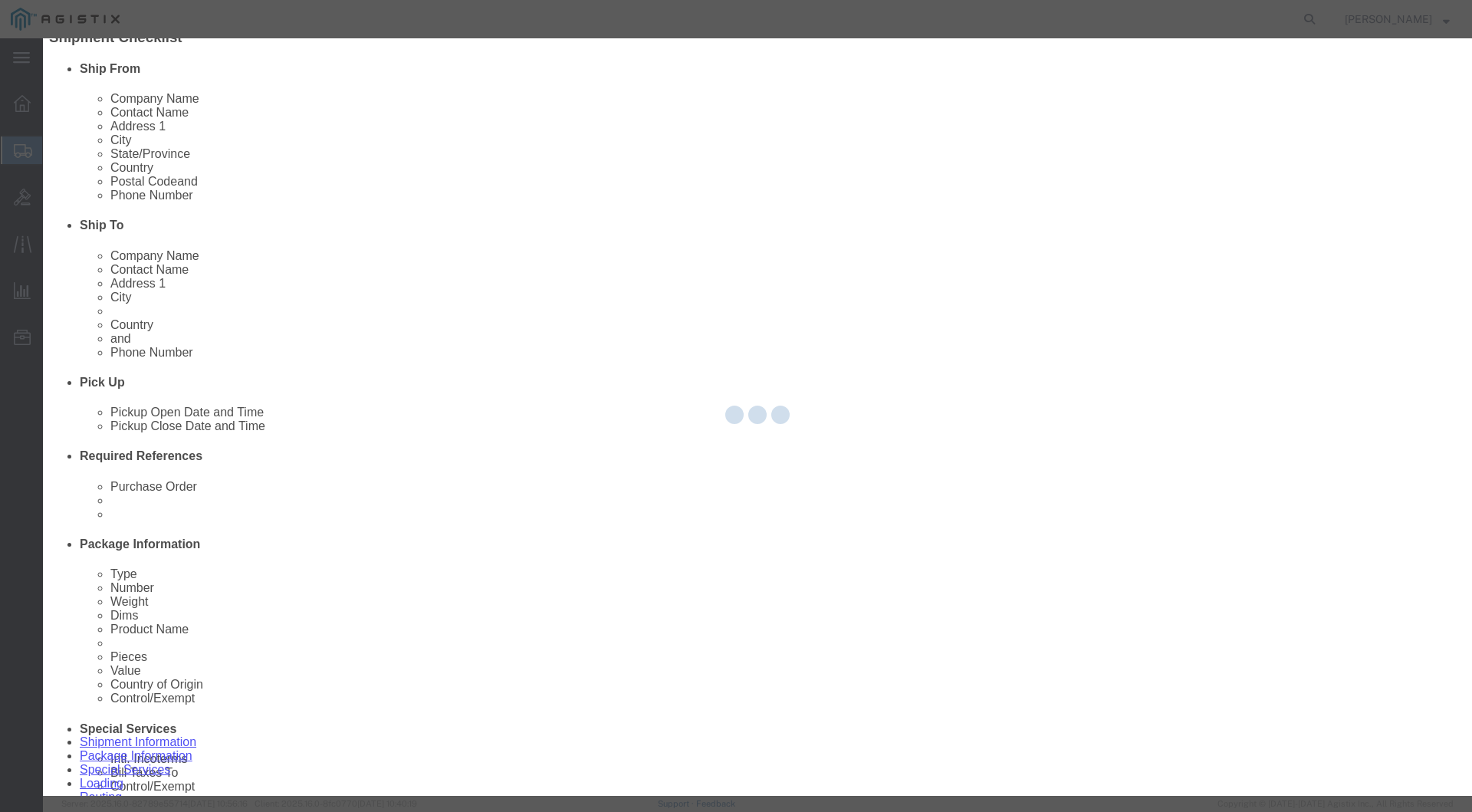
type input "8517.18.0010"
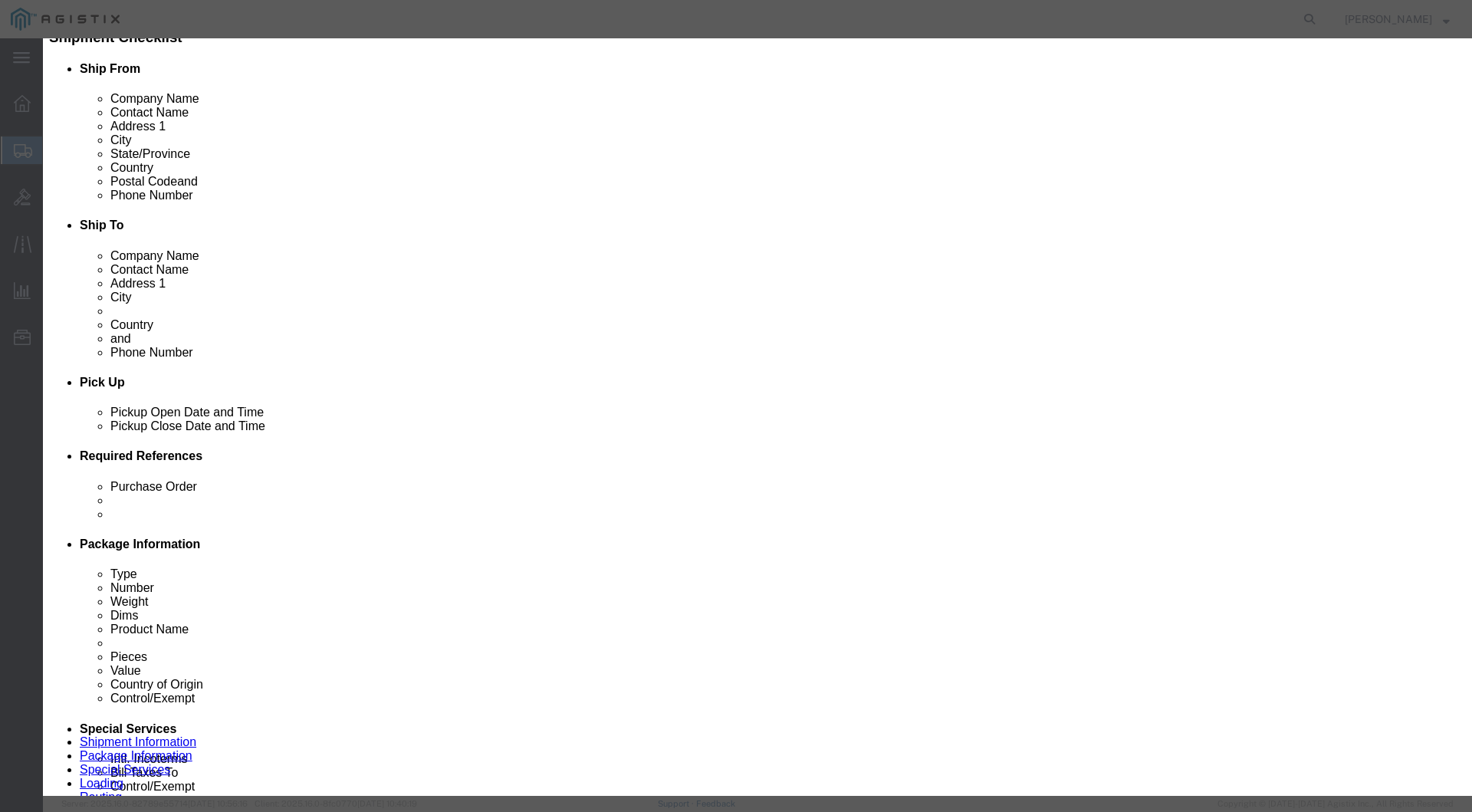
type input "8517.18.0010"
click input "text"
type input "5A992"
select select "FTR"
drag, startPoint x: 955, startPoint y: 168, endPoint x: 953, endPoint y: 123, distance: 45.0
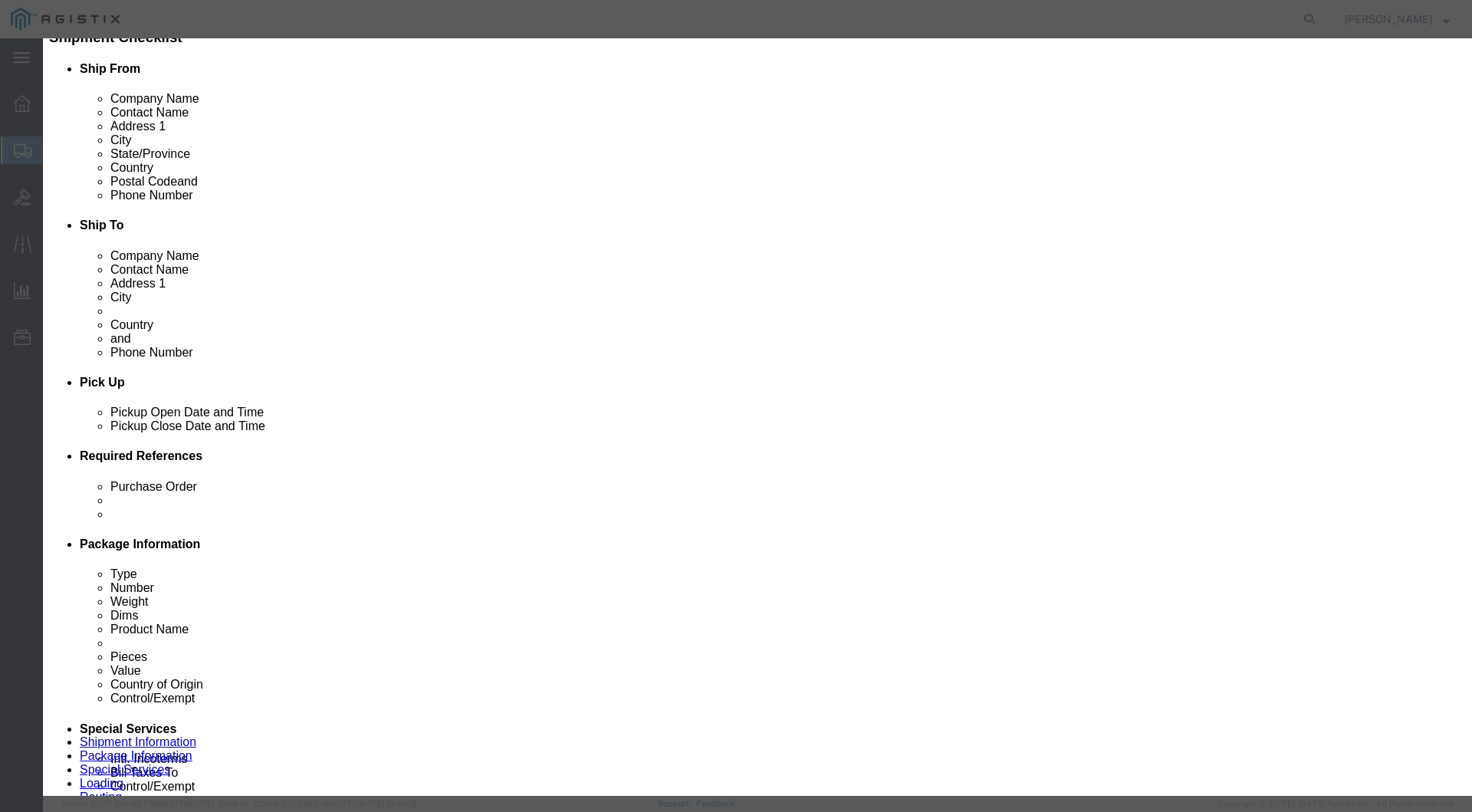
click h3 "Add content"
click button "Save & Close"
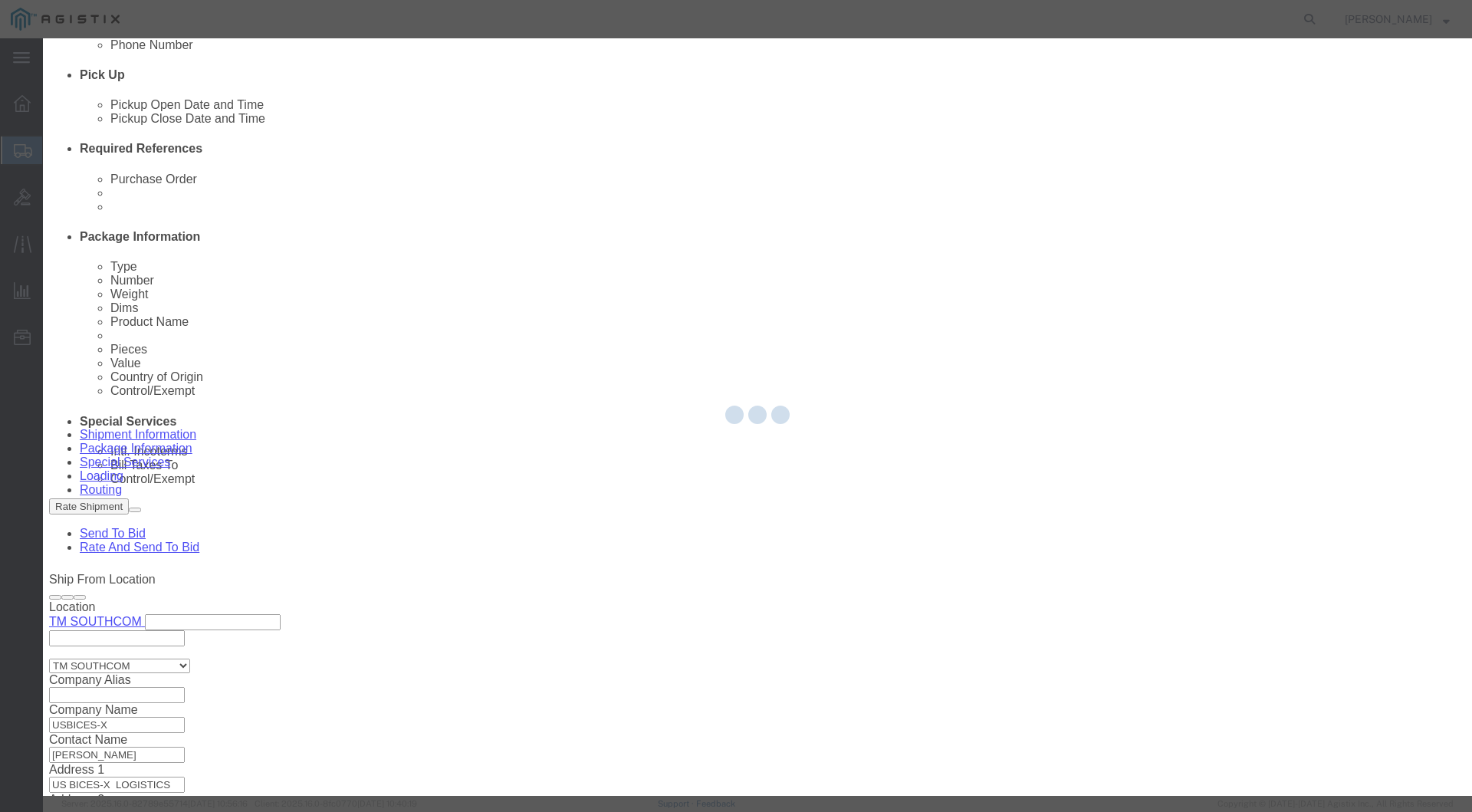
scroll to position [0, 0]
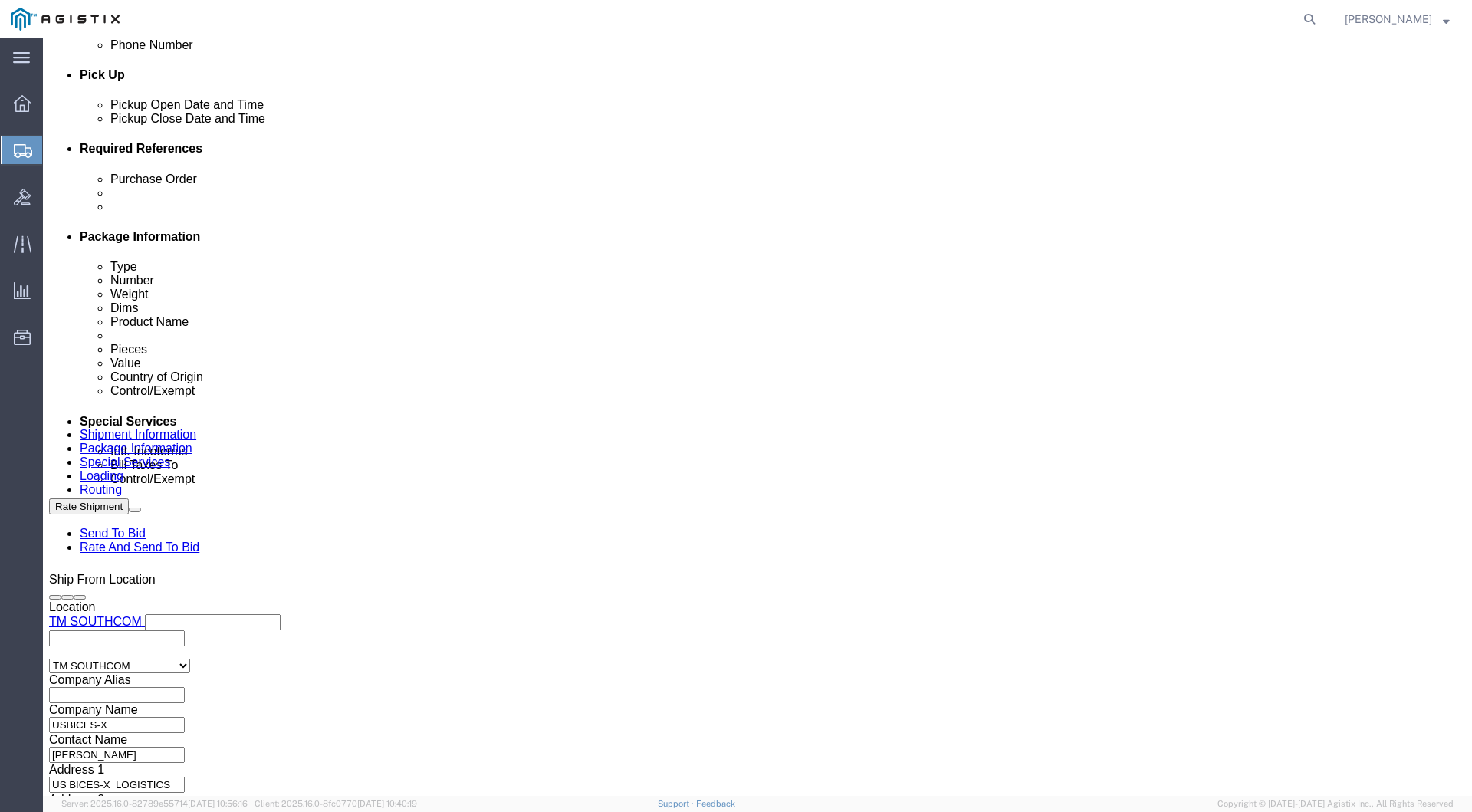
click input "0.00"
type input "0"
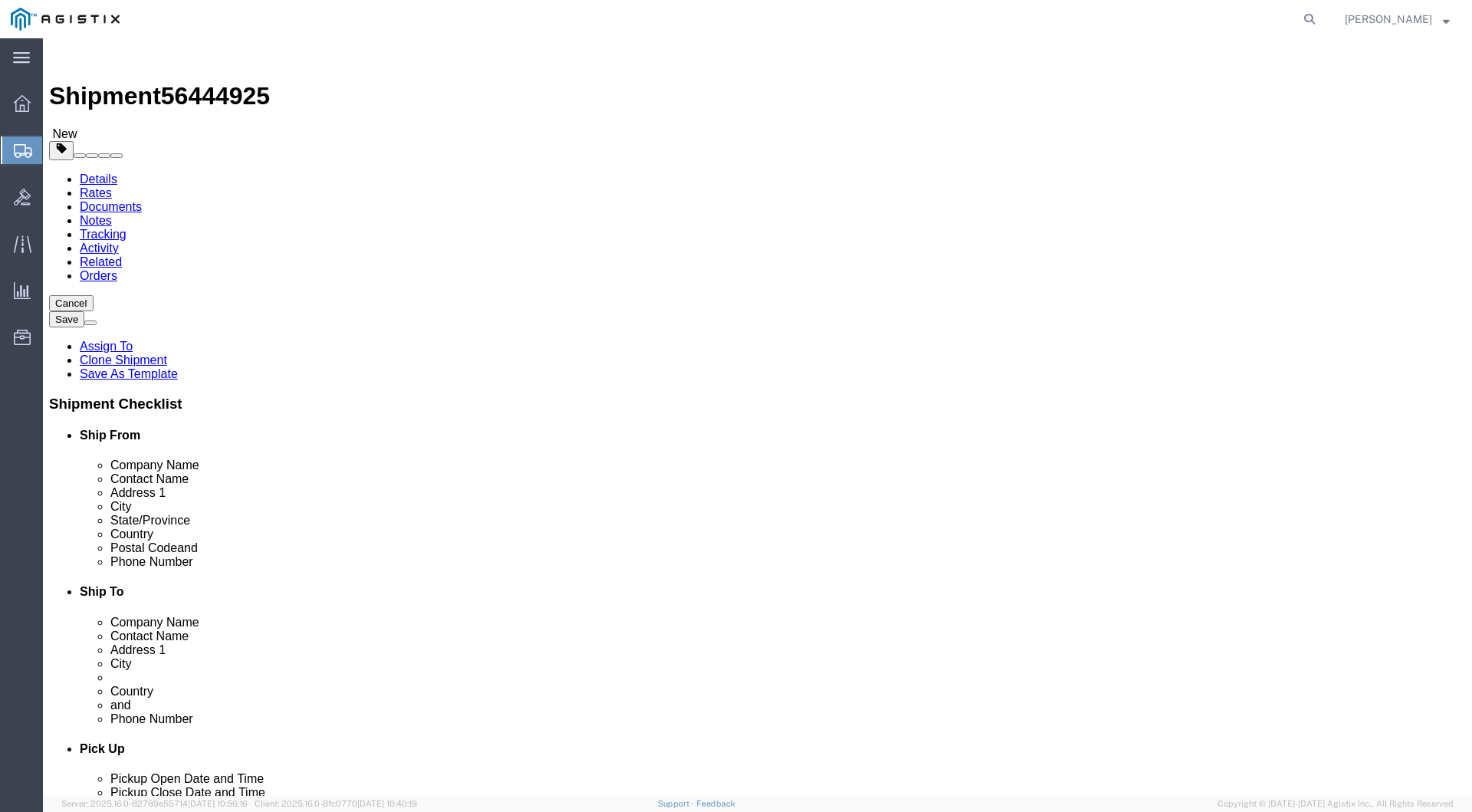
type input "250"
click input "text"
type input "38"
drag, startPoint x: 309, startPoint y: 317, endPoint x: 308, endPoint y: 327, distance: 10.0
click input "text"
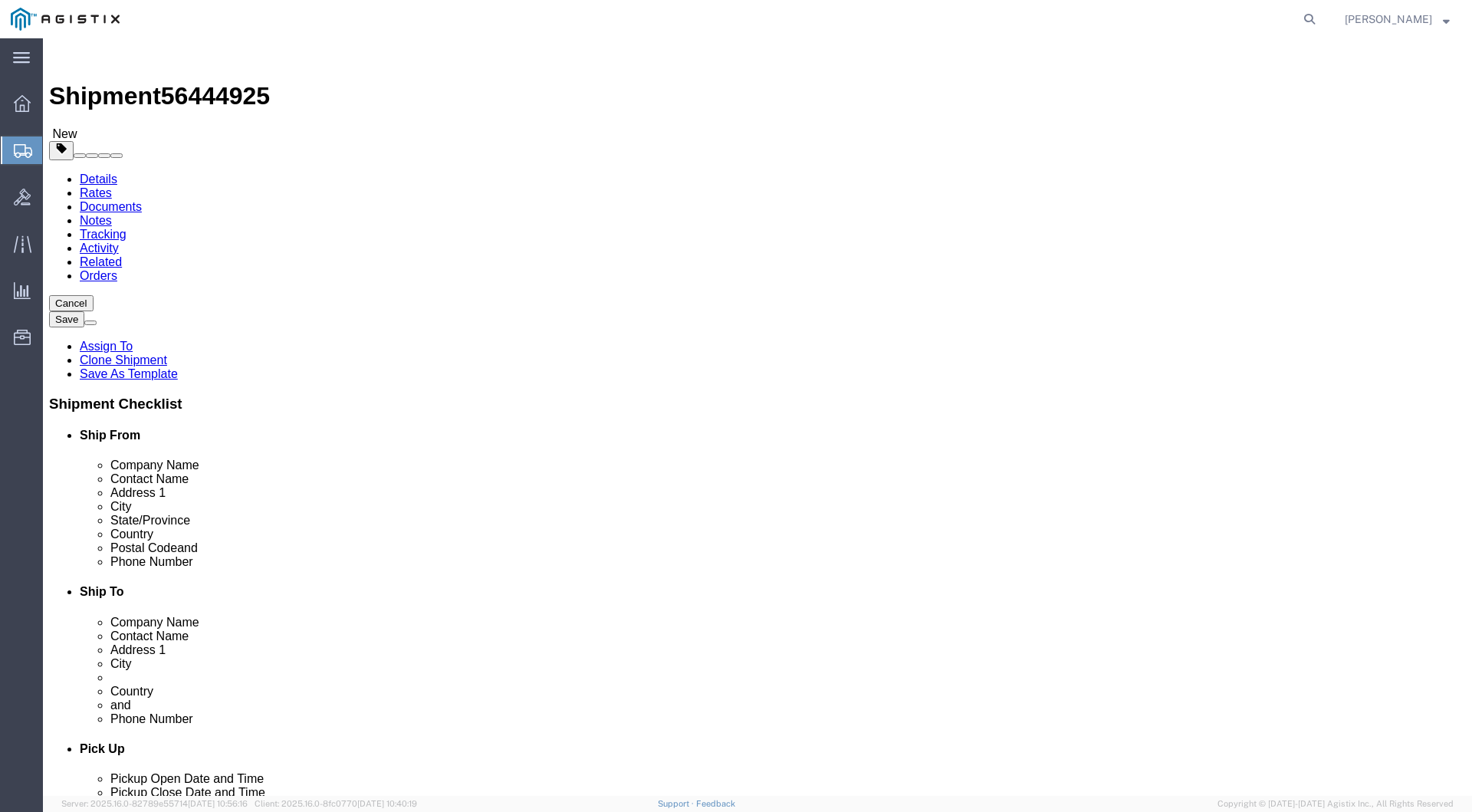
type input "30"
click input "text"
type input "30"
click button "Continue"
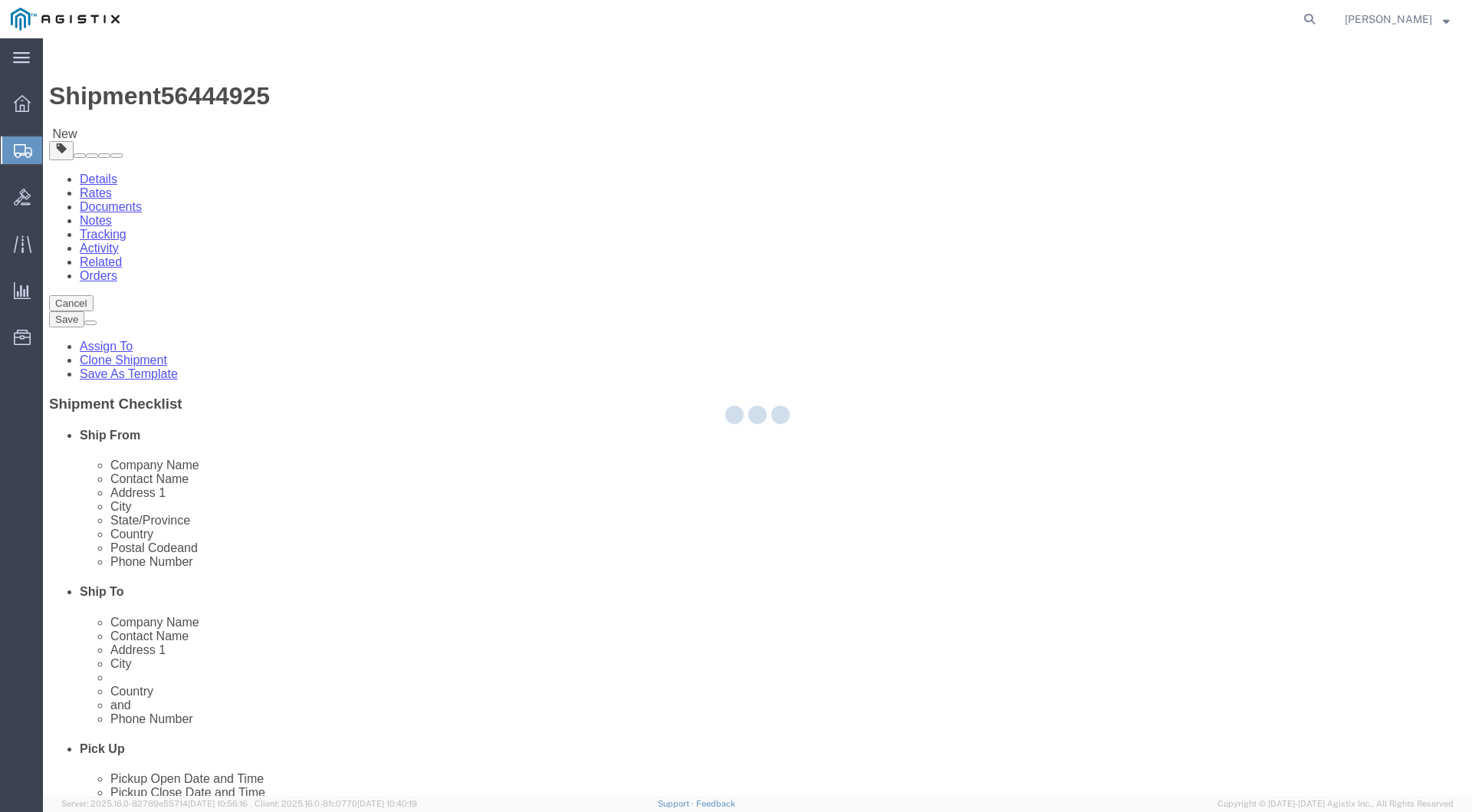
select select
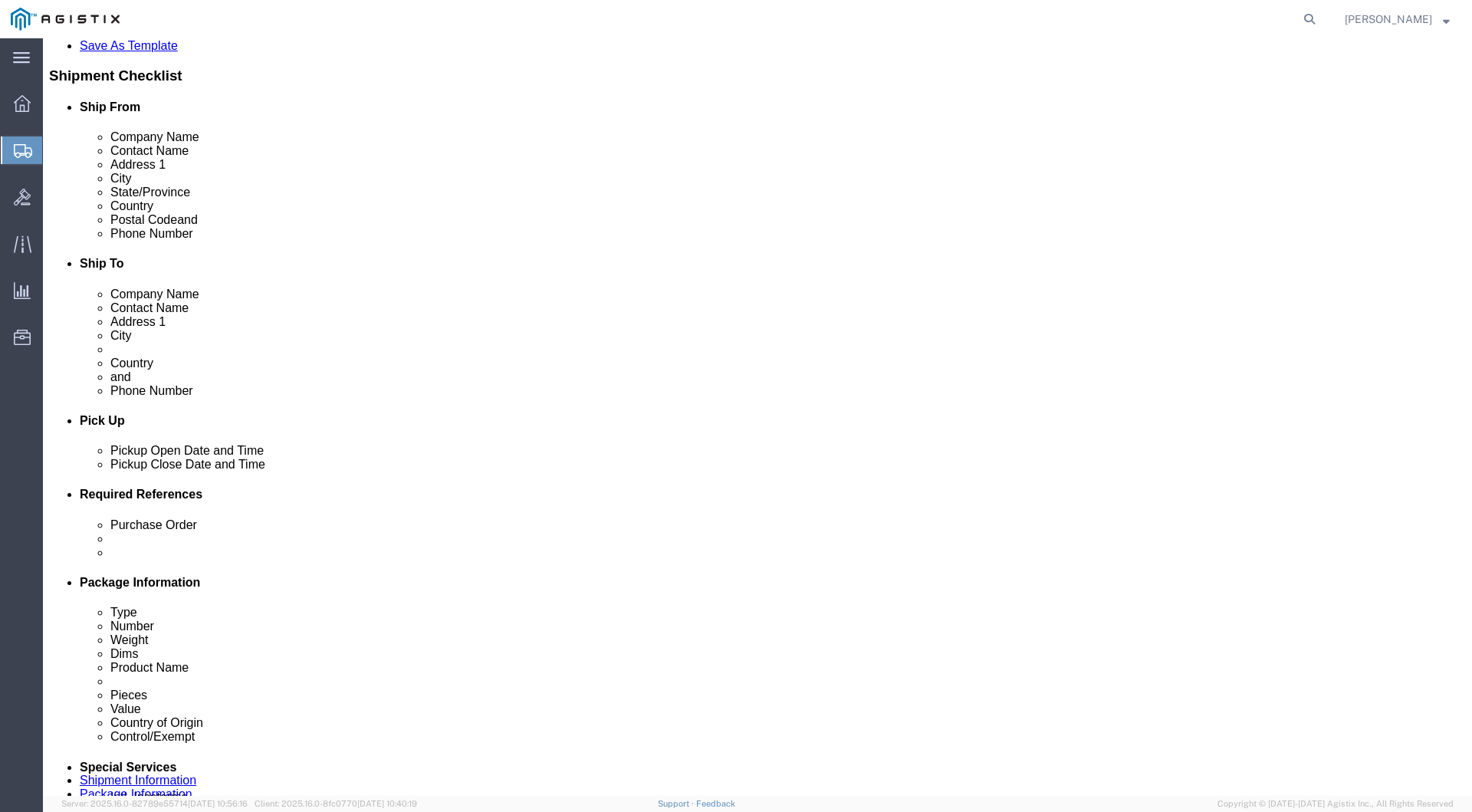
scroll to position [346, 0]
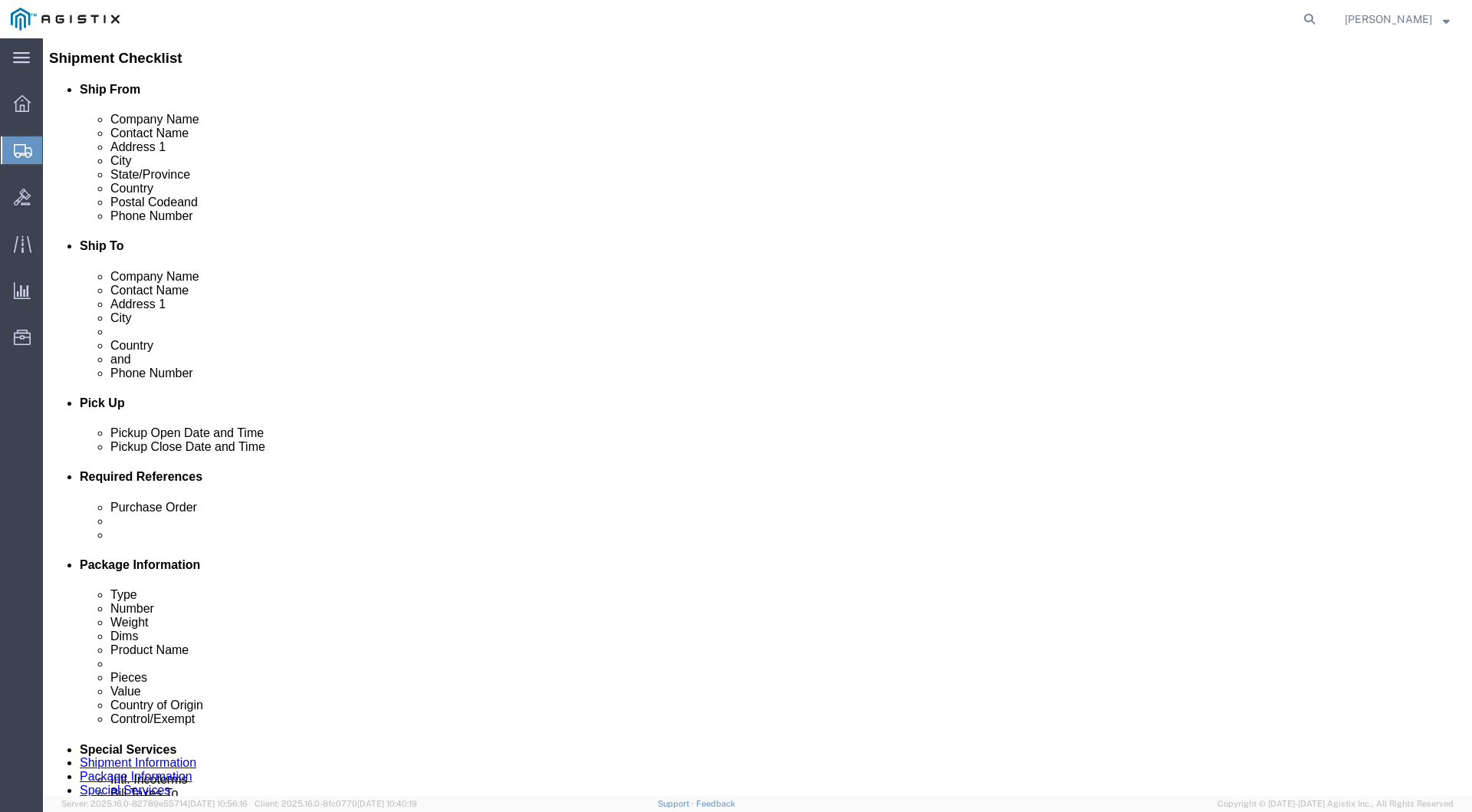
drag, startPoint x: 1366, startPoint y: 61, endPoint x: 1359, endPoint y: 48, distance: 14.8
click button "Save"
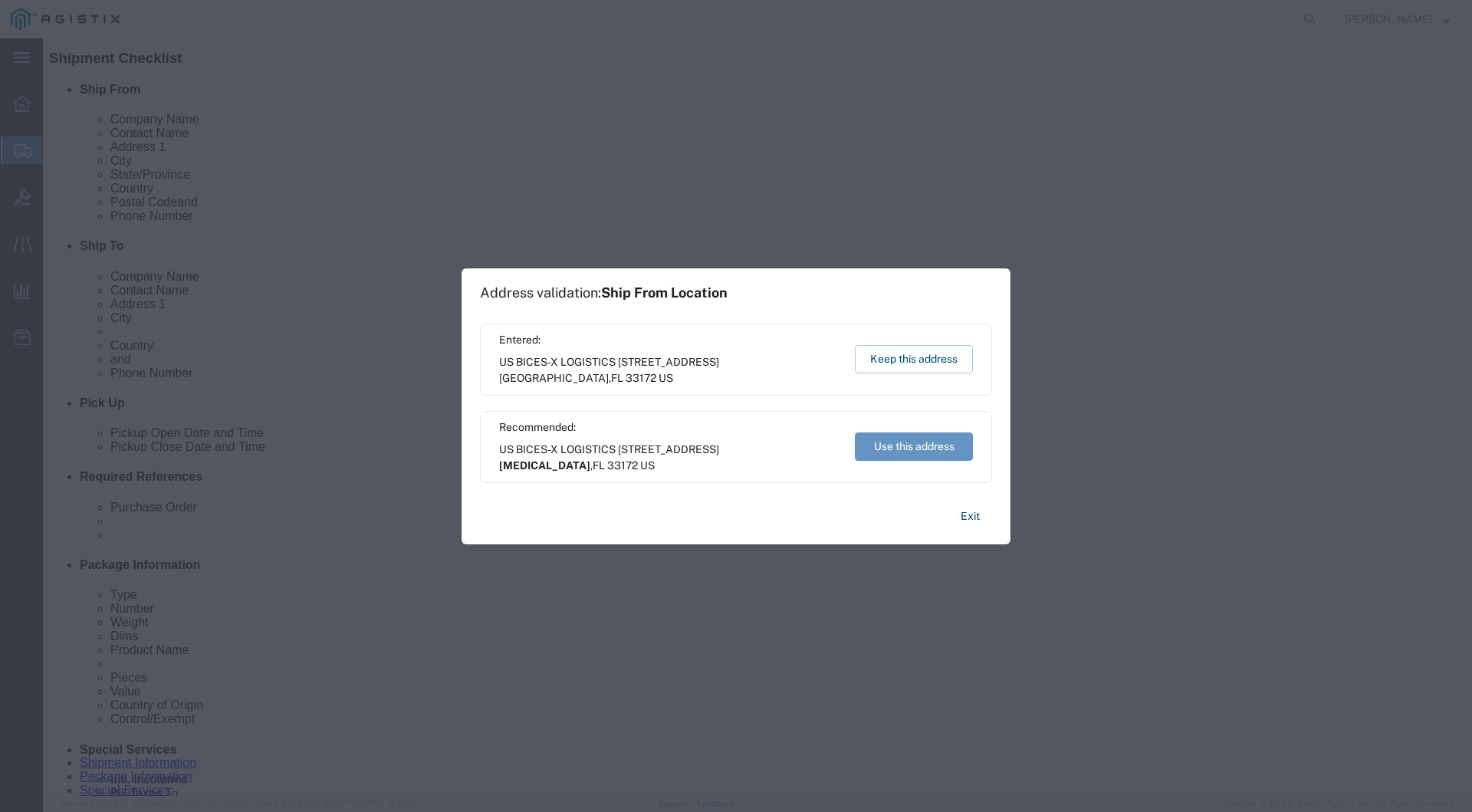
click at [884, 375] on div "Entered: US BICES-X LOGISTICS 8900 NW, 35th Lane Suite 150 Miami , FL 33172 US …" at bounding box center [736, 359] width 512 height 72
click at [887, 362] on button "Keep this address" at bounding box center [914, 359] width 118 height 28
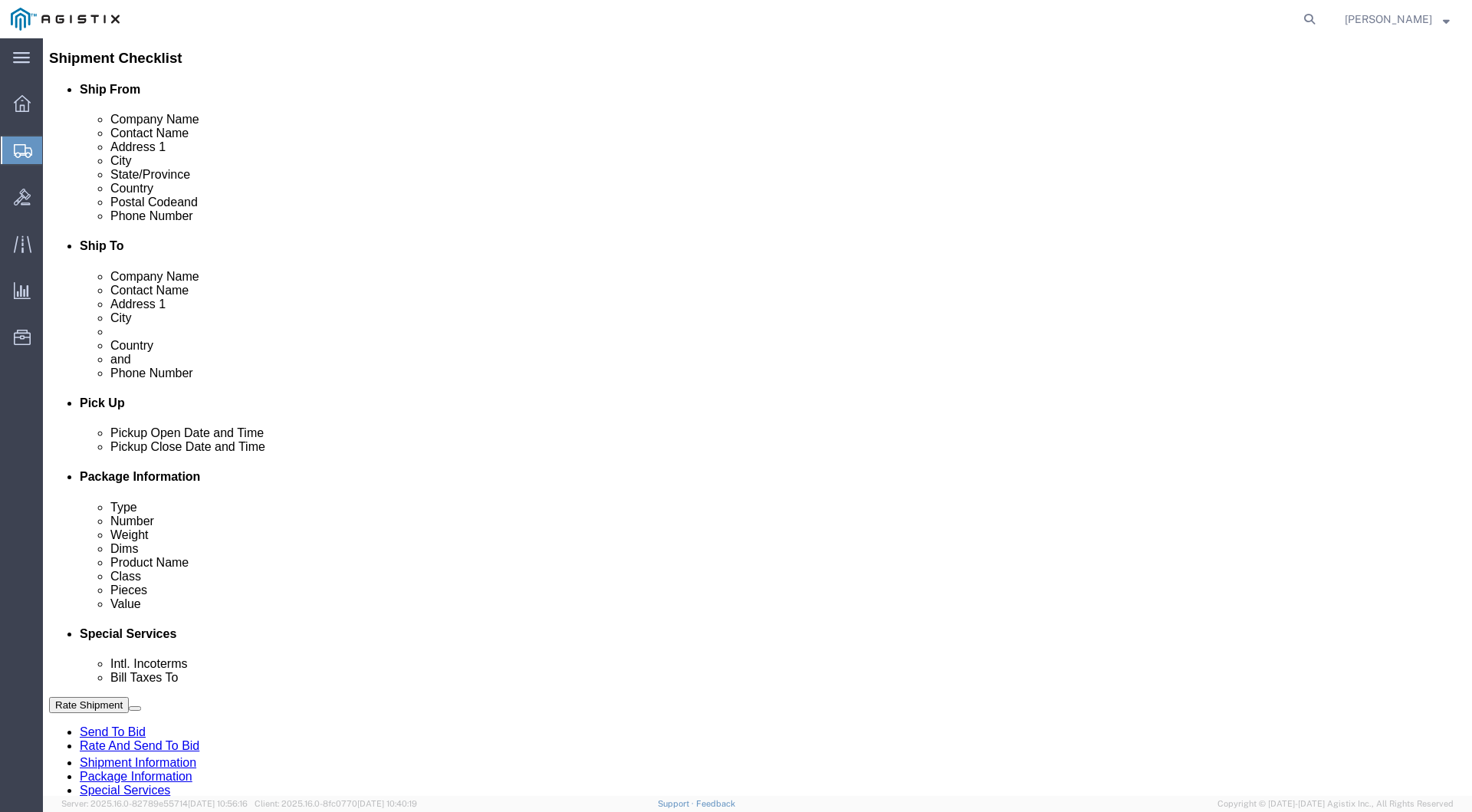
scroll to position [0, 0]
